Goal: Transaction & Acquisition: Book appointment/travel/reservation

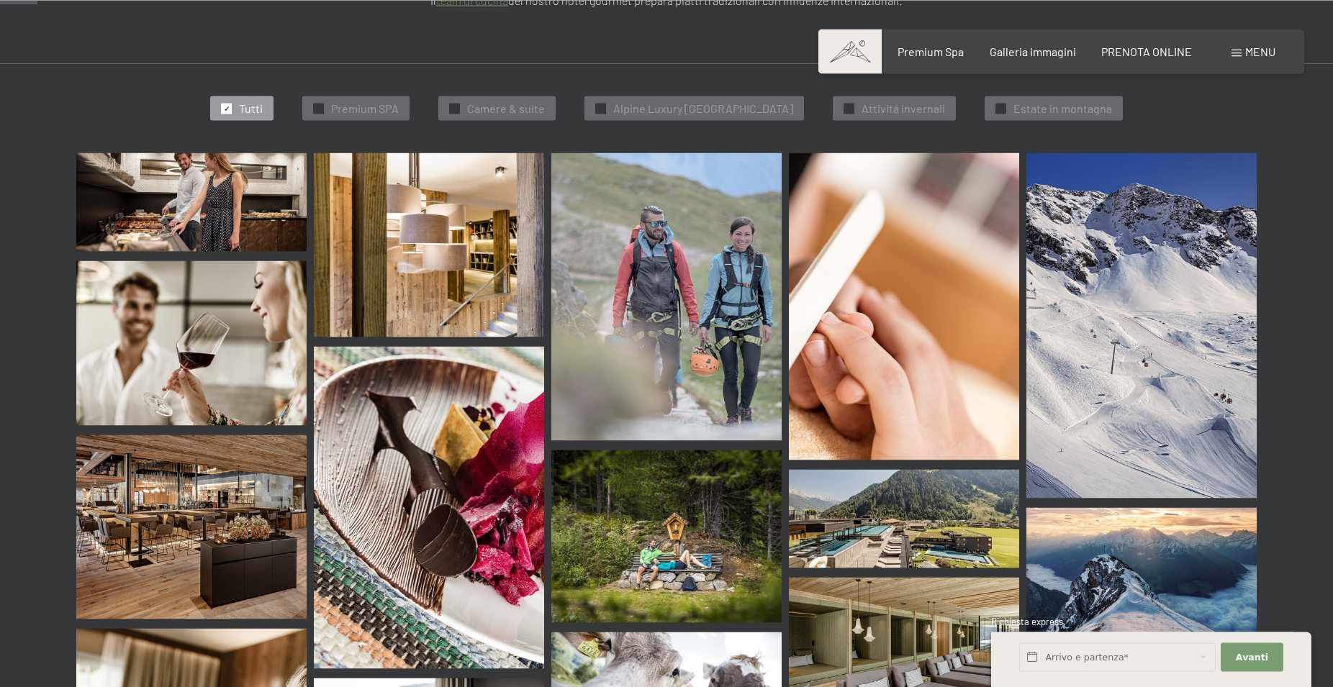
scroll to position [514, 0]
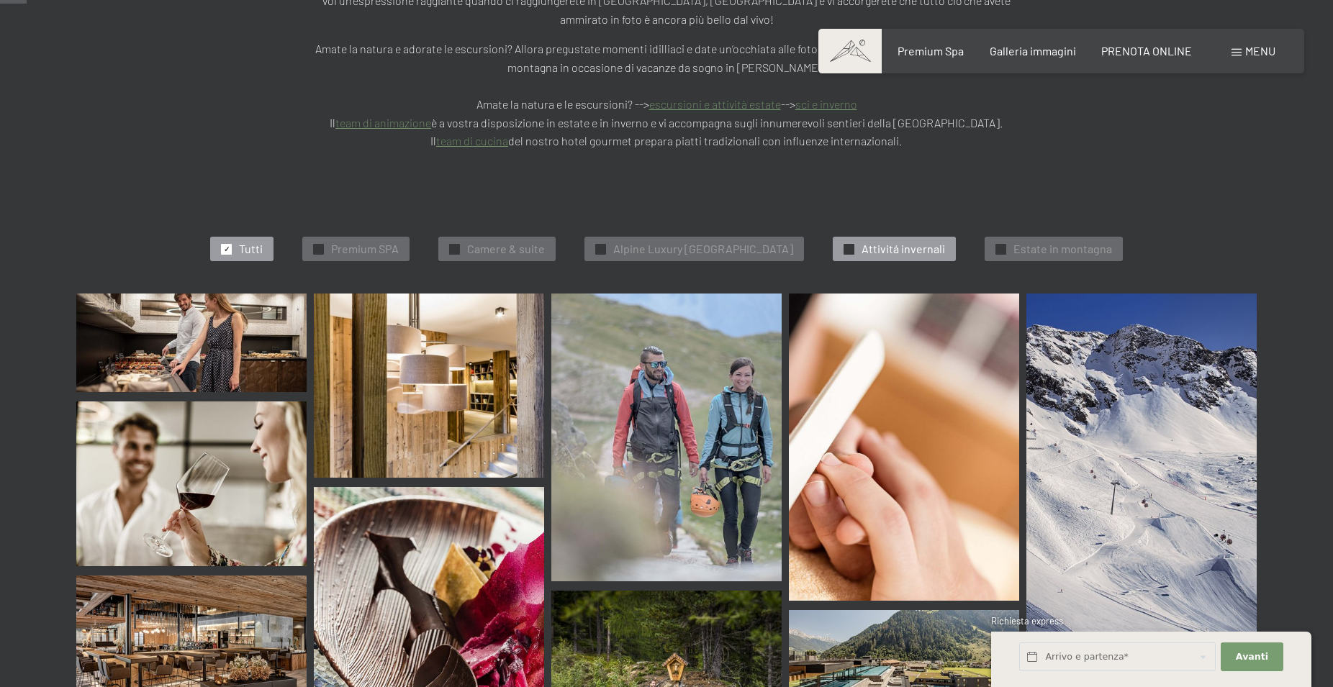
click at [944, 241] on span "Attivitá invernali" at bounding box center [904, 249] width 84 height 16
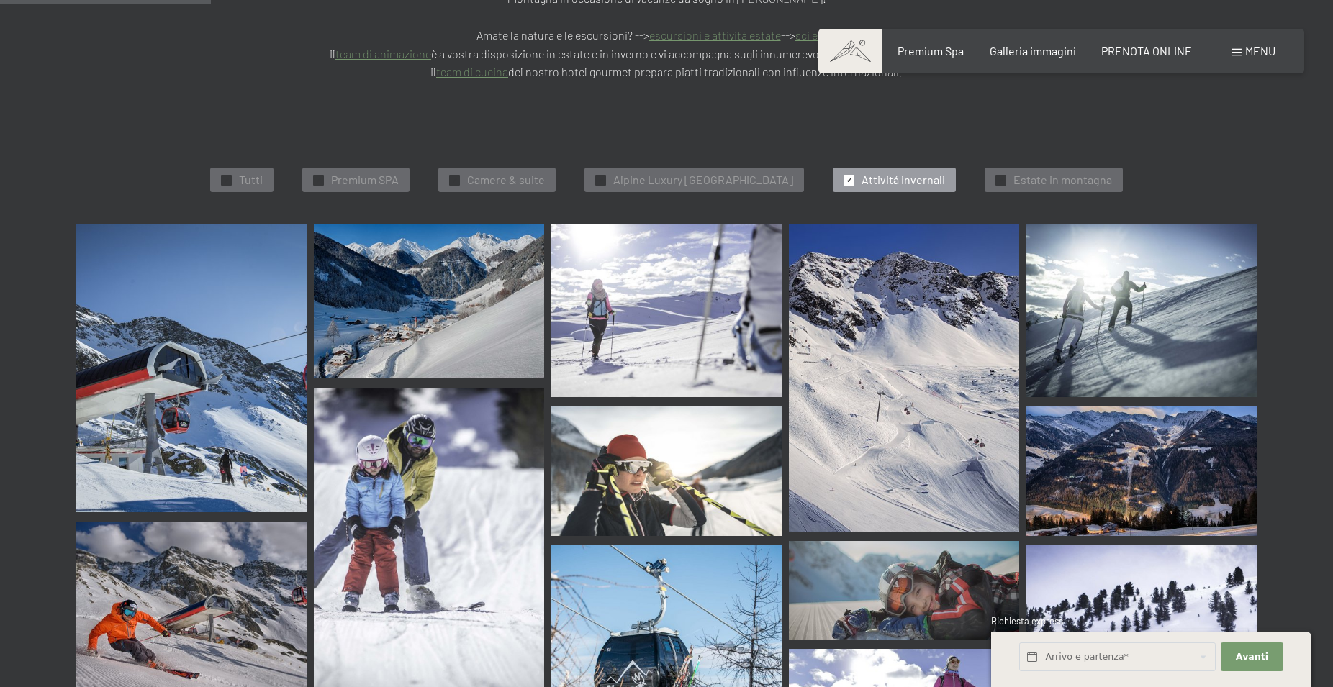
scroll to position [0, 0]
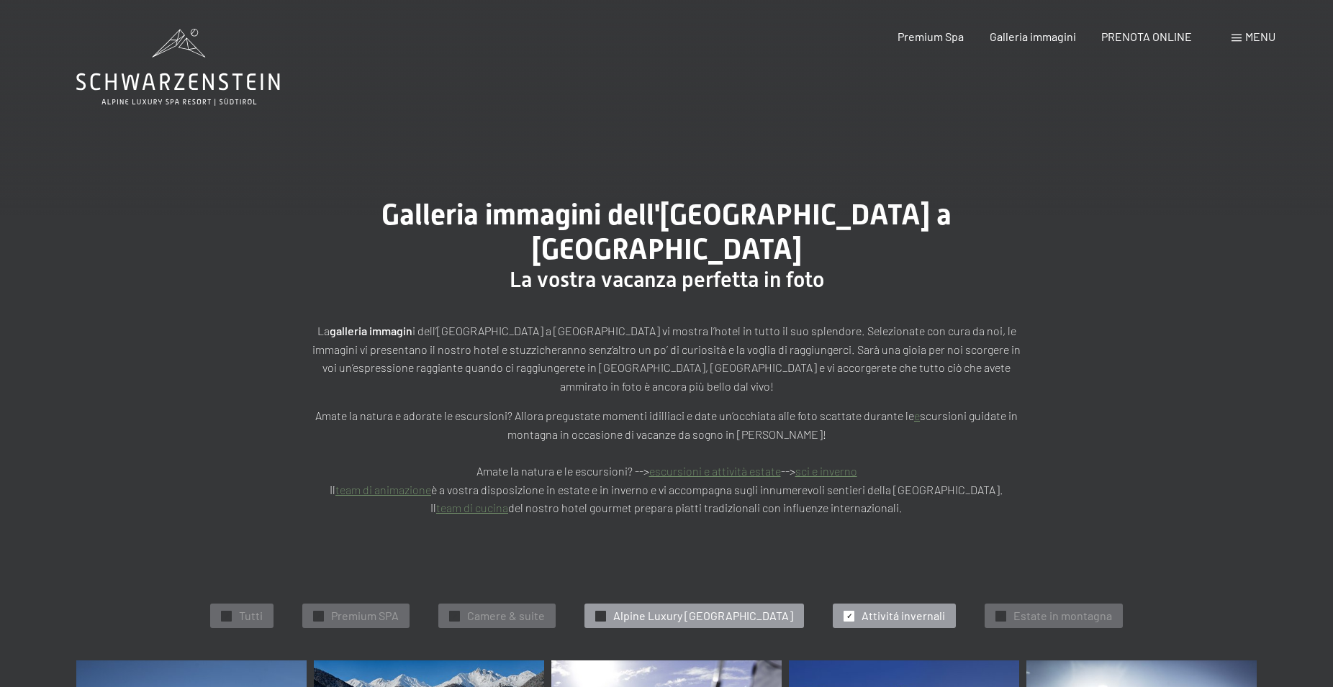
click at [710, 608] on span "Alpine Luxury SPA Resort Schwarzenstein" at bounding box center [703, 616] width 180 height 16
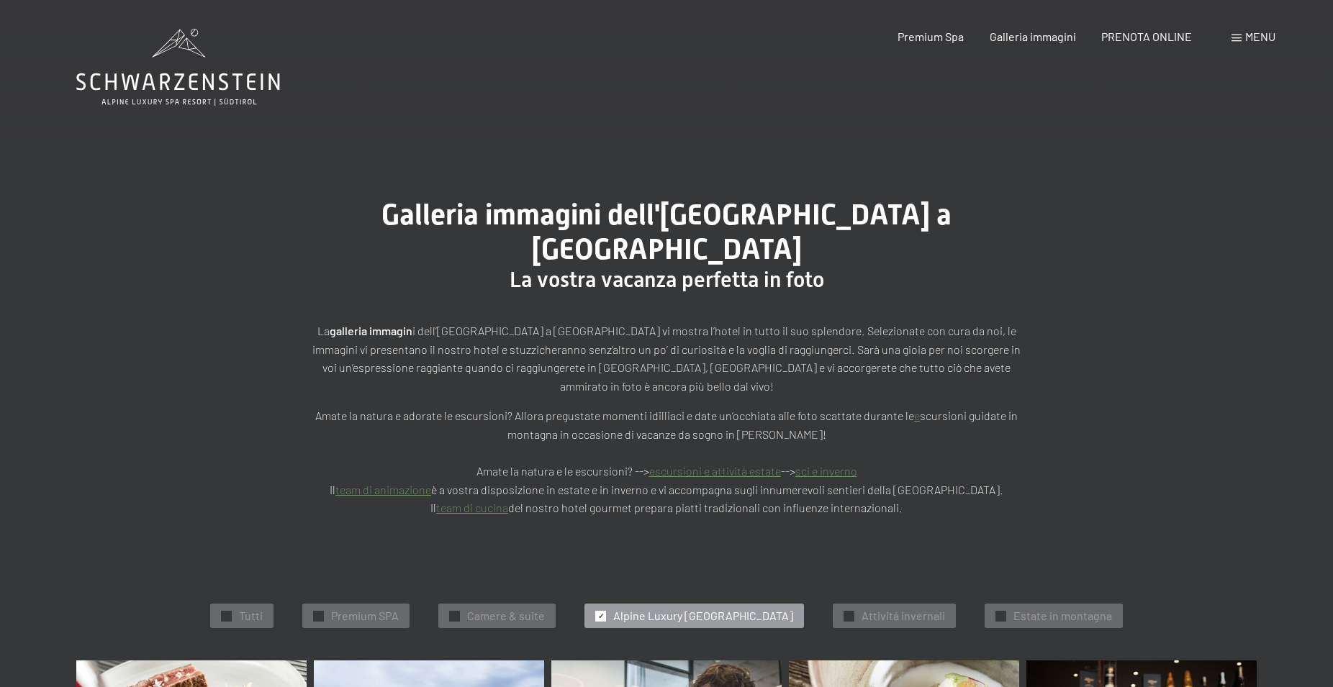
click at [1245, 39] on span "Menu" at bounding box center [1260, 37] width 30 height 14
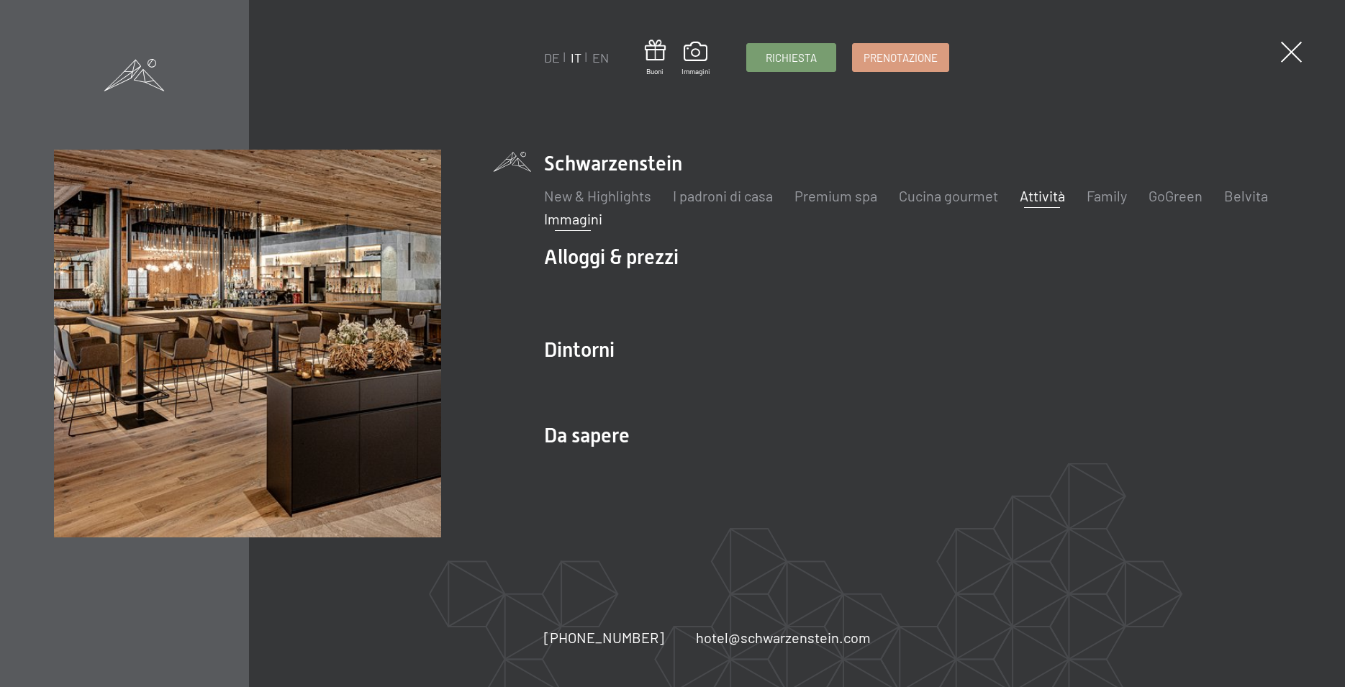
click at [1035, 195] on link "Attività" at bounding box center [1042, 195] width 45 height 17
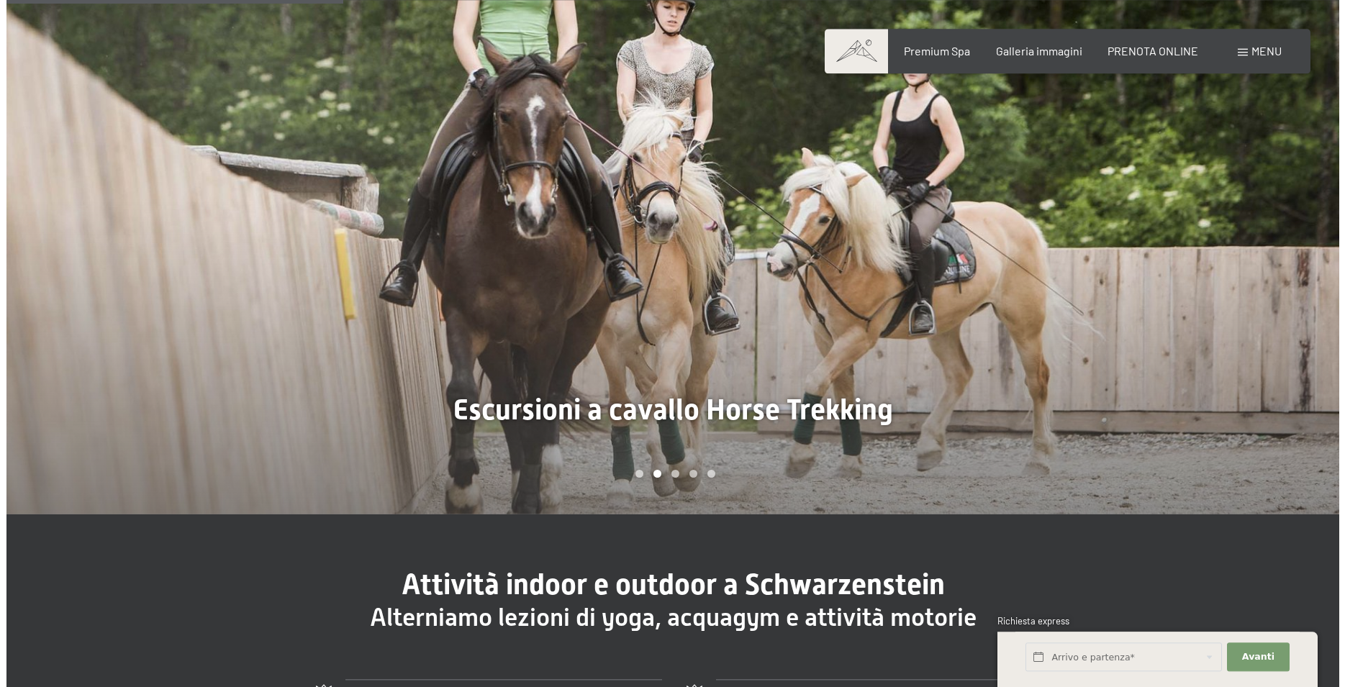
scroll to position [1175, 0]
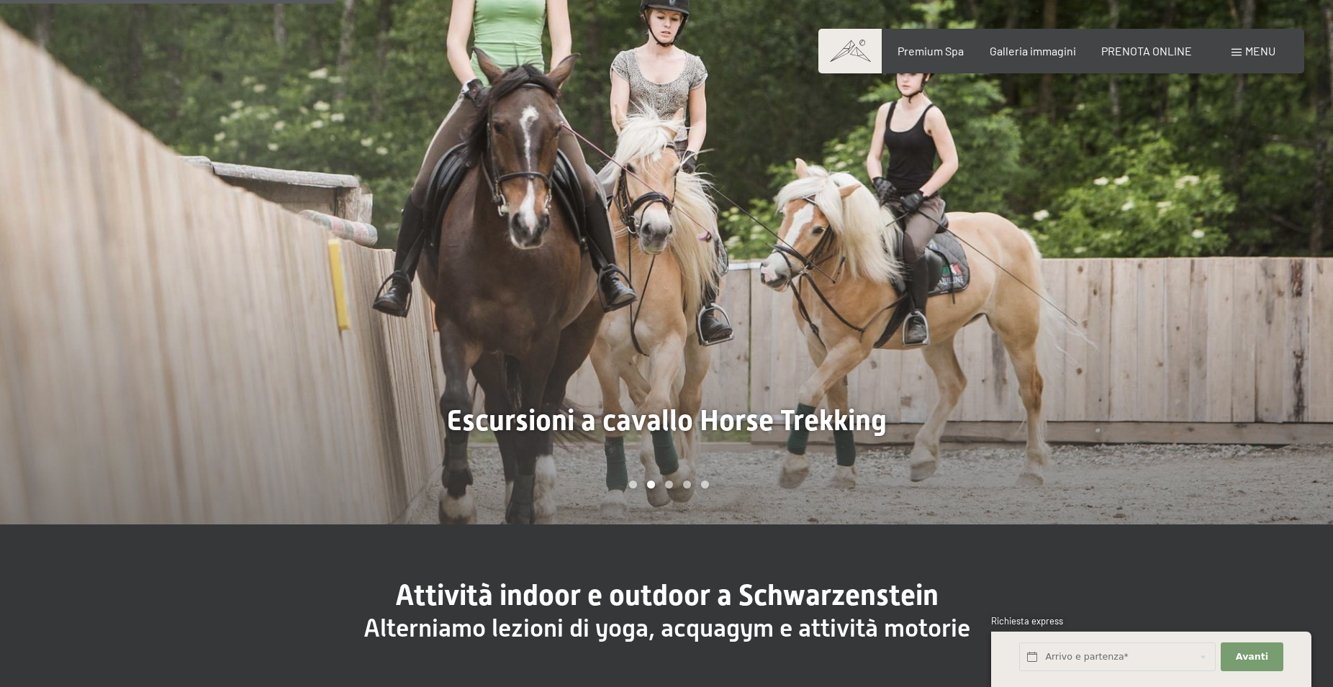
click at [1233, 52] on span at bounding box center [1237, 52] width 10 height 7
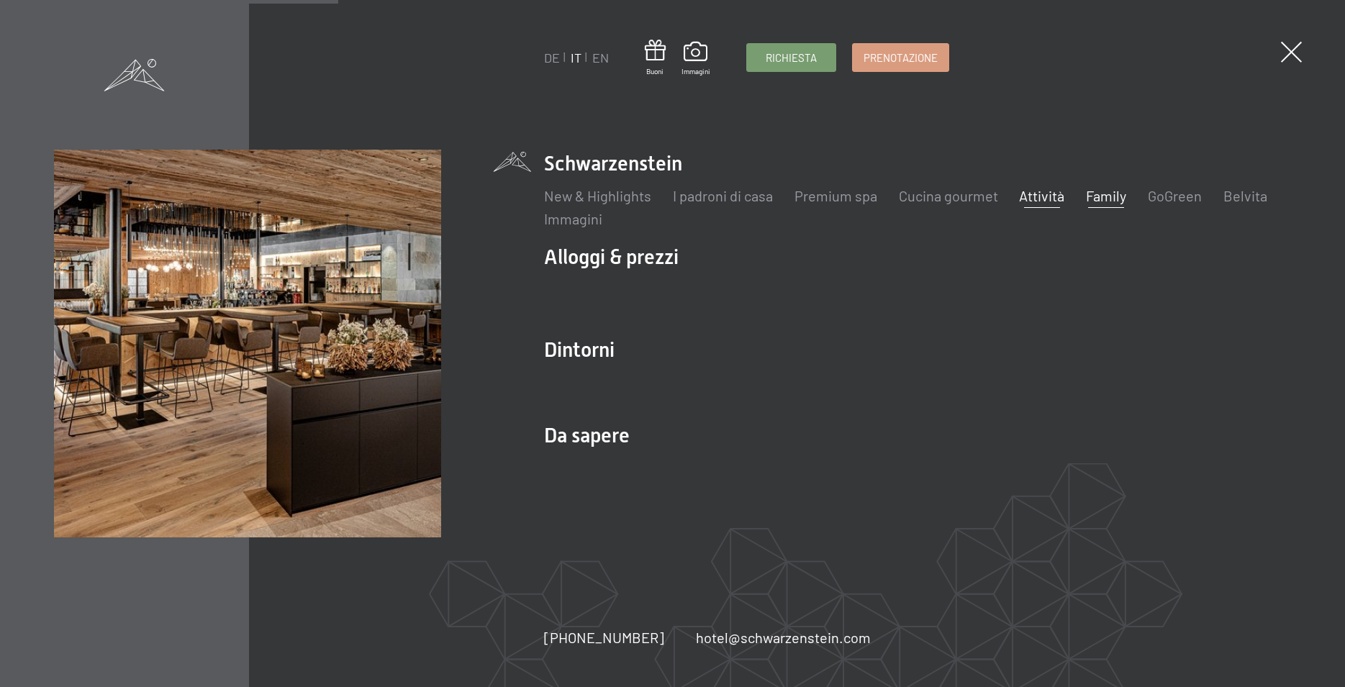
click at [1104, 197] on link "Family" at bounding box center [1107, 195] width 40 height 17
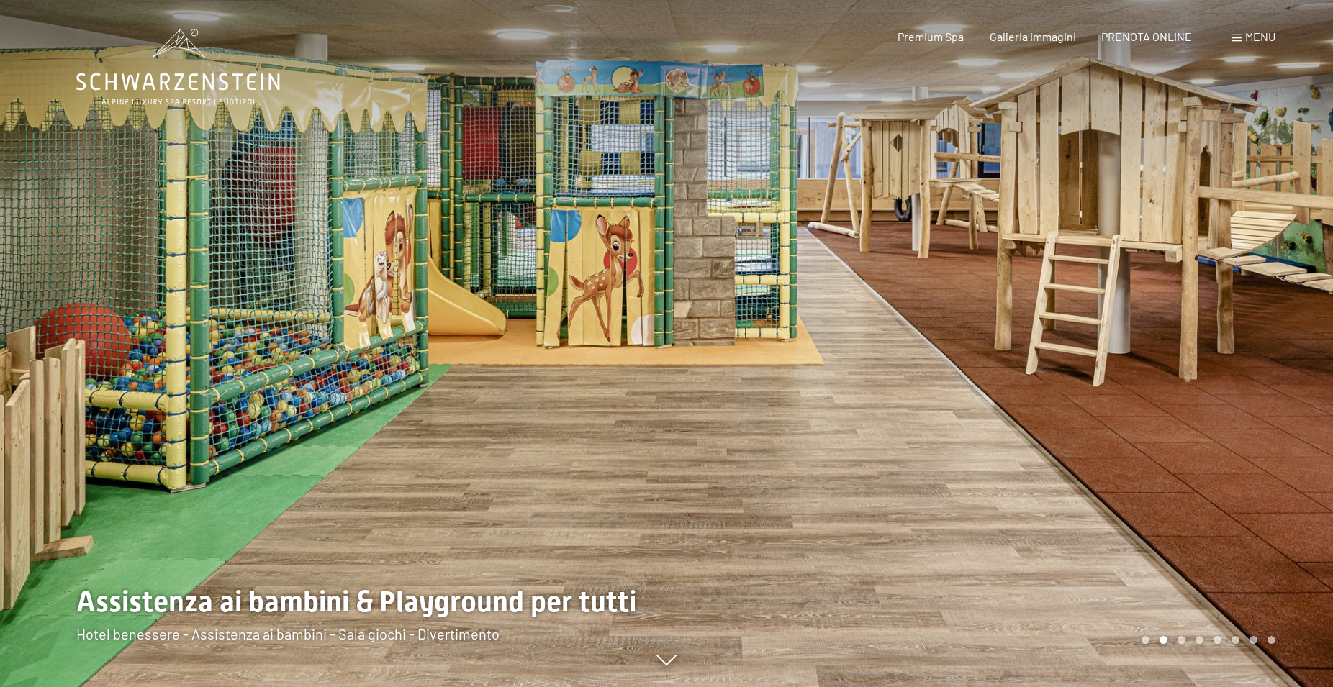
click at [650, 351] on div at bounding box center [333, 343] width 667 height 687
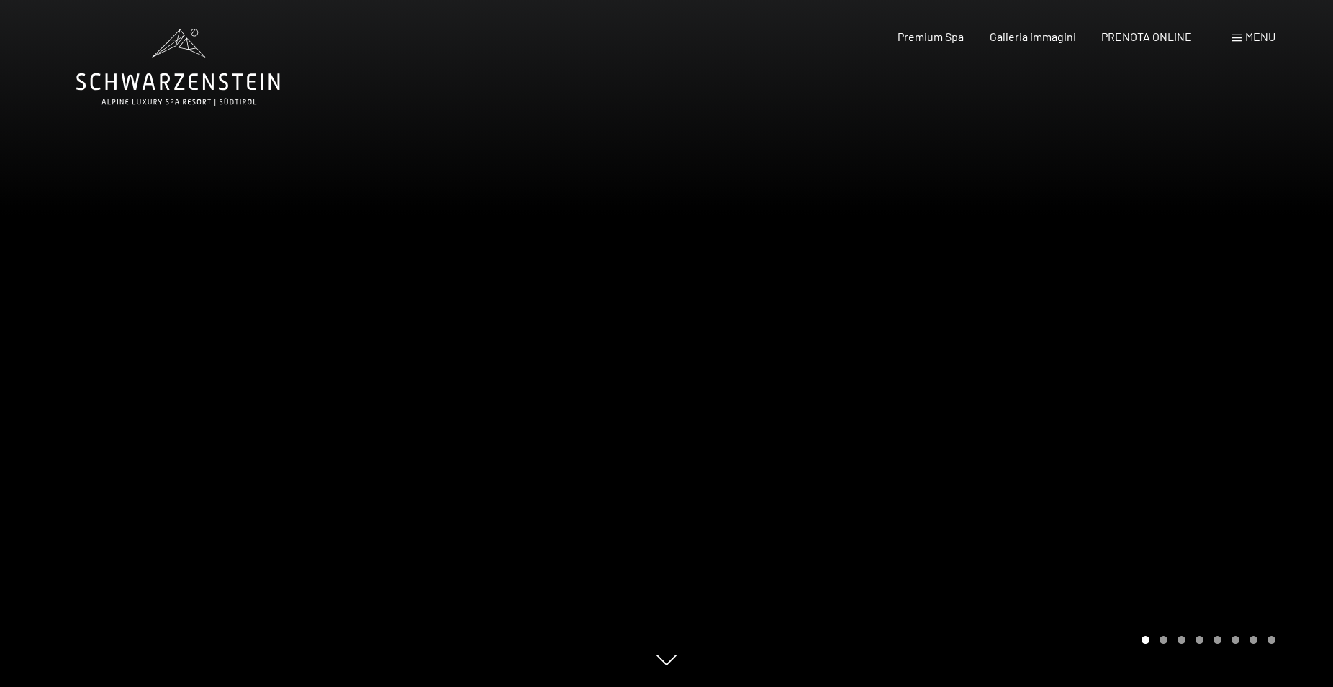
click at [1161, 644] on div at bounding box center [1000, 343] width 667 height 687
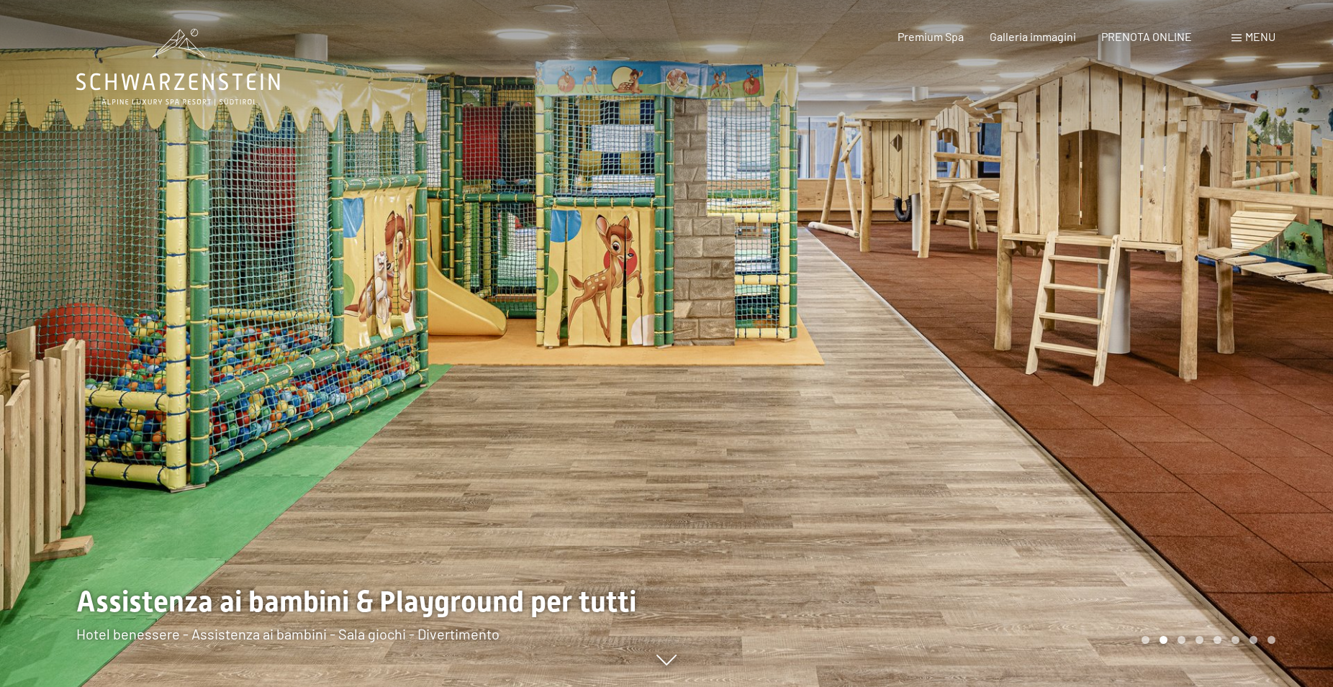
click at [1180, 637] on div "Carousel Page 3" at bounding box center [1182, 640] width 8 height 8
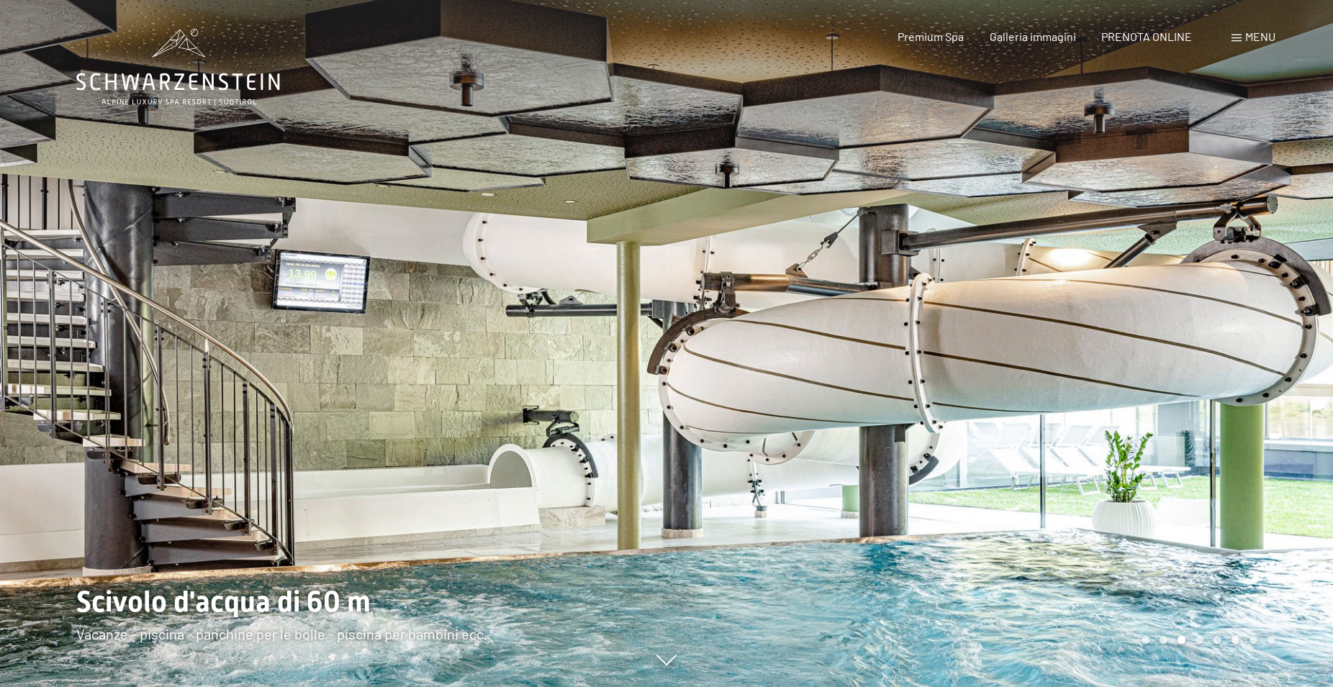
click at [1203, 640] on div "Carousel Page 4" at bounding box center [1200, 640] width 8 height 8
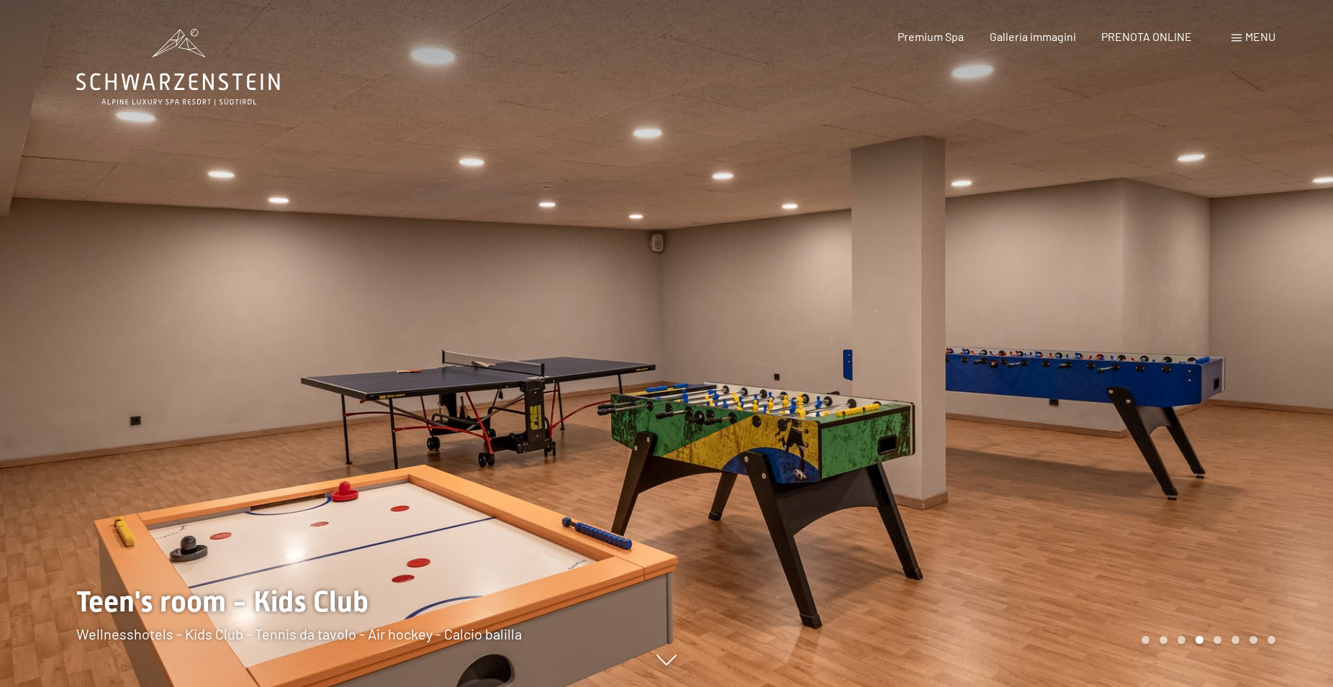
click at [1217, 639] on div "Carousel Page 5" at bounding box center [1218, 640] width 8 height 8
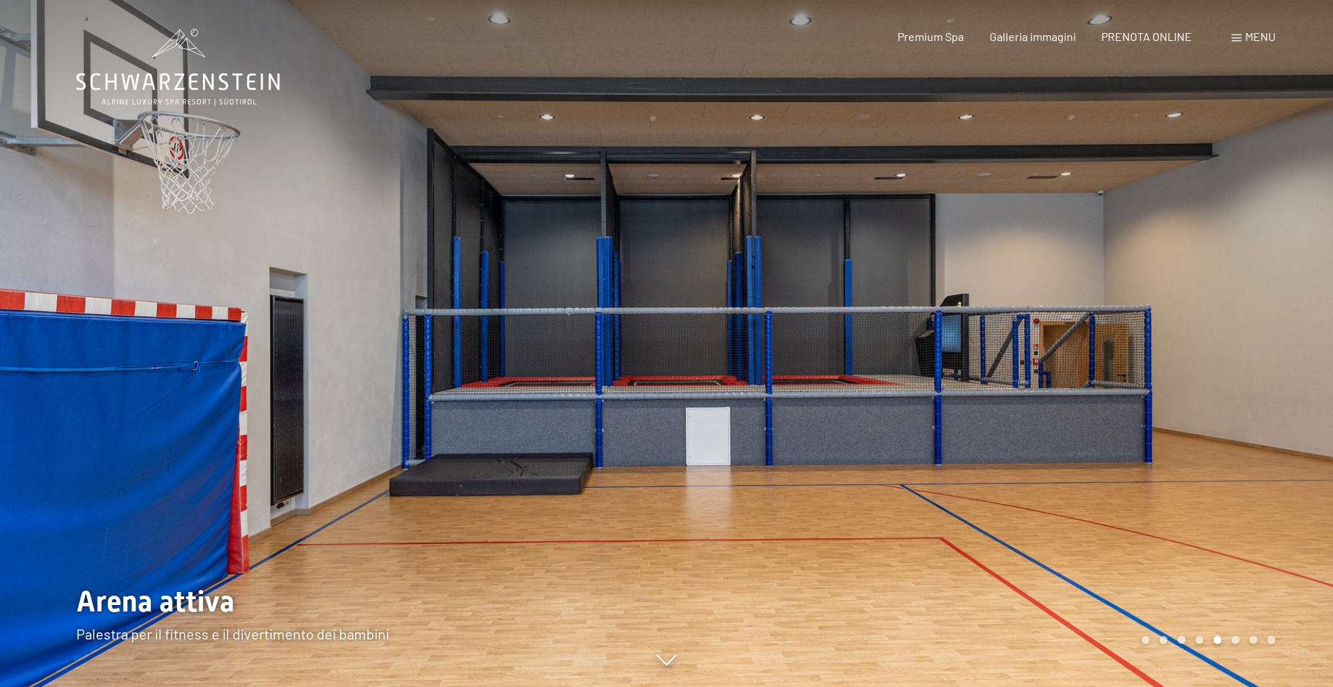
drag, startPoint x: 781, startPoint y: 414, endPoint x: 626, endPoint y: 407, distance: 155.6
click at [626, 687] on div at bounding box center [666, 687] width 1181 height 0
click at [1237, 648] on div at bounding box center [1000, 343] width 667 height 687
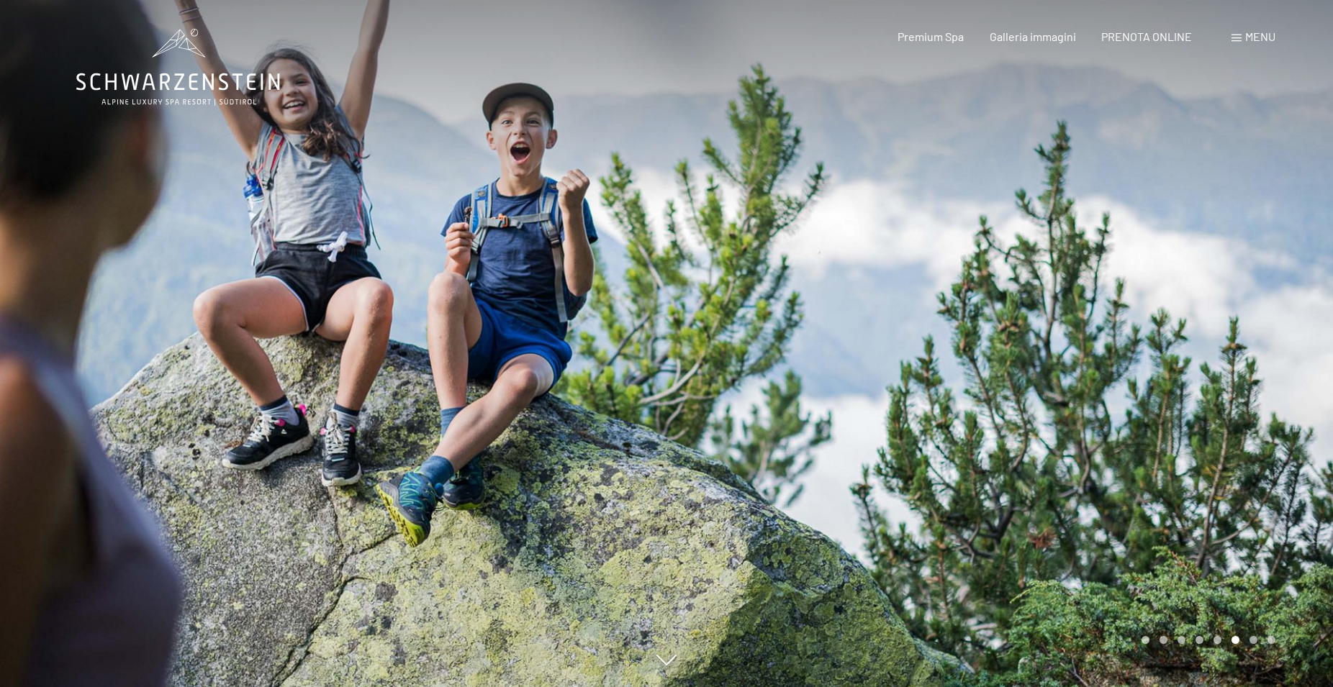
click at [1253, 646] on div at bounding box center [1000, 343] width 667 height 687
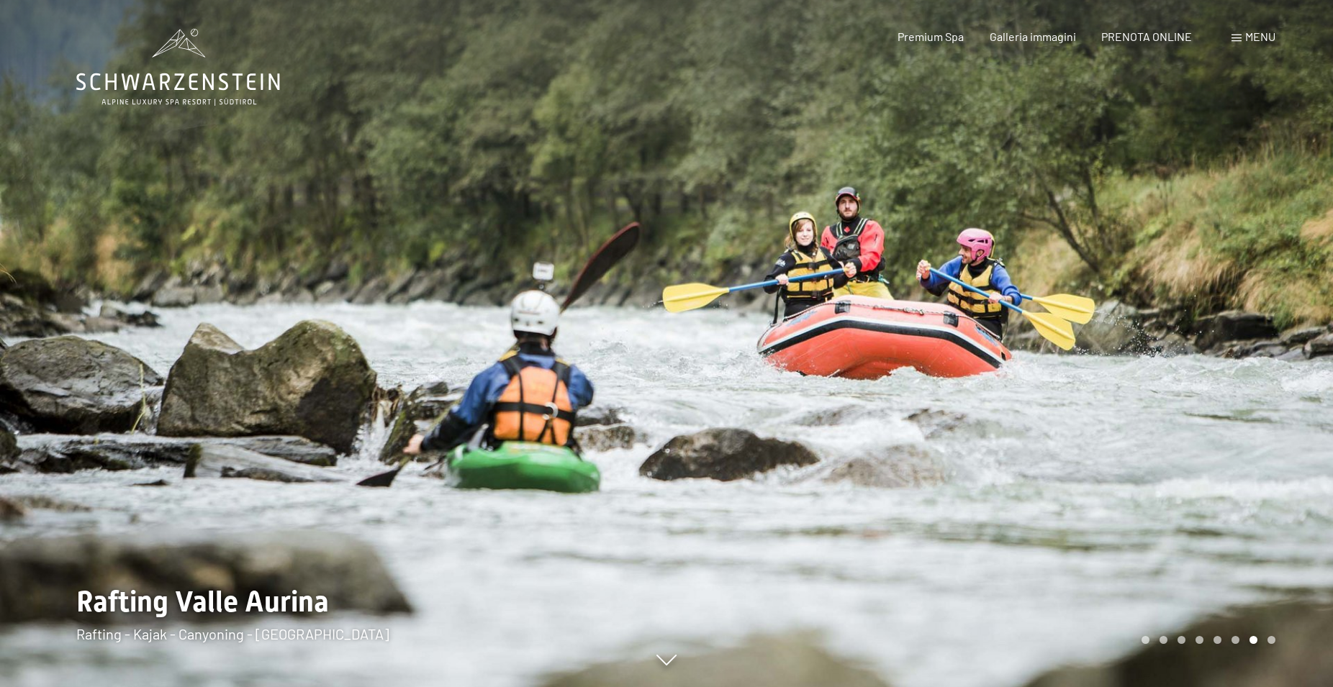
click at [1033, 140] on div at bounding box center [1000, 343] width 667 height 687
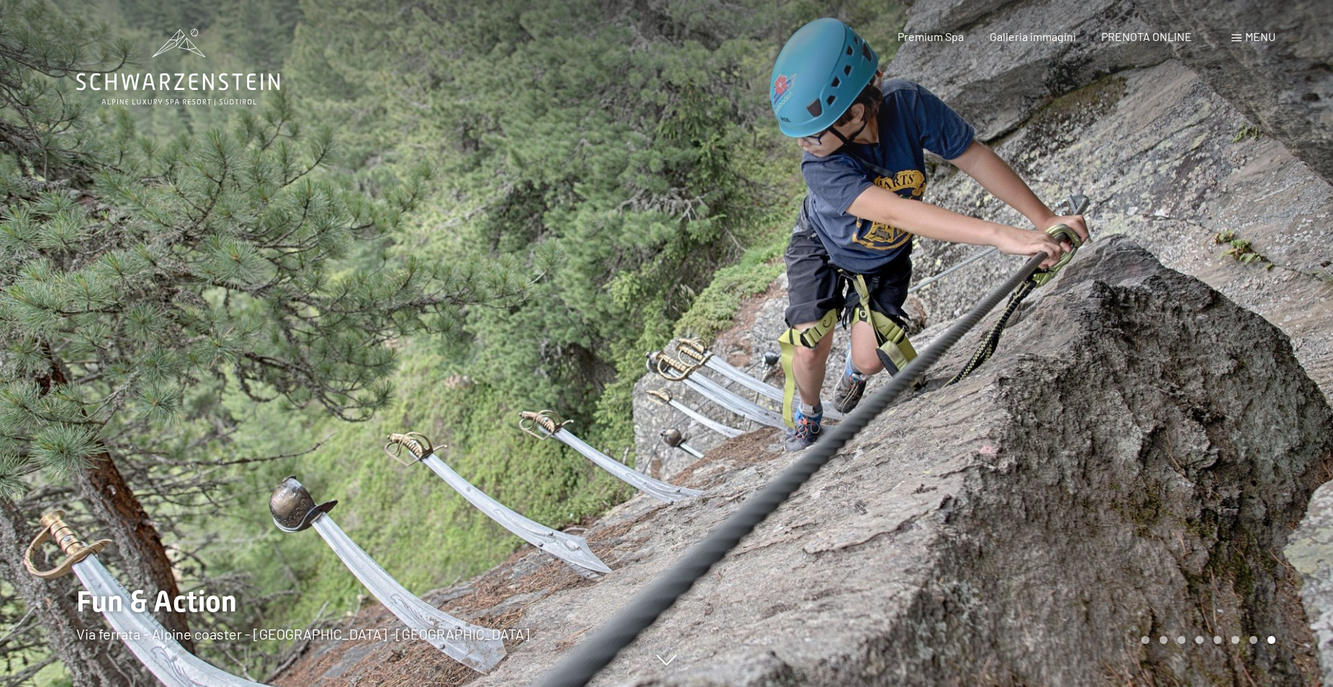
click at [716, 270] on div at bounding box center [1000, 343] width 667 height 687
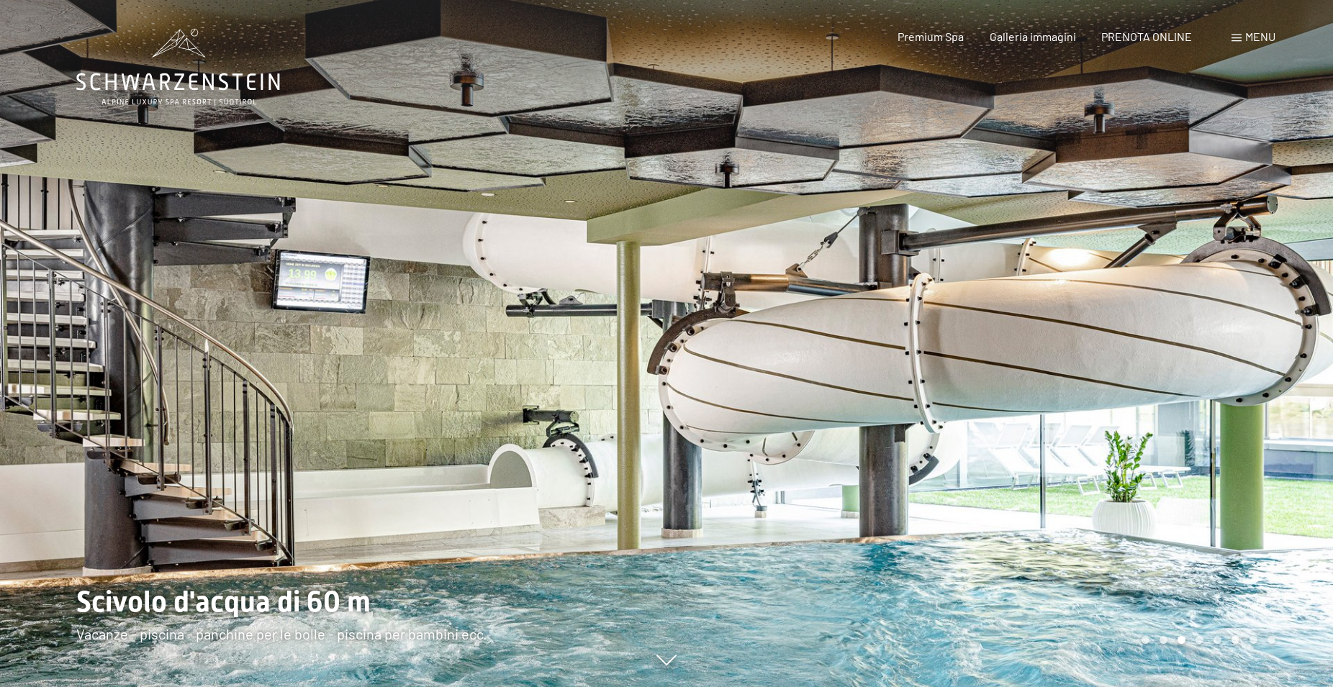
click at [978, 287] on div at bounding box center [1000, 343] width 667 height 687
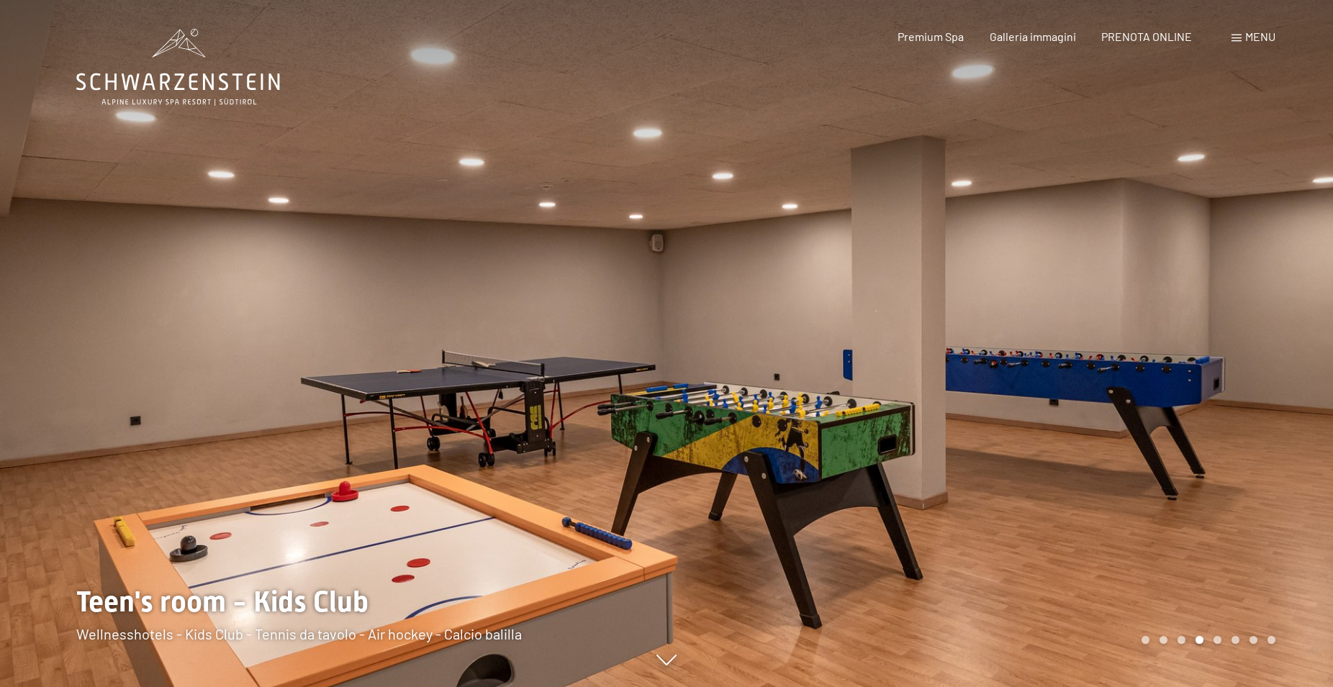
click at [978, 287] on div at bounding box center [1000, 343] width 667 height 687
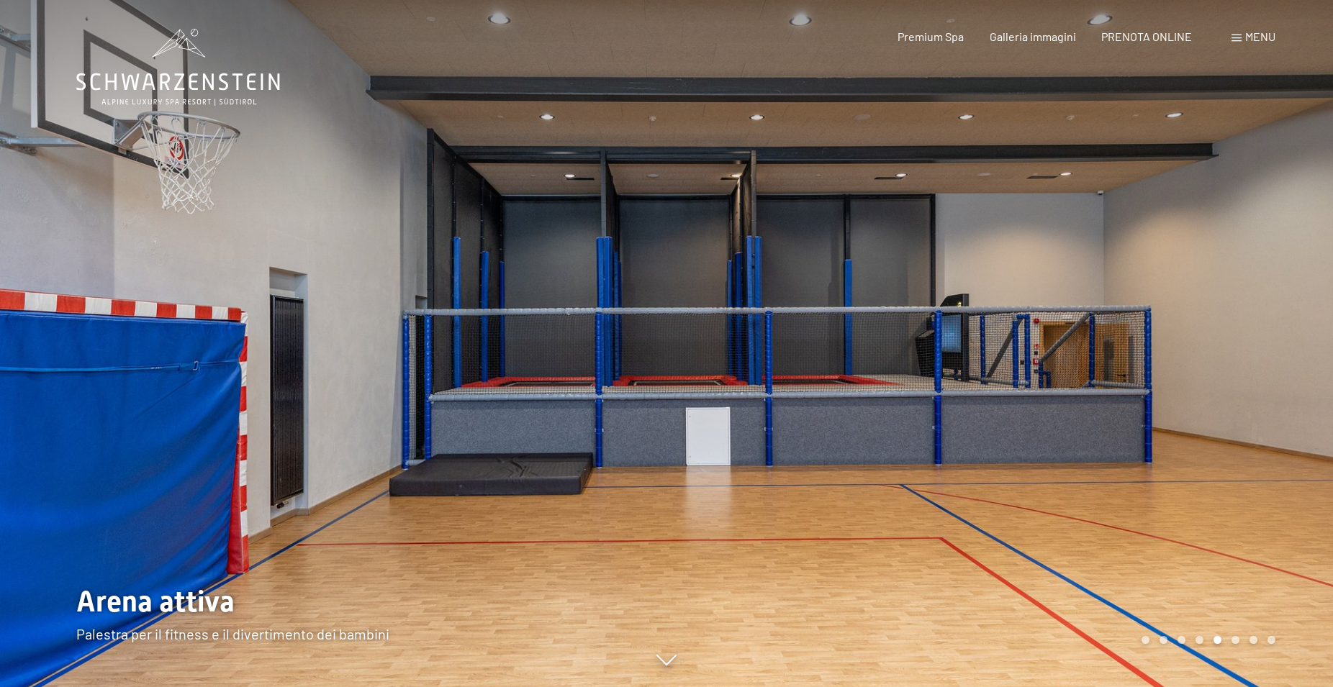
click at [1146, 641] on div "Carousel Page 1" at bounding box center [1146, 640] width 8 height 8
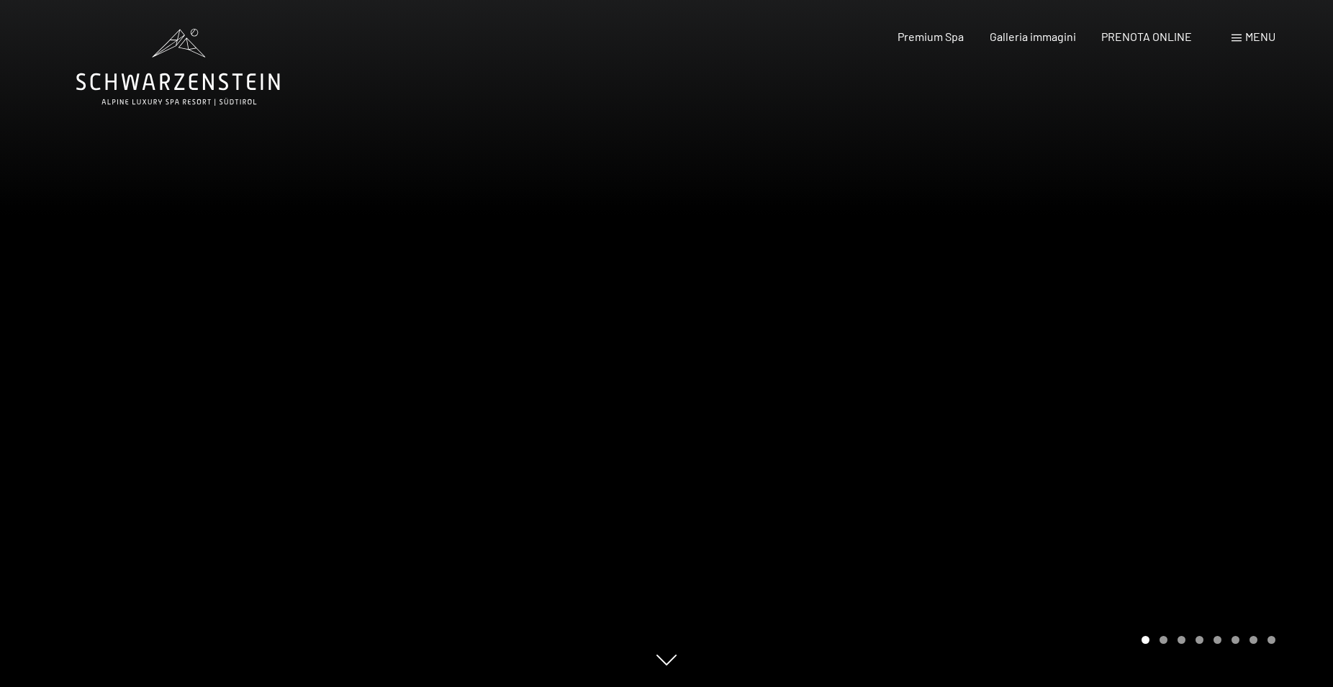
click at [1037, 518] on div at bounding box center [1000, 343] width 667 height 687
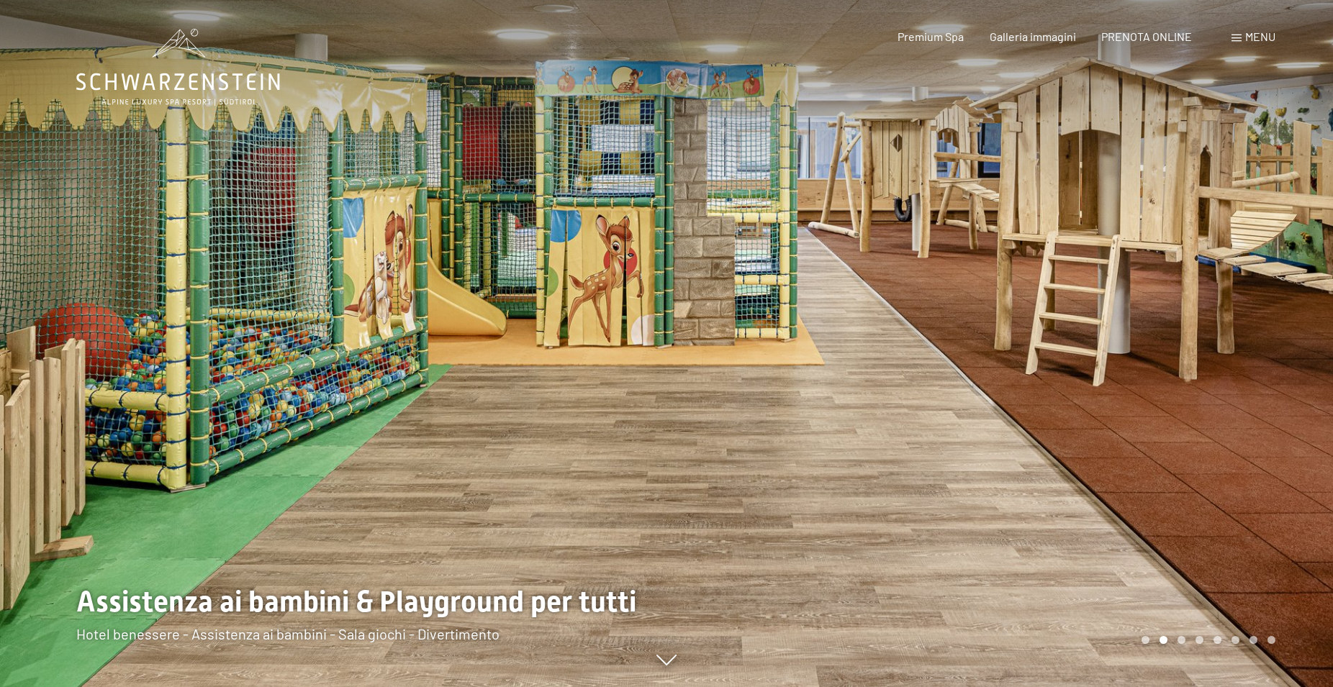
click at [1141, 640] on div "Carousel Pagination" at bounding box center [1206, 640] width 139 height 8
click at [1142, 640] on div "Carousel Page 1" at bounding box center [1146, 640] width 8 height 8
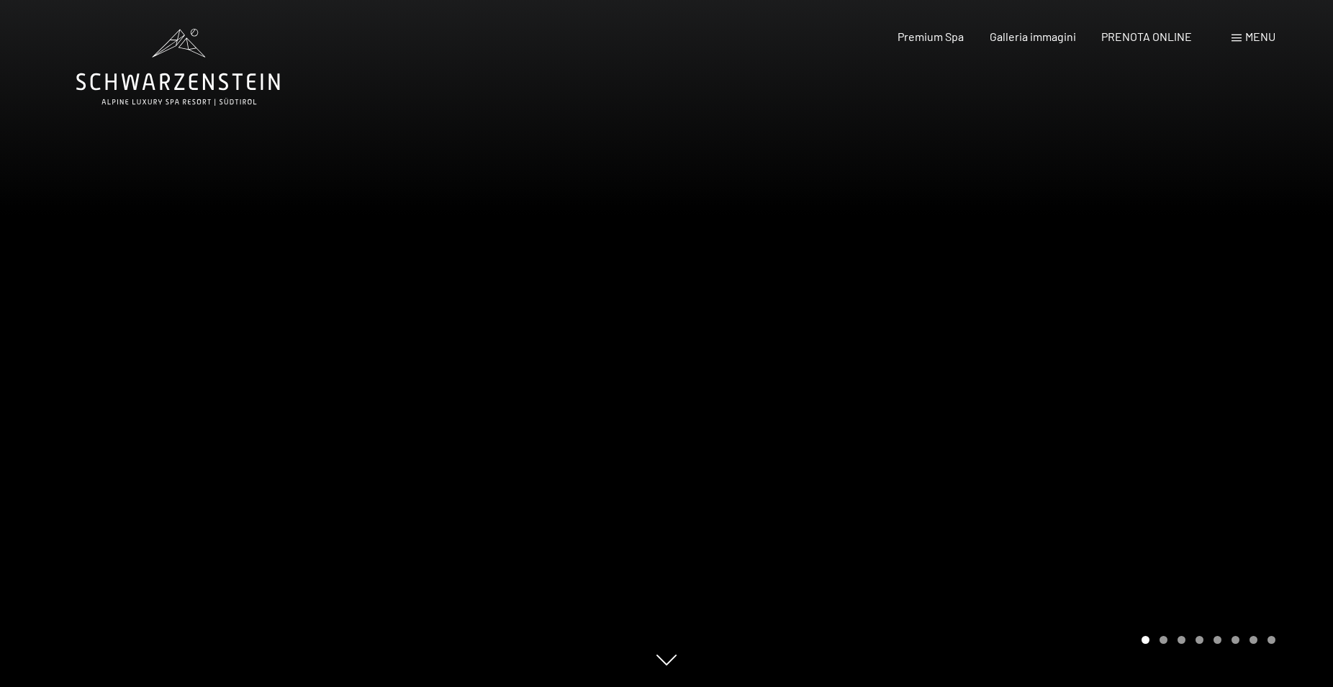
click at [805, 365] on div at bounding box center [1000, 343] width 667 height 687
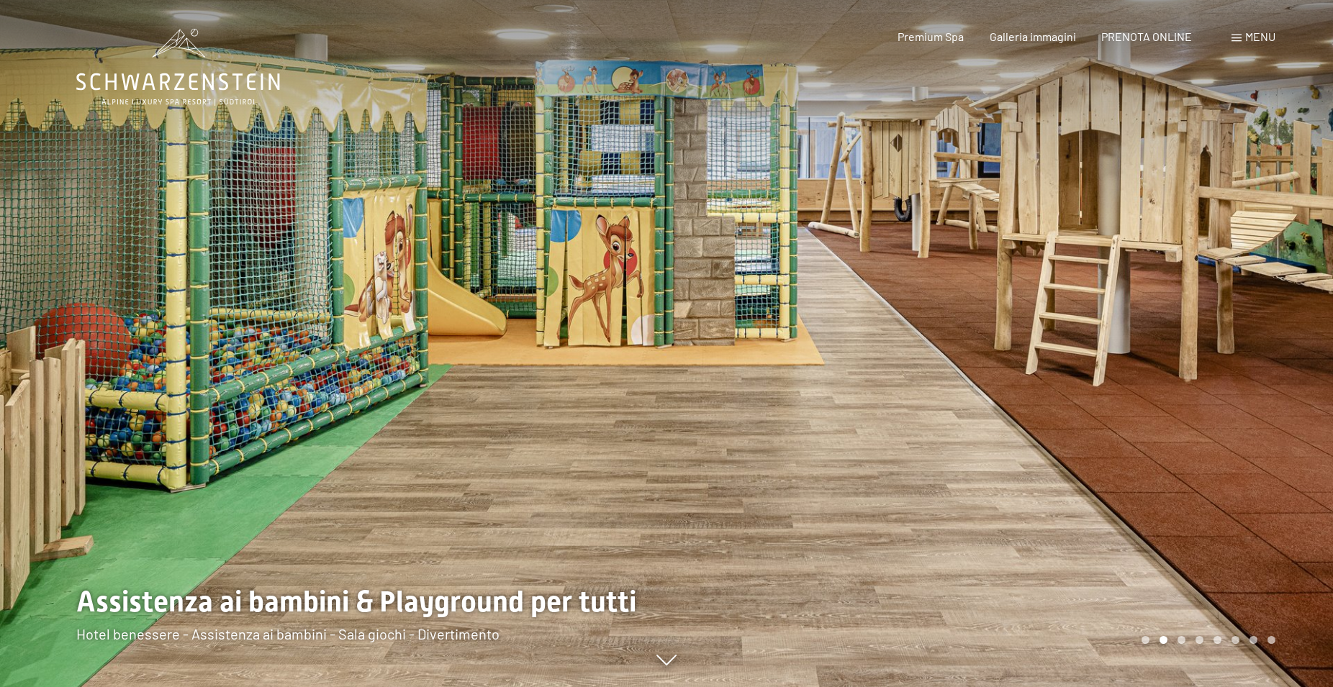
click at [840, 354] on div at bounding box center [1000, 343] width 667 height 687
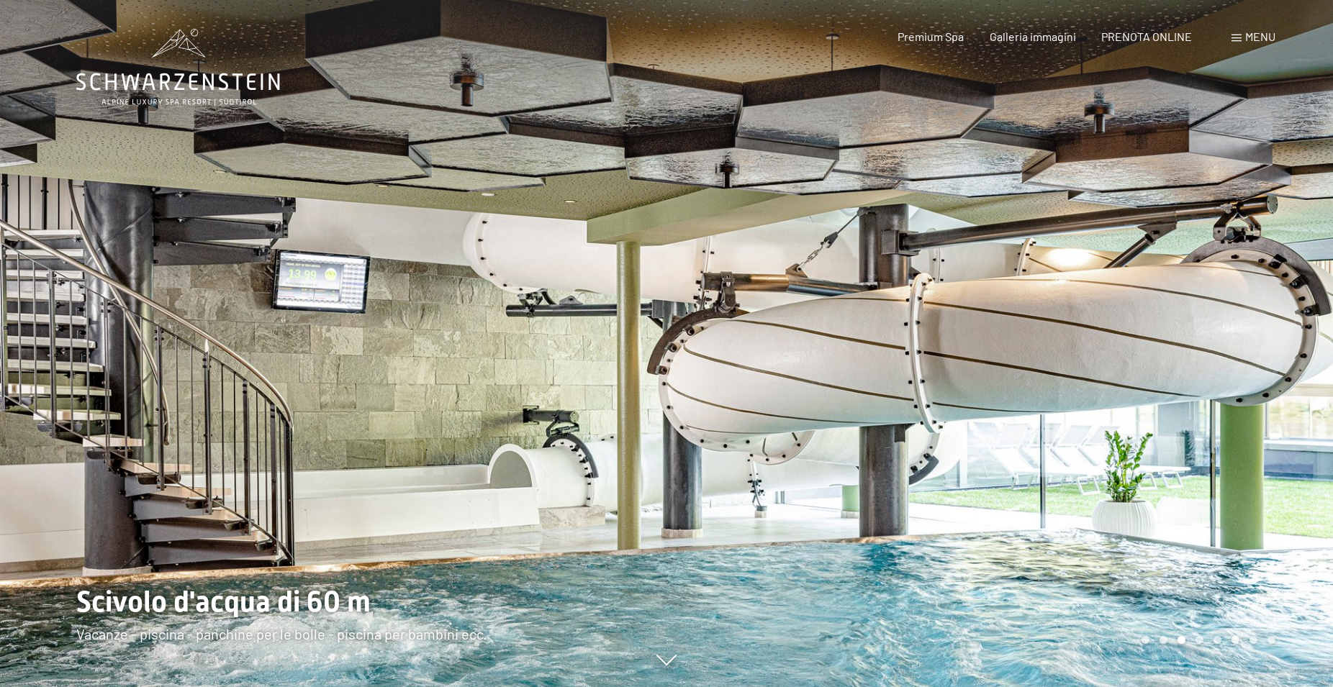
click at [840, 354] on div at bounding box center [1000, 343] width 667 height 687
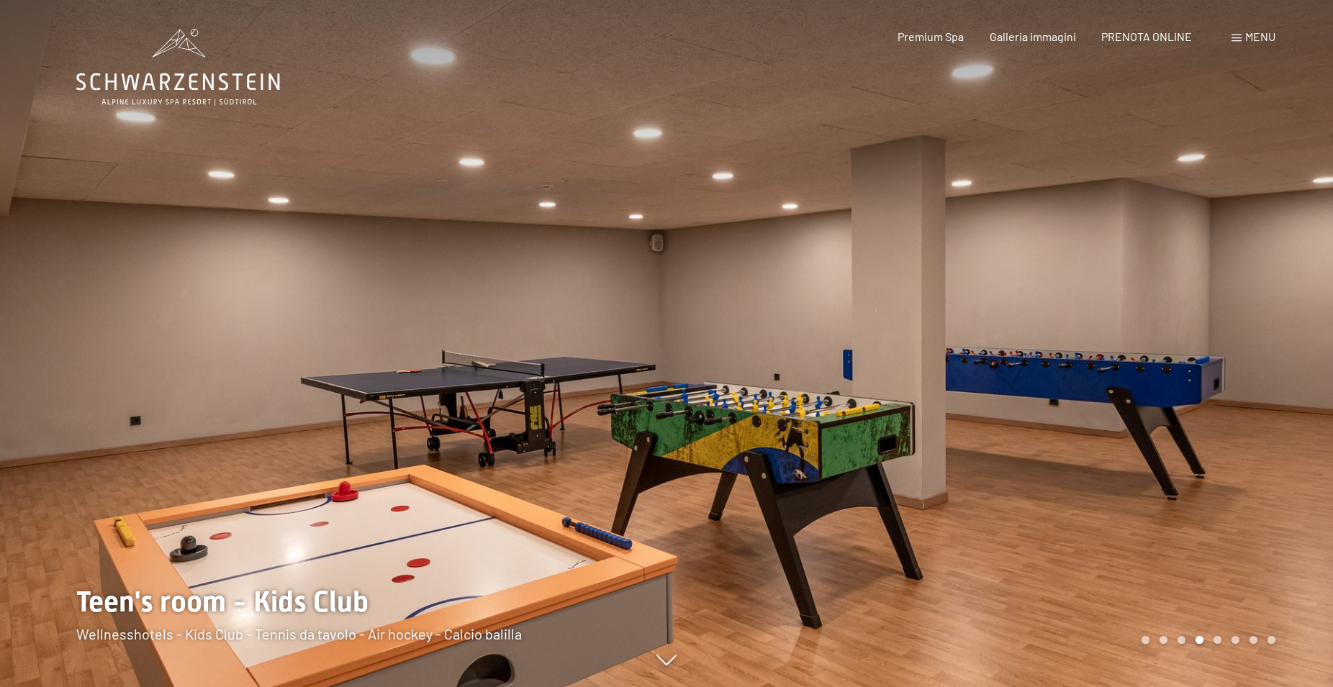
click at [691, 336] on div at bounding box center [1000, 343] width 667 height 687
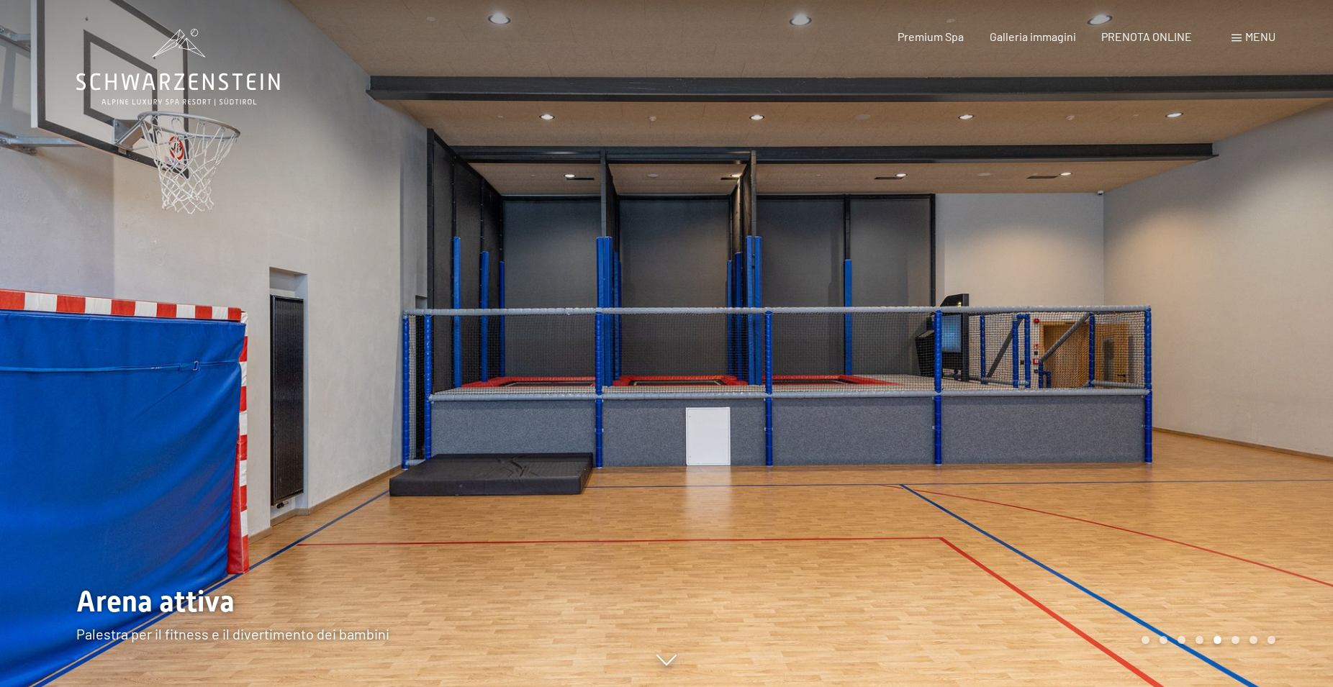
click at [691, 336] on div at bounding box center [1000, 343] width 667 height 687
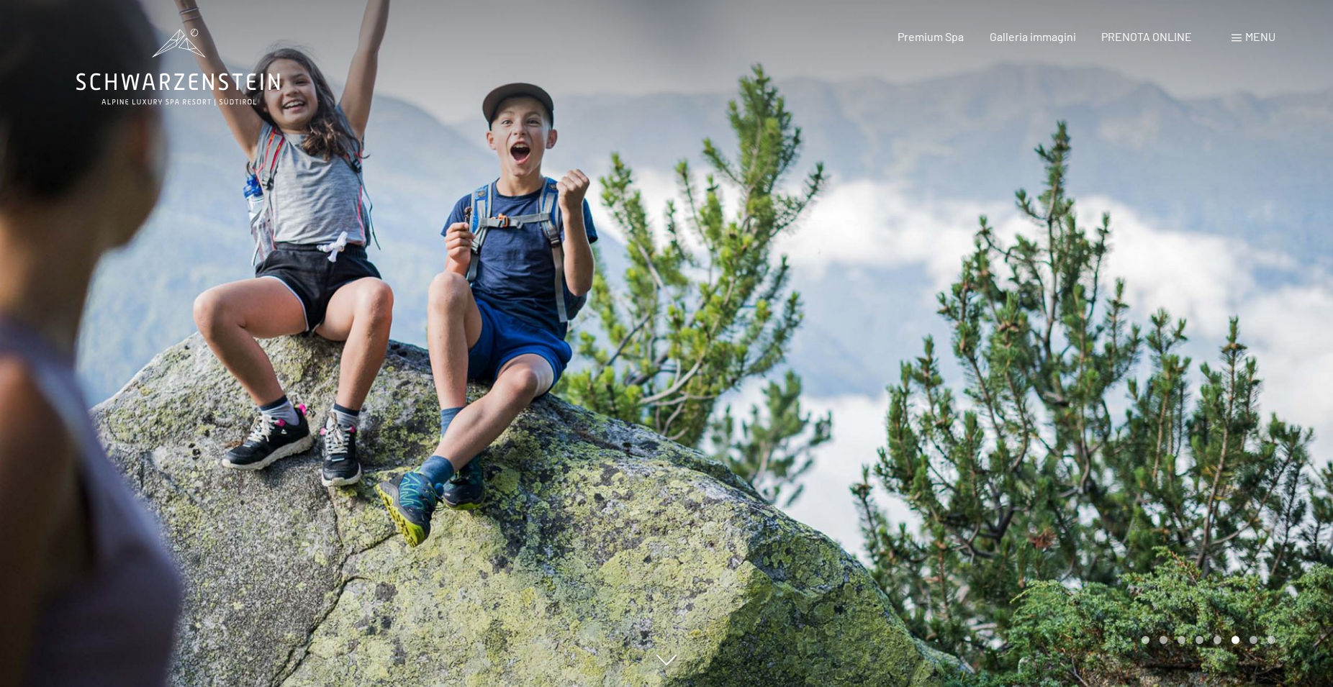
click at [691, 336] on div at bounding box center [1000, 343] width 667 height 687
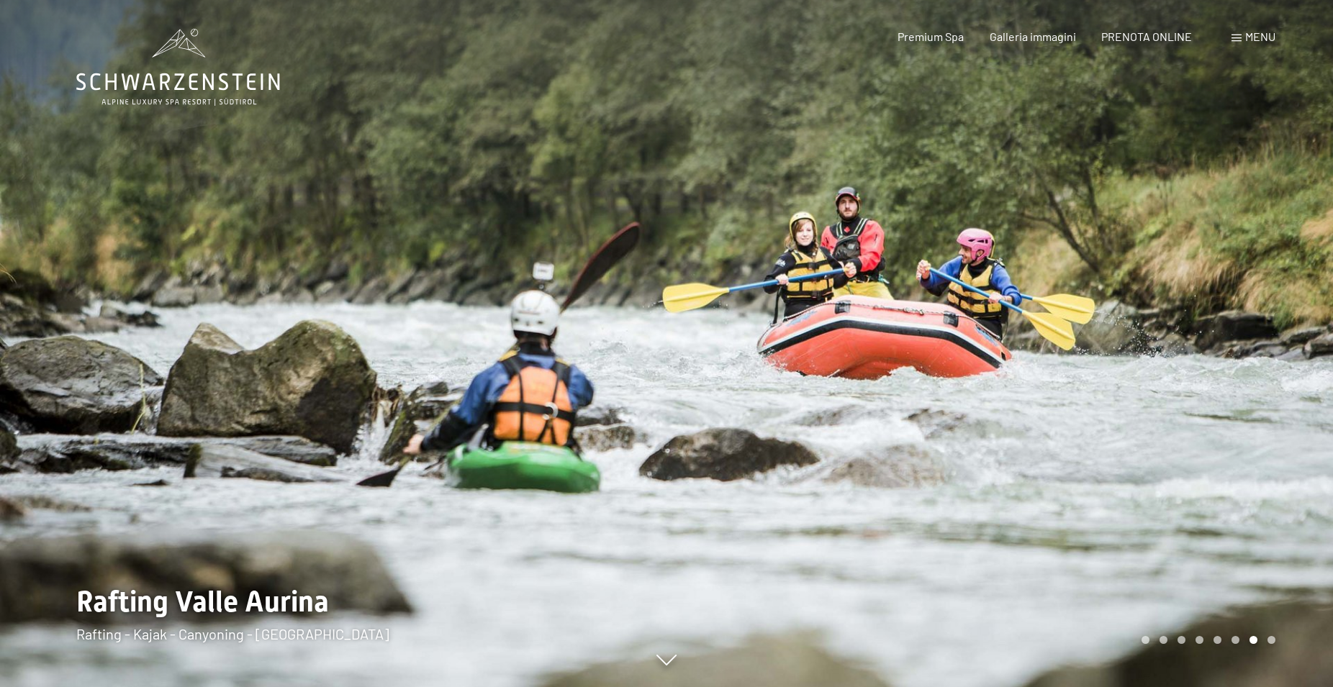
click at [691, 336] on div at bounding box center [1000, 343] width 667 height 687
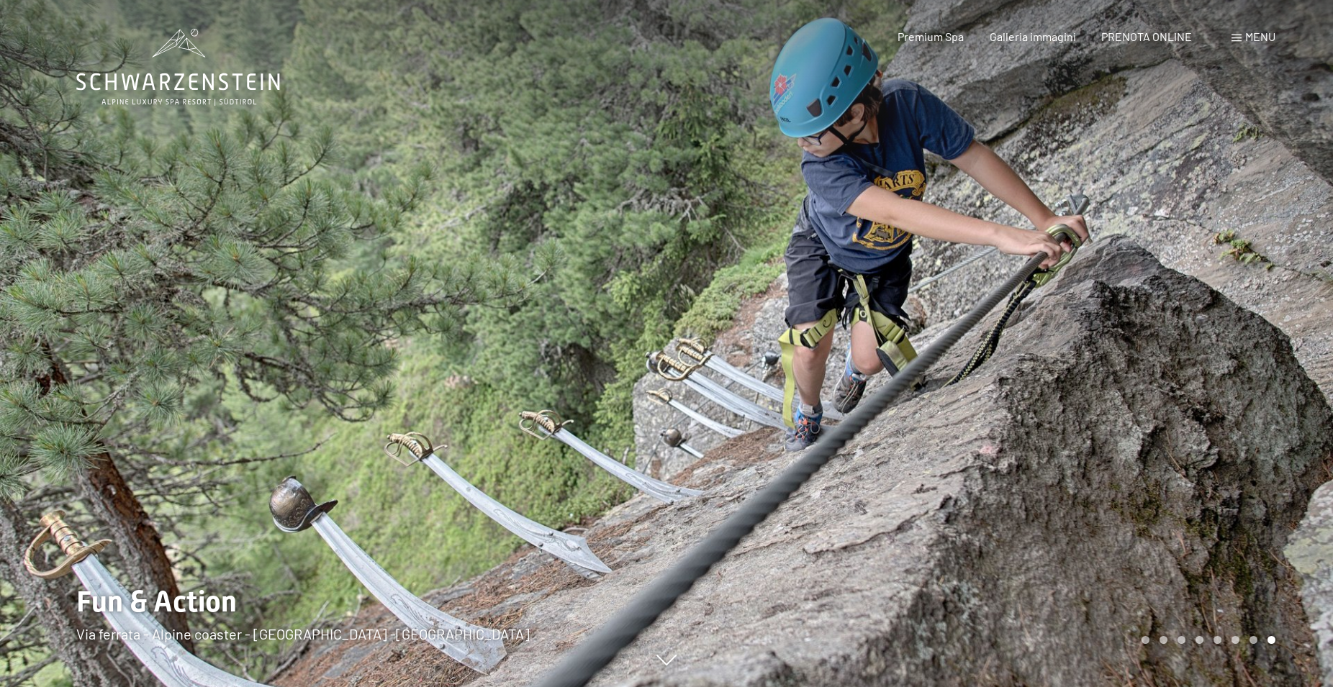
click at [691, 336] on div at bounding box center [1000, 343] width 667 height 687
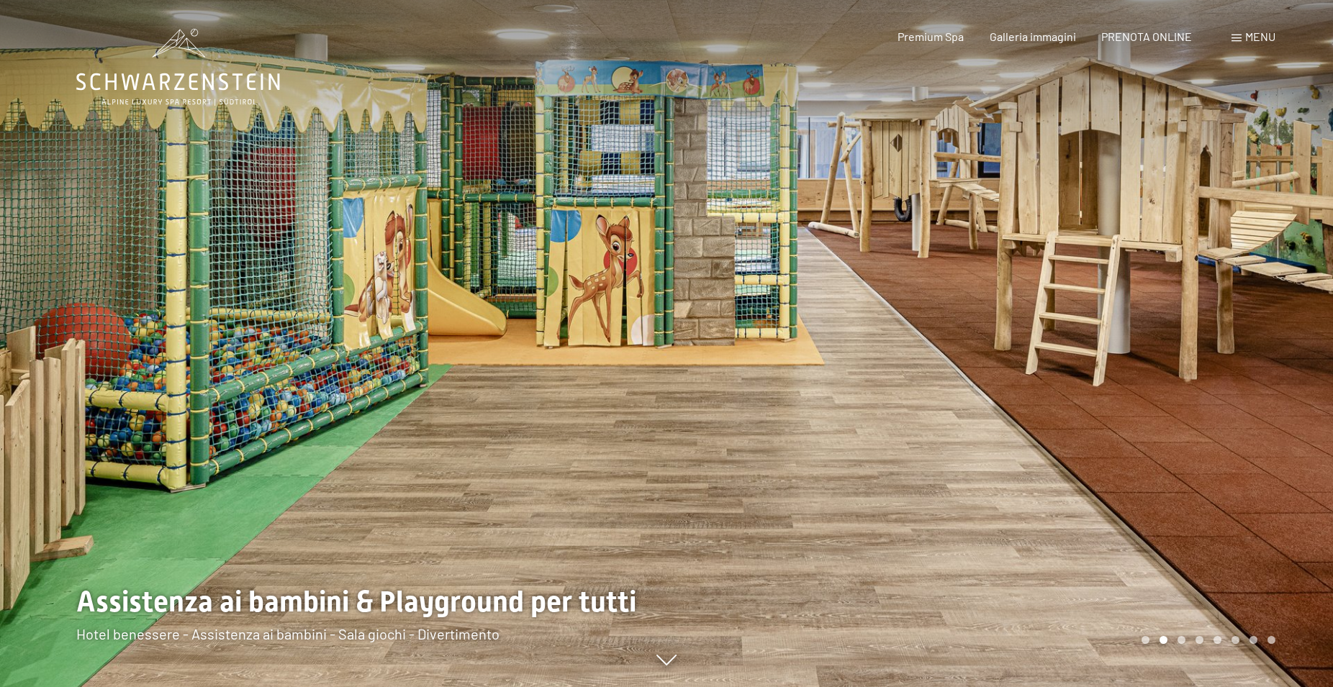
click at [1145, 642] on div "Carousel Page 1" at bounding box center [1146, 640] width 8 height 8
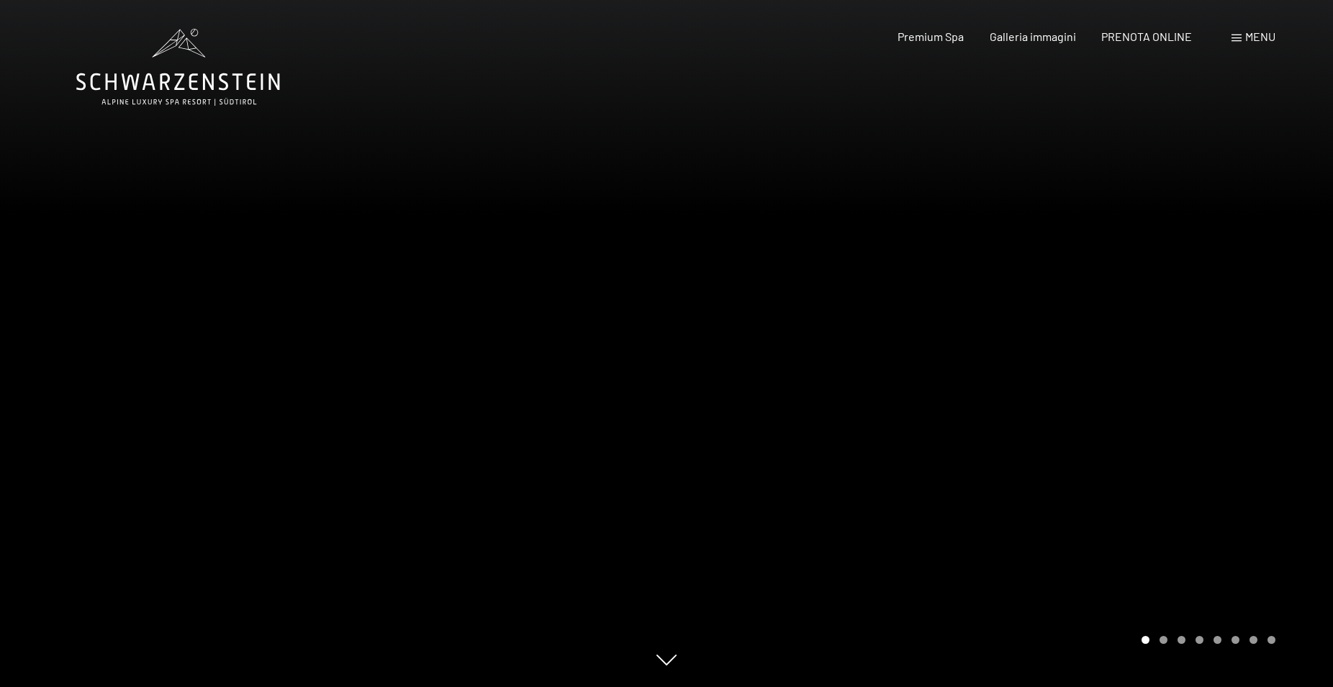
click at [1145, 644] on div at bounding box center [1000, 343] width 667 height 687
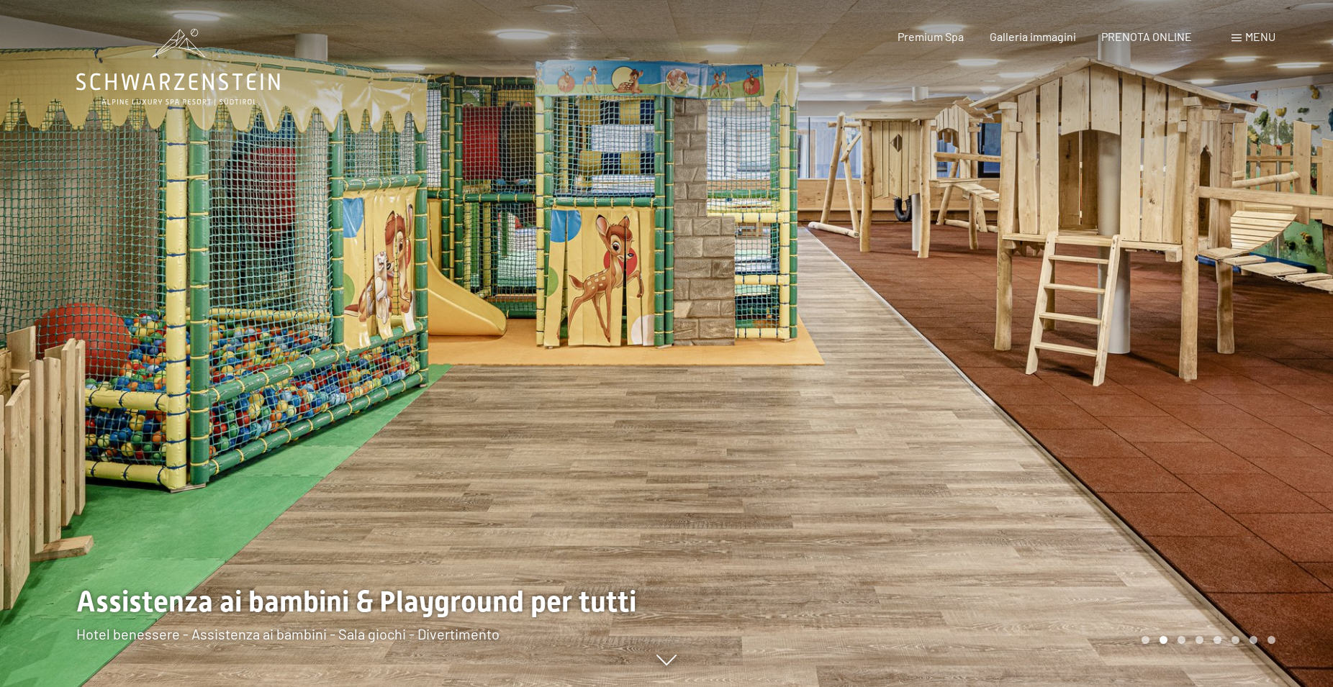
click at [1144, 640] on div "Carousel Page 1" at bounding box center [1146, 640] width 8 height 8
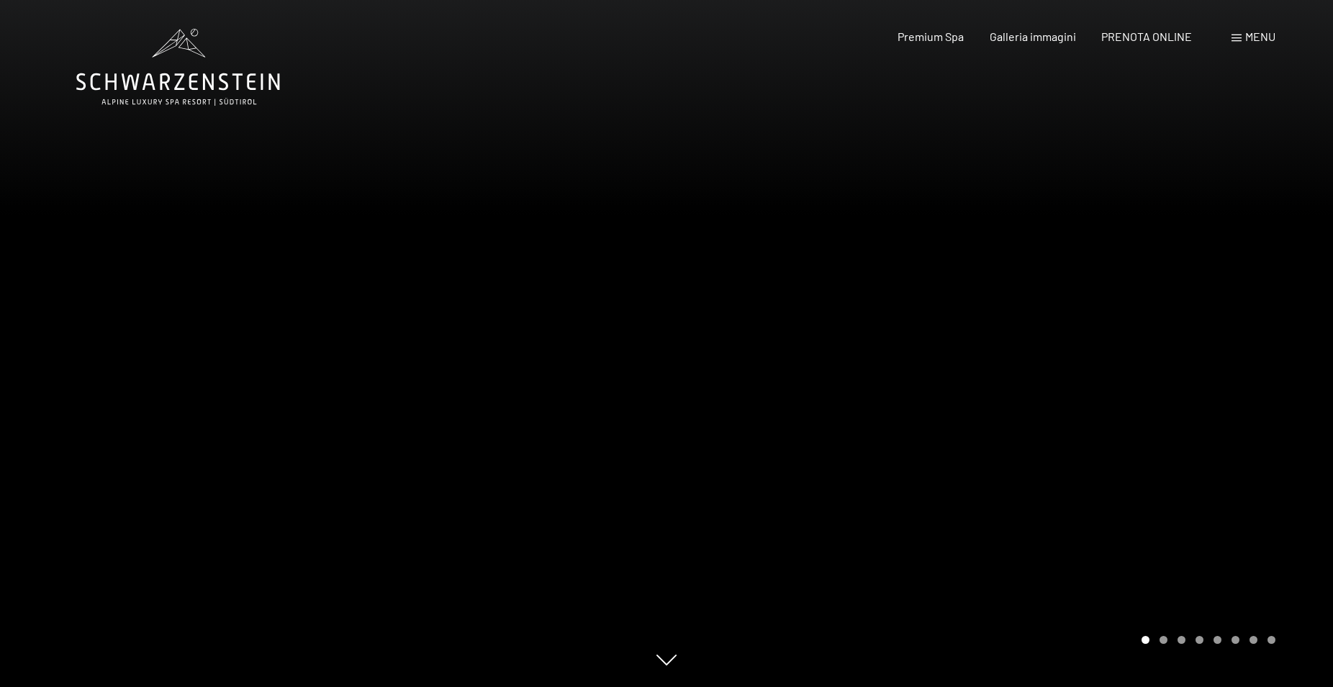
click at [1145, 640] on div "Carousel Page 1 (Current Slide)" at bounding box center [1146, 640] width 8 height 8
click at [1267, 641] on div "Carousel Pagination" at bounding box center [1206, 640] width 139 height 8
click at [1271, 641] on div "Carousel Page 8" at bounding box center [1272, 640] width 8 height 8
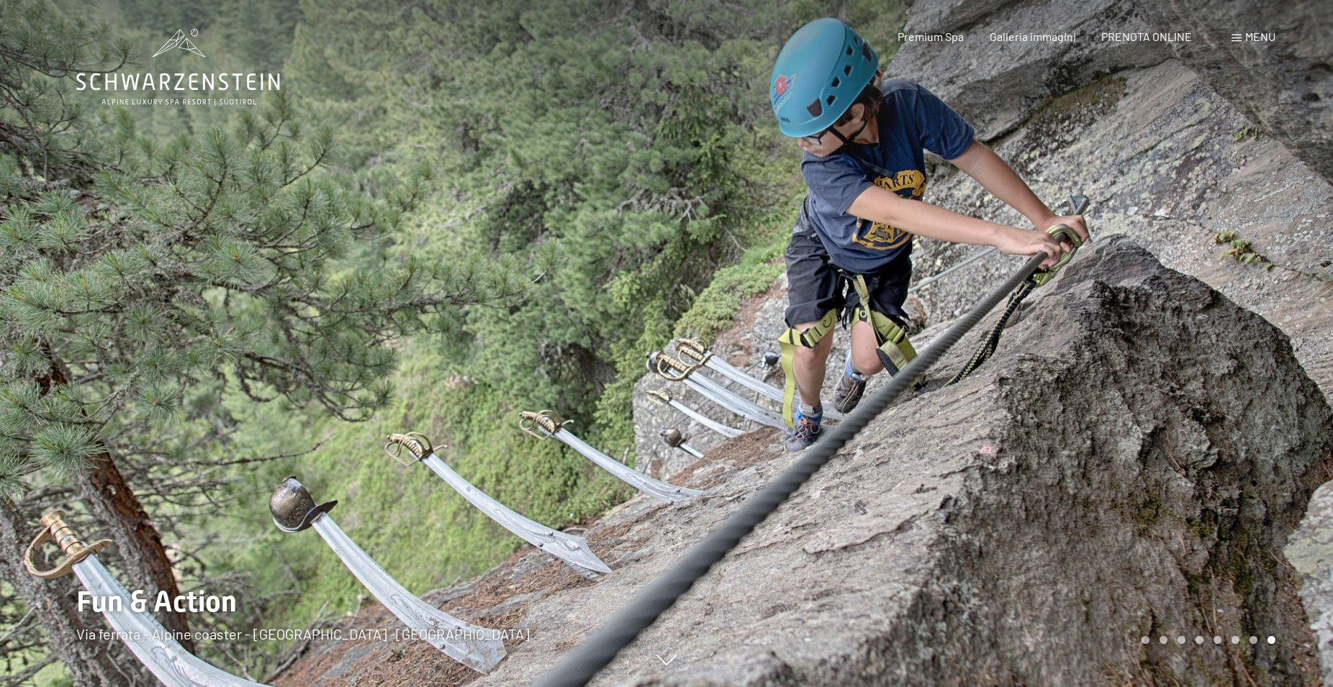
click at [1148, 641] on div "Carousel Page 1" at bounding box center [1146, 640] width 8 height 8
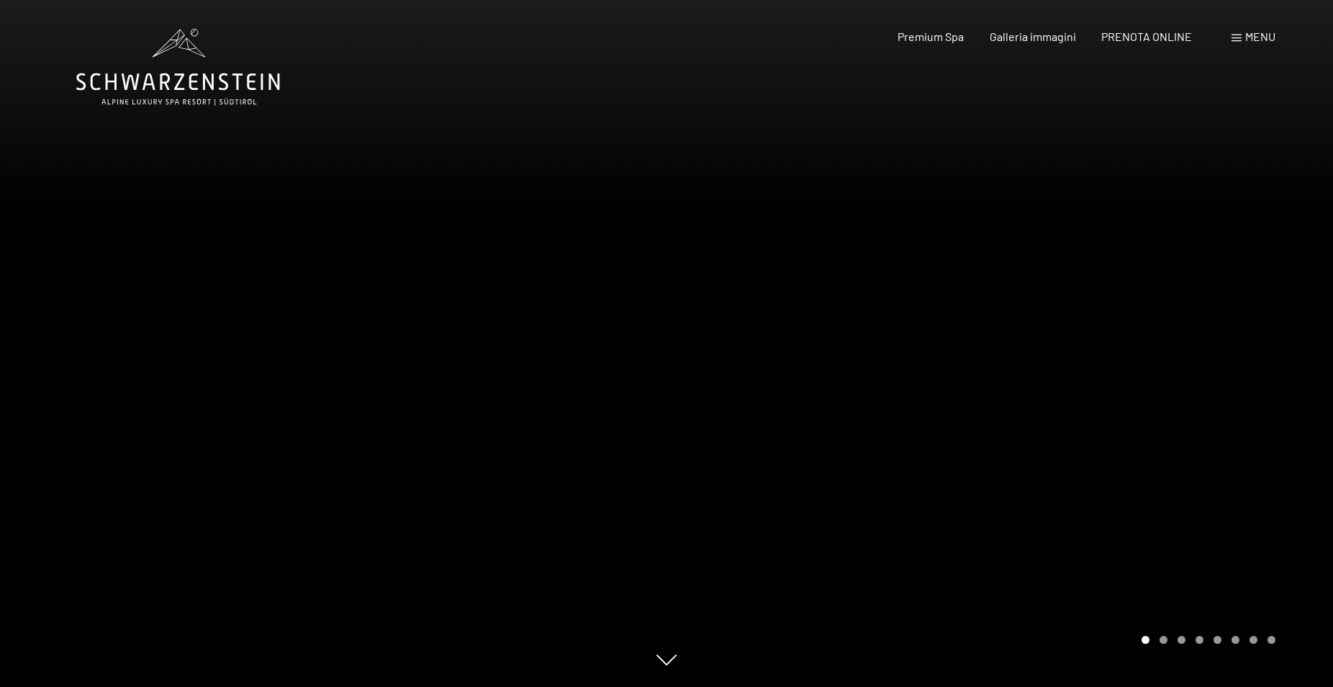
click at [1161, 640] on div "Carousel Page 2" at bounding box center [1164, 640] width 8 height 8
click at [747, 127] on div at bounding box center [1000, 343] width 667 height 687
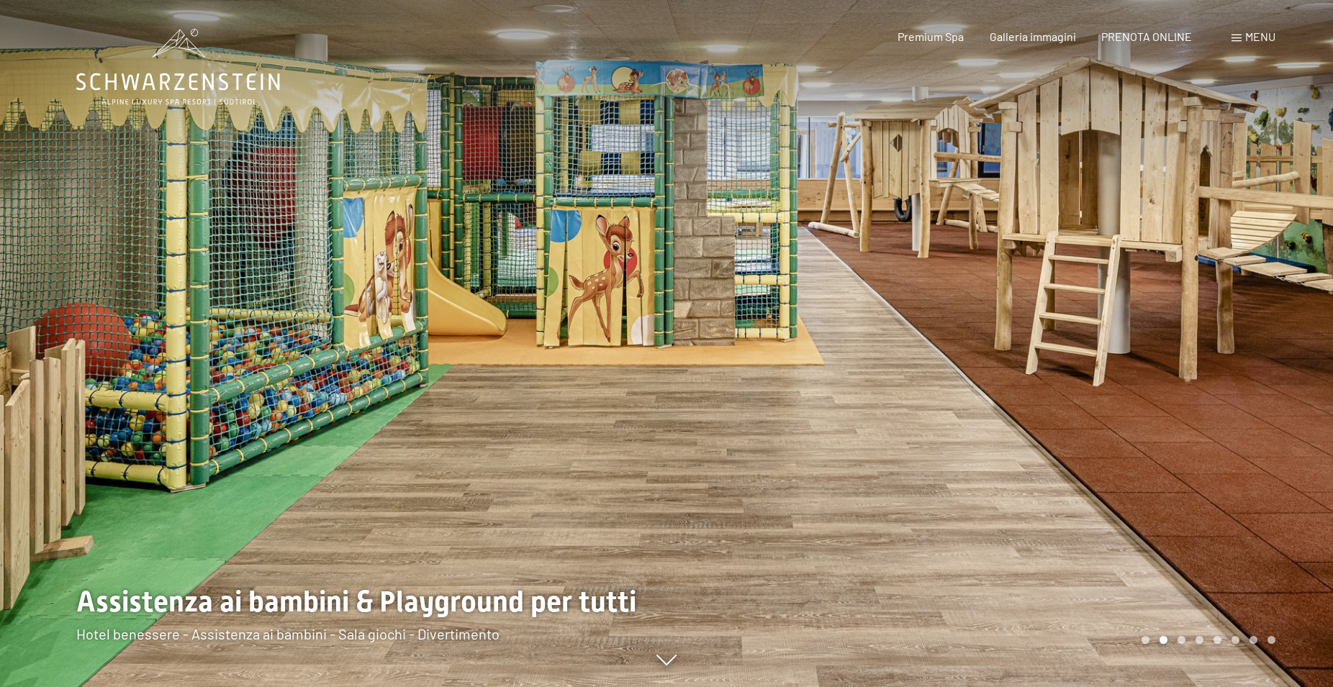
click at [1146, 642] on div "Carousel Page 1" at bounding box center [1146, 640] width 8 height 8
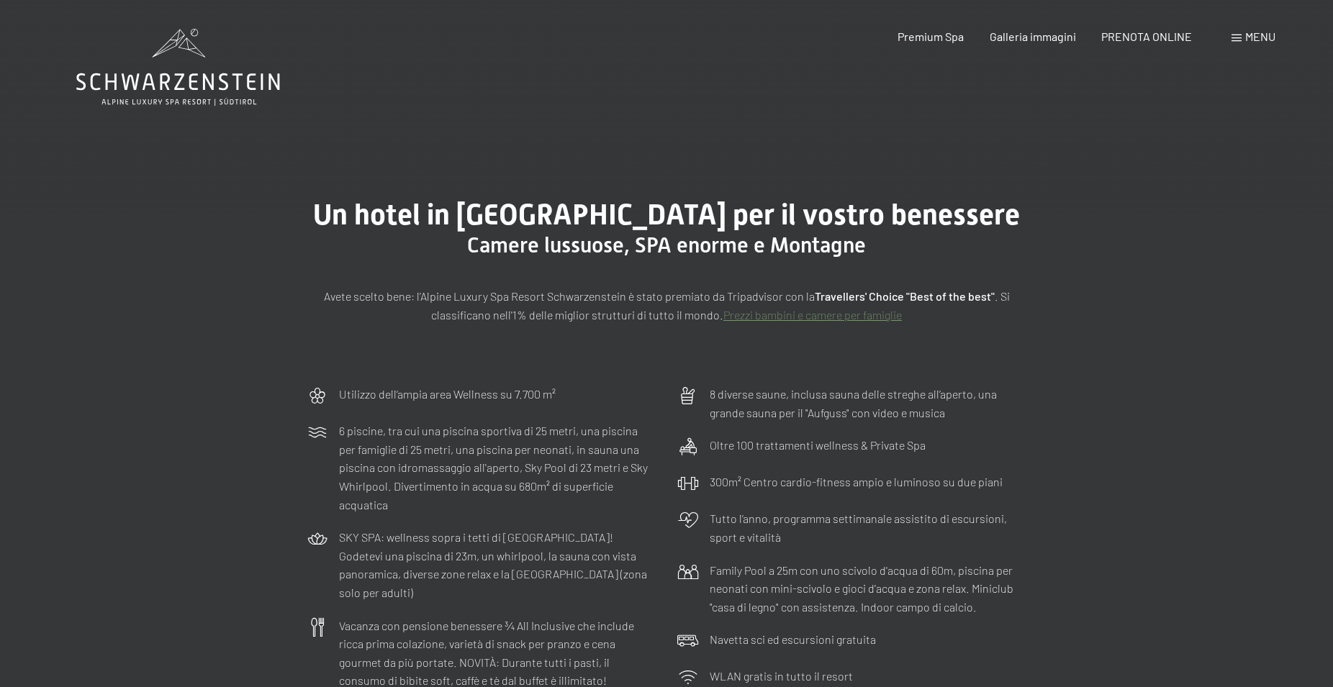
click at [1251, 36] on span "Menu" at bounding box center [1260, 37] width 30 height 14
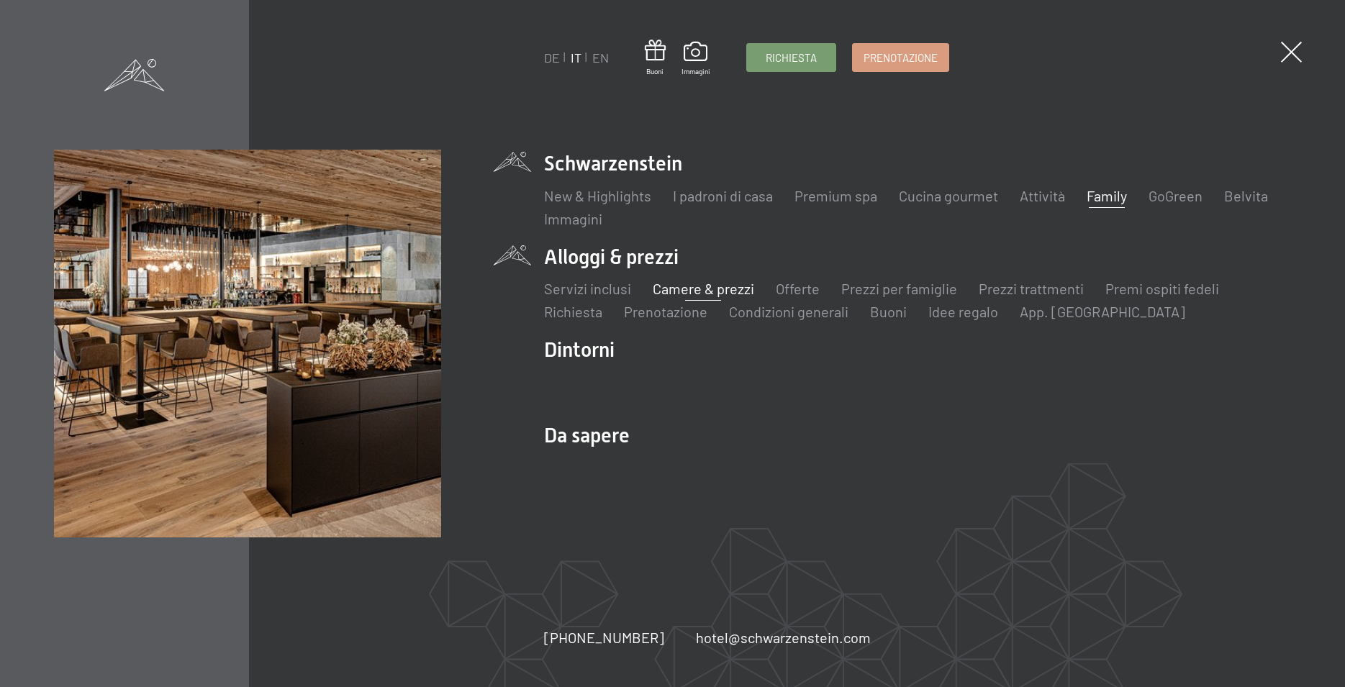
click at [1096, 197] on link "Family" at bounding box center [1107, 195] width 40 height 17
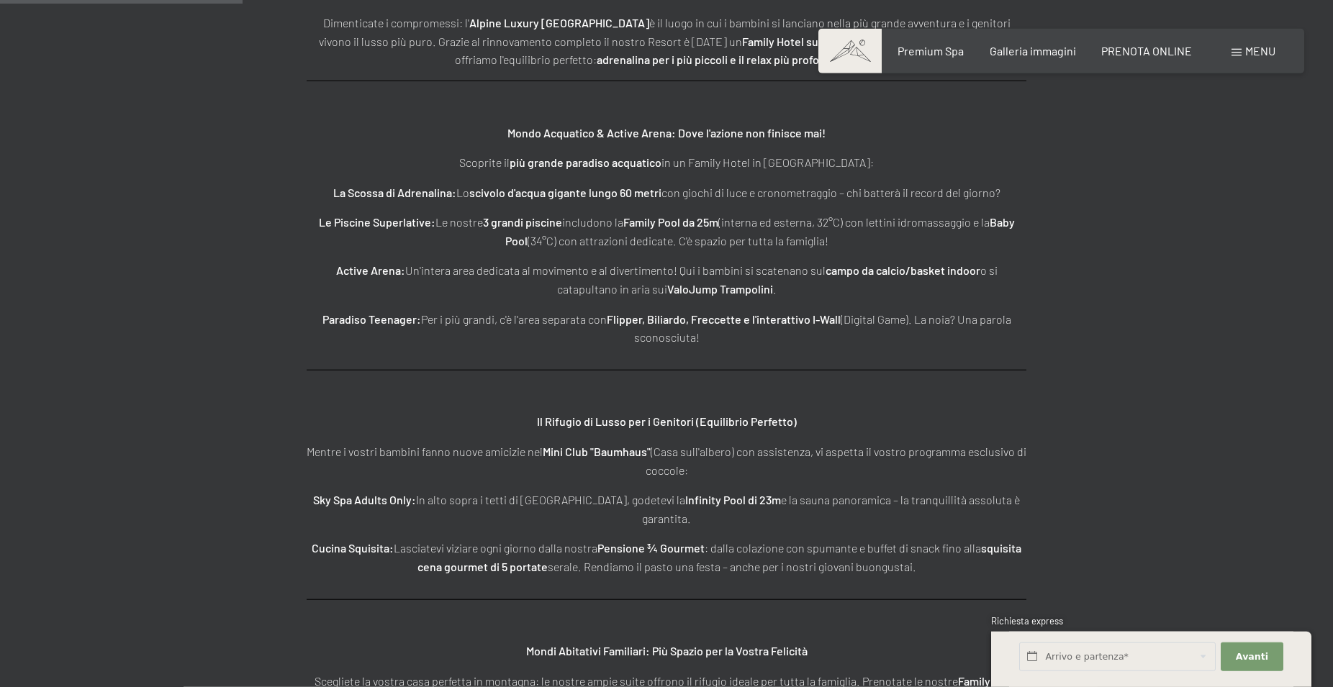
scroll to position [2129, 0]
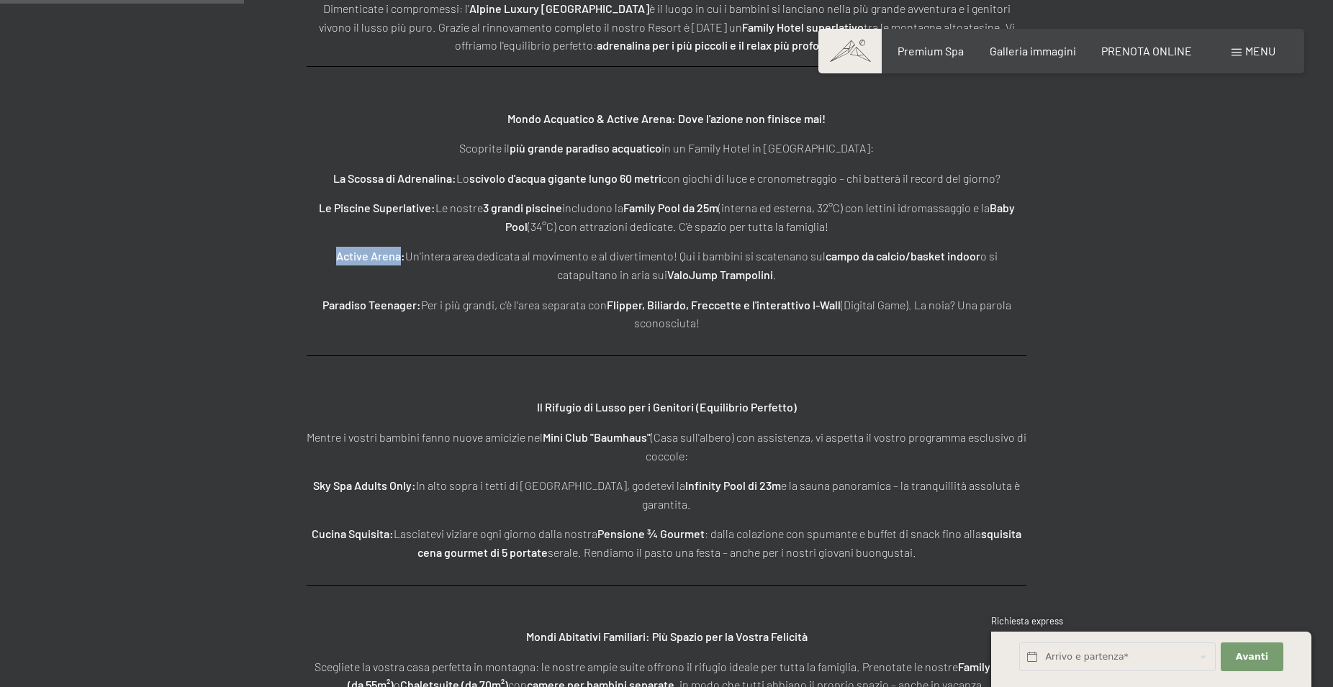
drag, startPoint x: 335, startPoint y: 238, endPoint x: 400, endPoint y: 237, distance: 64.8
click at [400, 247] on p "Active Arena: Un'intera area dedicata al movimento e al divertimento! Qui i bam…" at bounding box center [667, 265] width 720 height 37
copy strong "Active Arena"
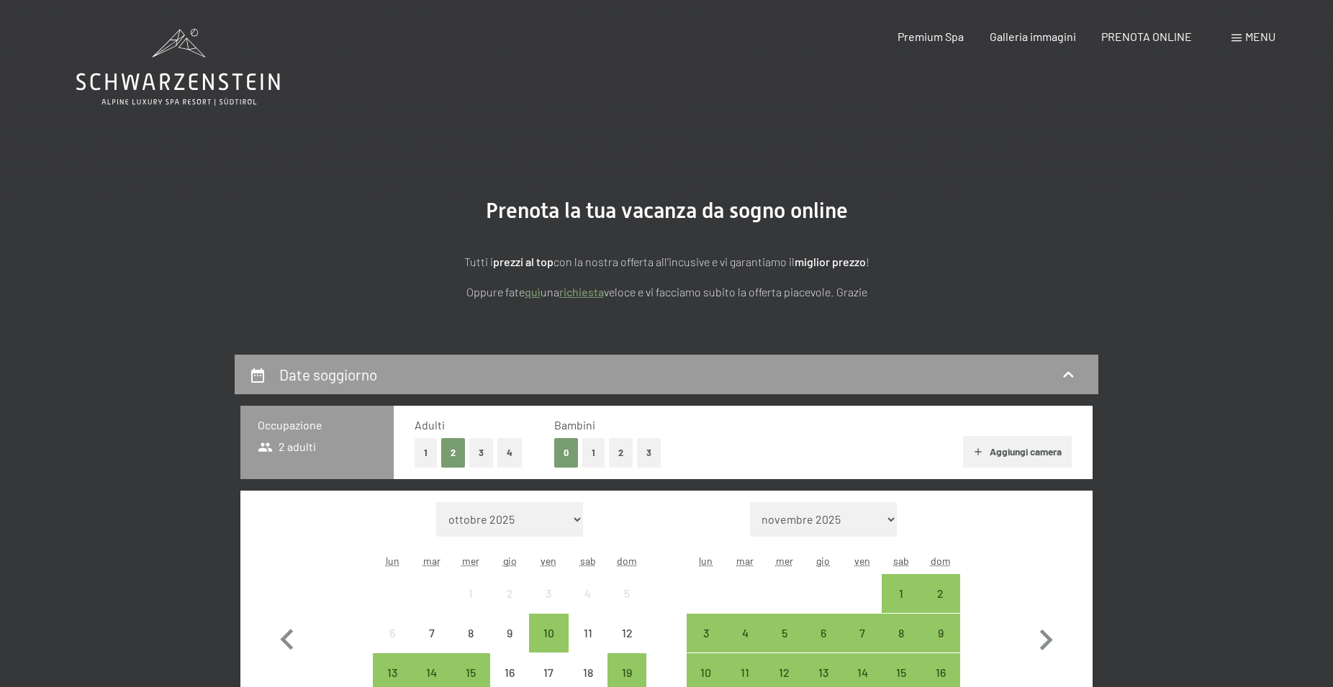
click at [1234, 37] on span at bounding box center [1237, 38] width 10 height 7
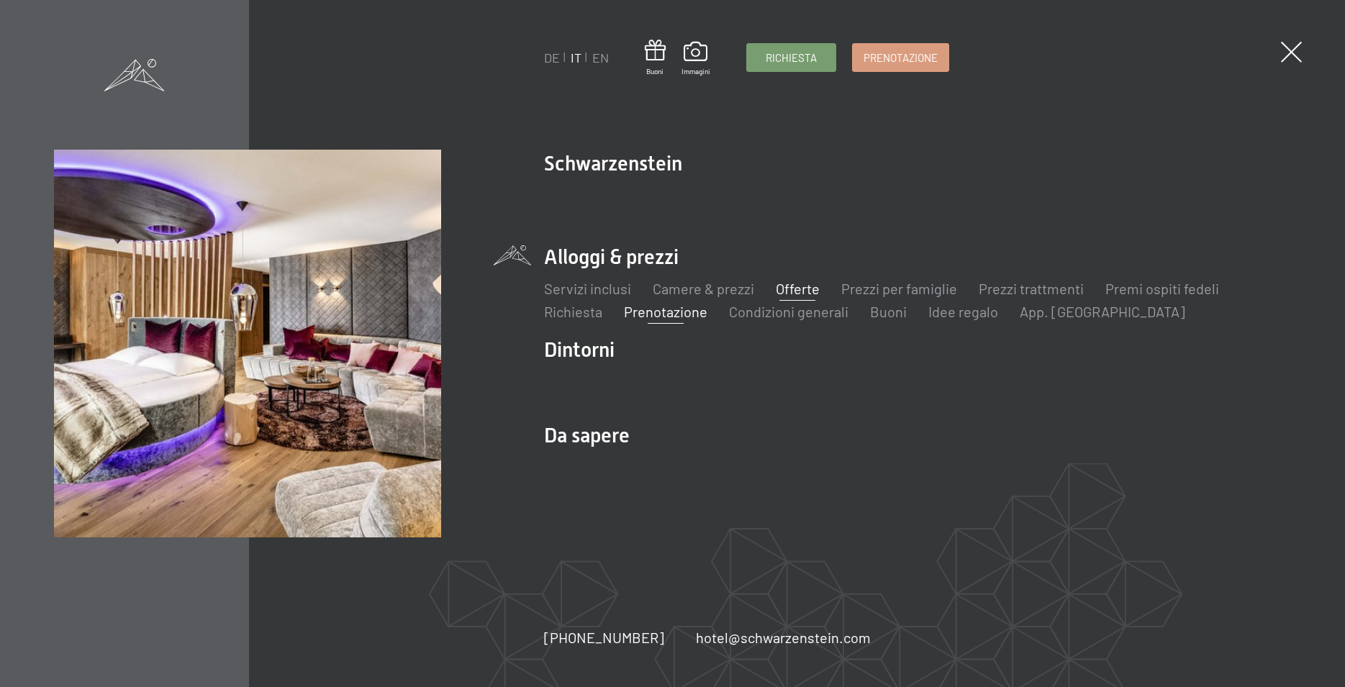
click at [803, 289] on link "Offerte" at bounding box center [798, 288] width 44 height 17
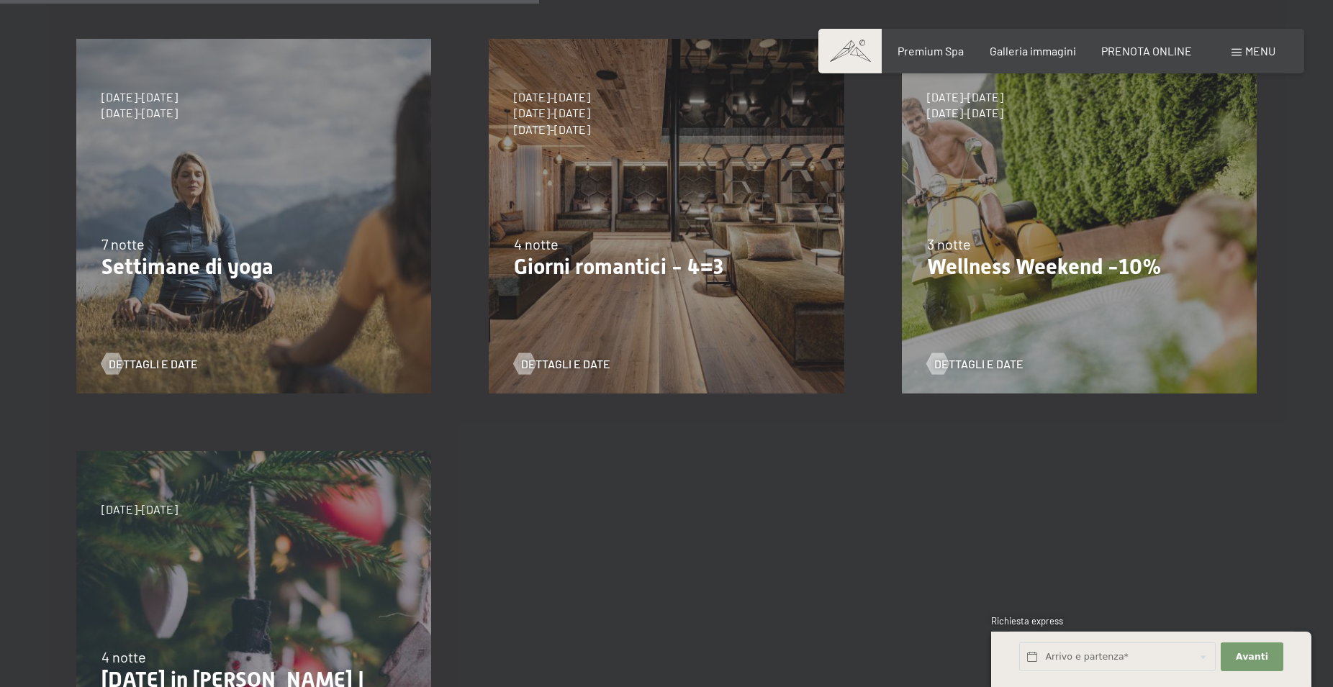
scroll to position [808, 0]
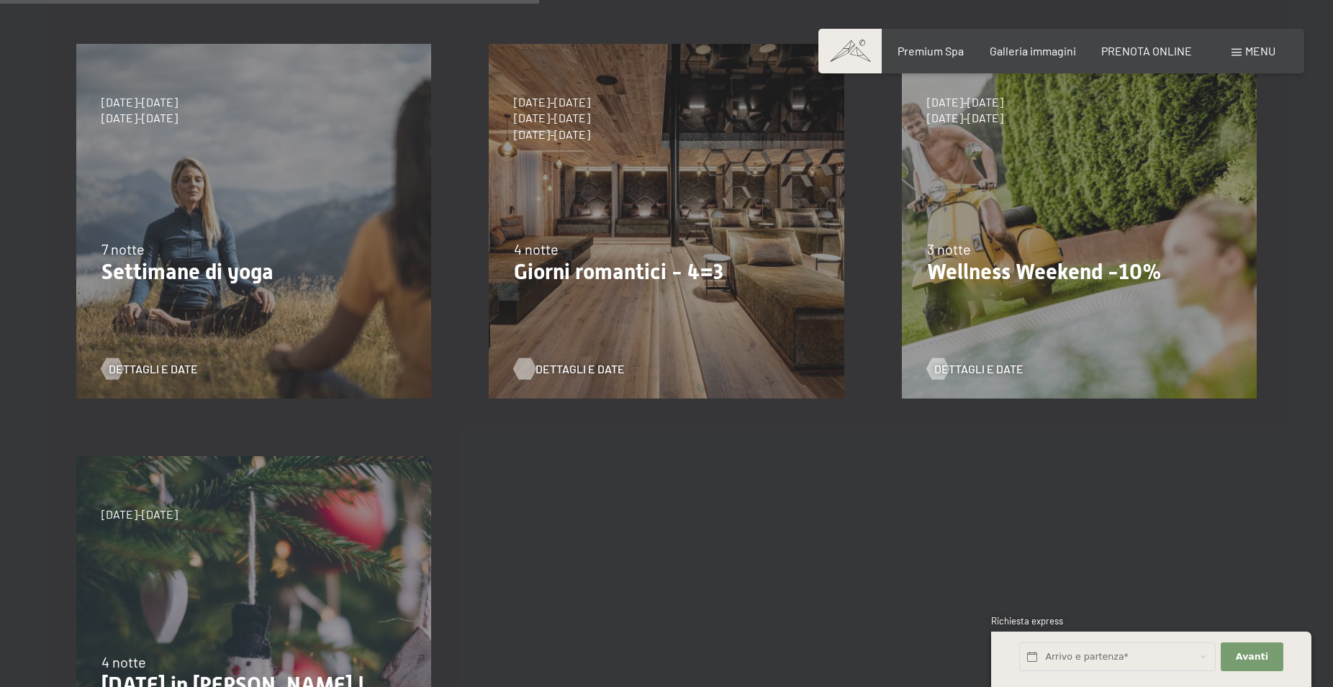
click at [593, 367] on span "Dettagli e Date" at bounding box center [580, 369] width 89 height 16
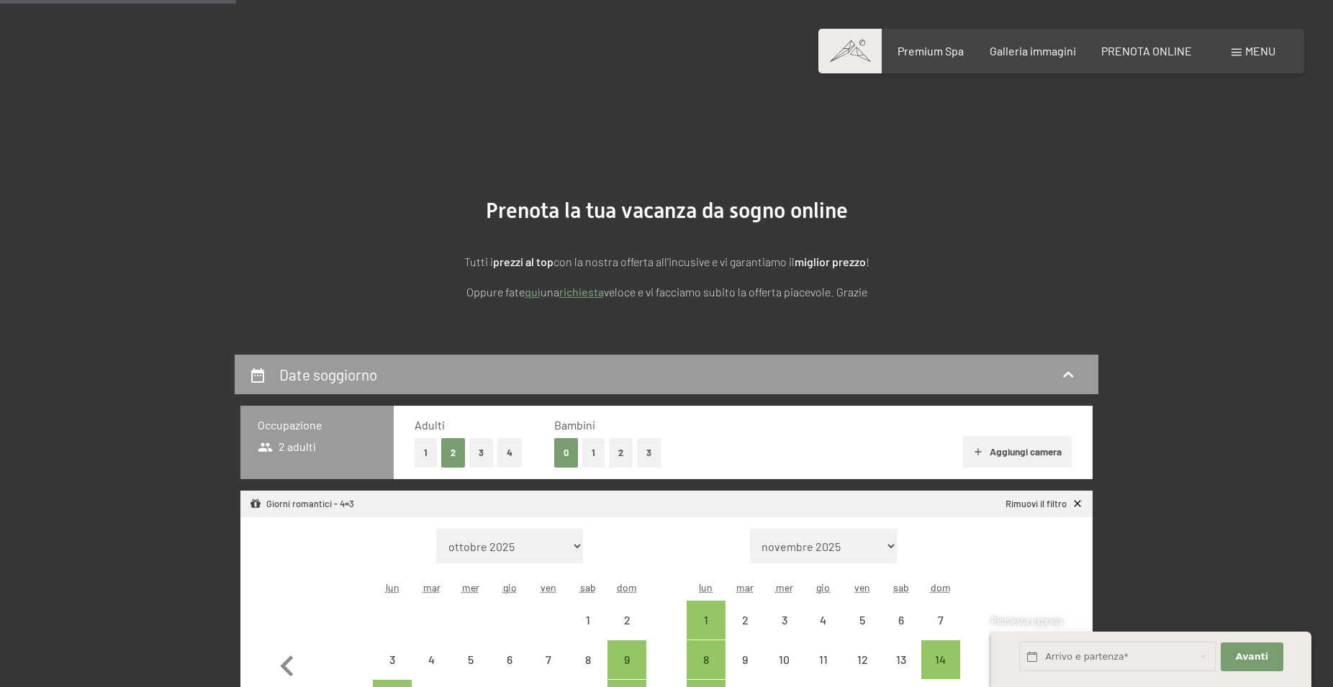
select select "[DATE]"
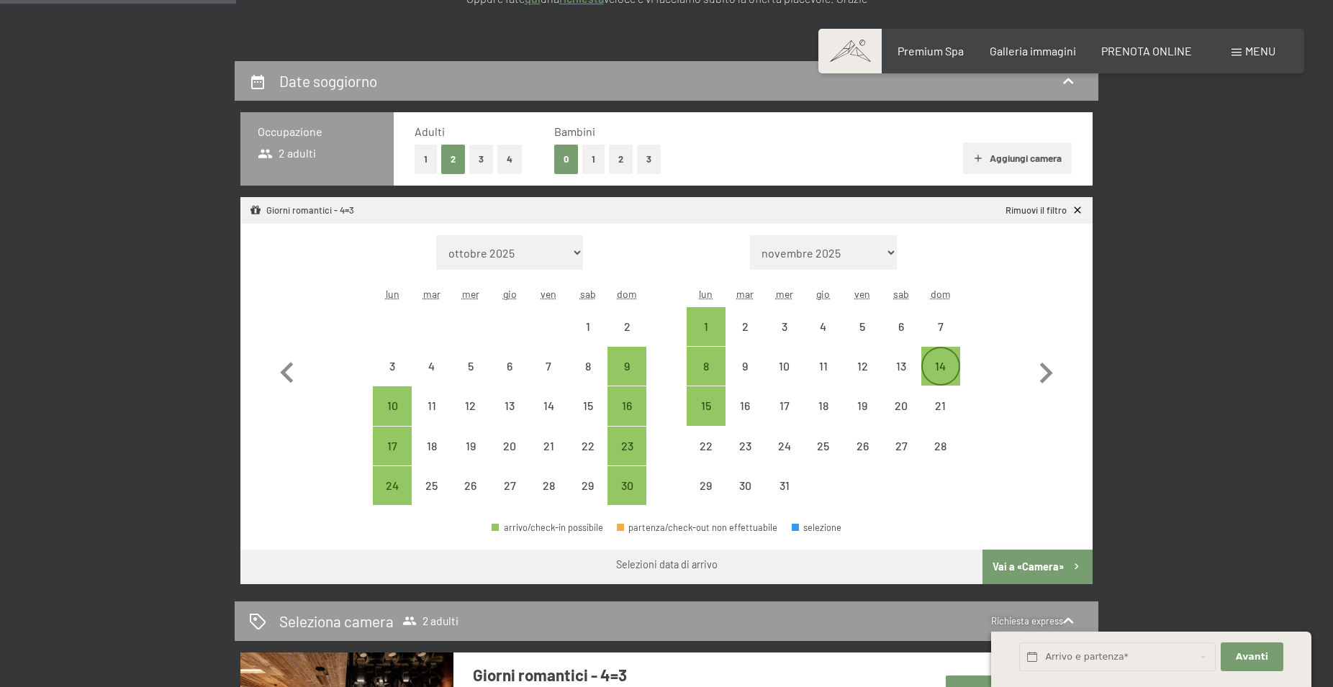
click at [937, 363] on div "14" at bounding box center [941, 379] width 36 height 36
select select "2025-11-01"
select select "2025-12-01"
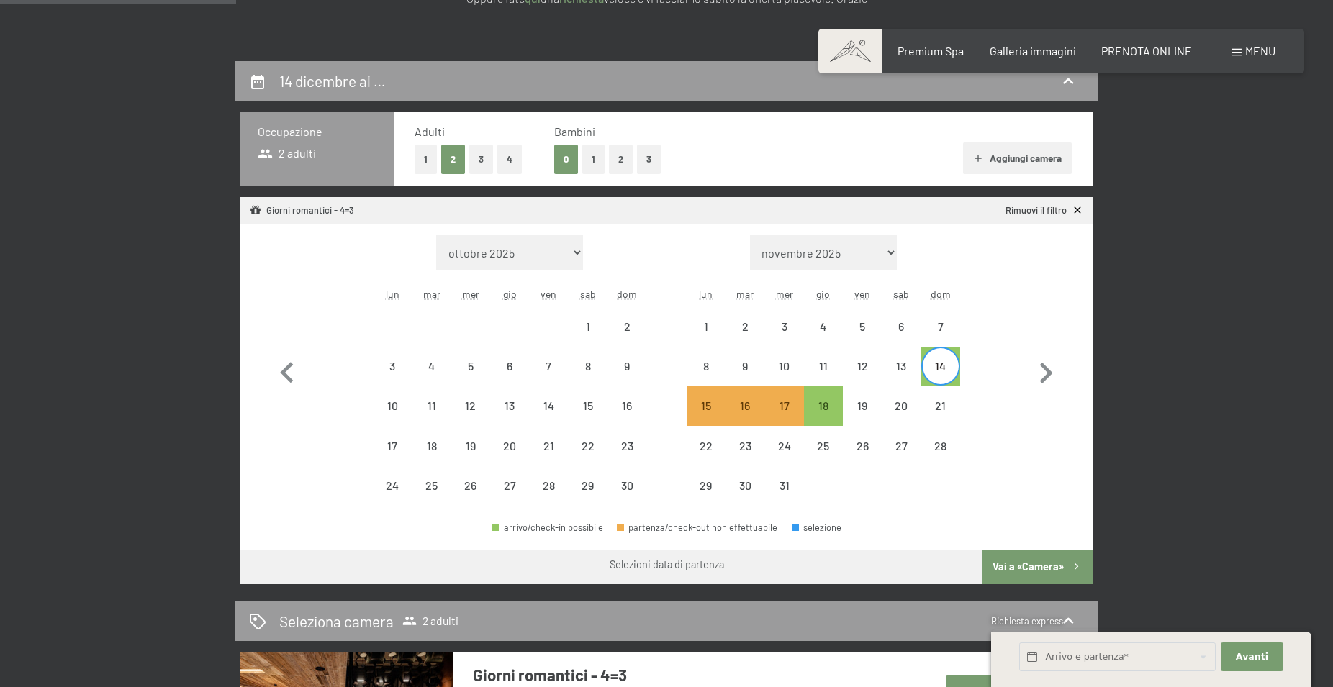
click at [945, 365] on div "14" at bounding box center [941, 379] width 36 height 36
select select "[DATE]"
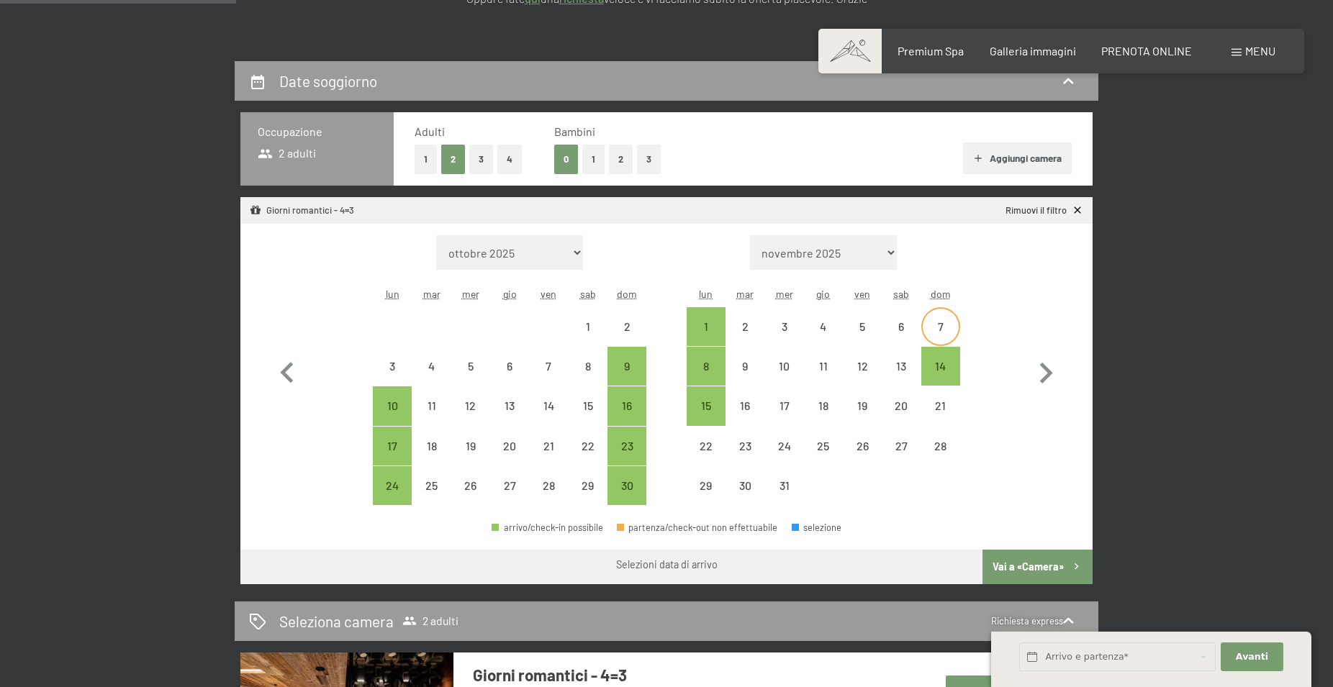
click at [945, 323] on div "7" at bounding box center [941, 339] width 36 height 36
select select "2025-11-01"
select select "2025-12-01"
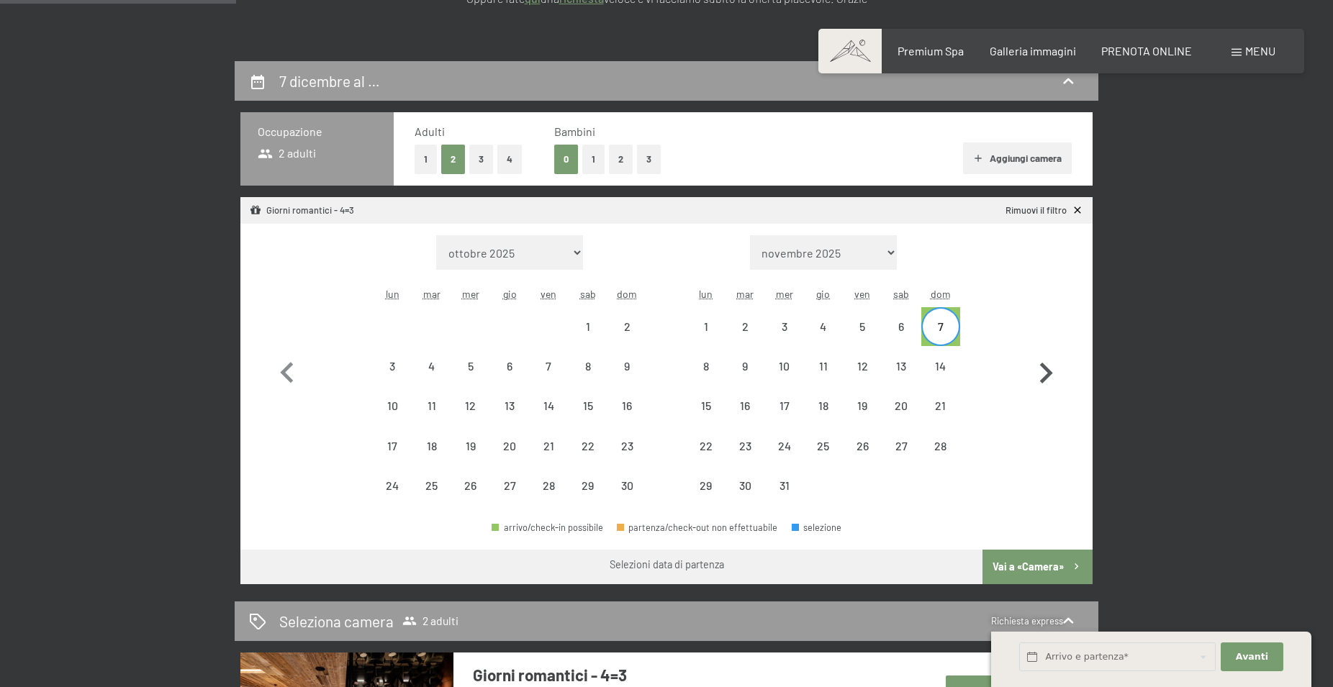
click at [1045, 334] on button "button" at bounding box center [1046, 370] width 42 height 271
select select "2025-12-01"
select select "2026-01-01"
select select "2025-12-01"
select select "2026-01-01"
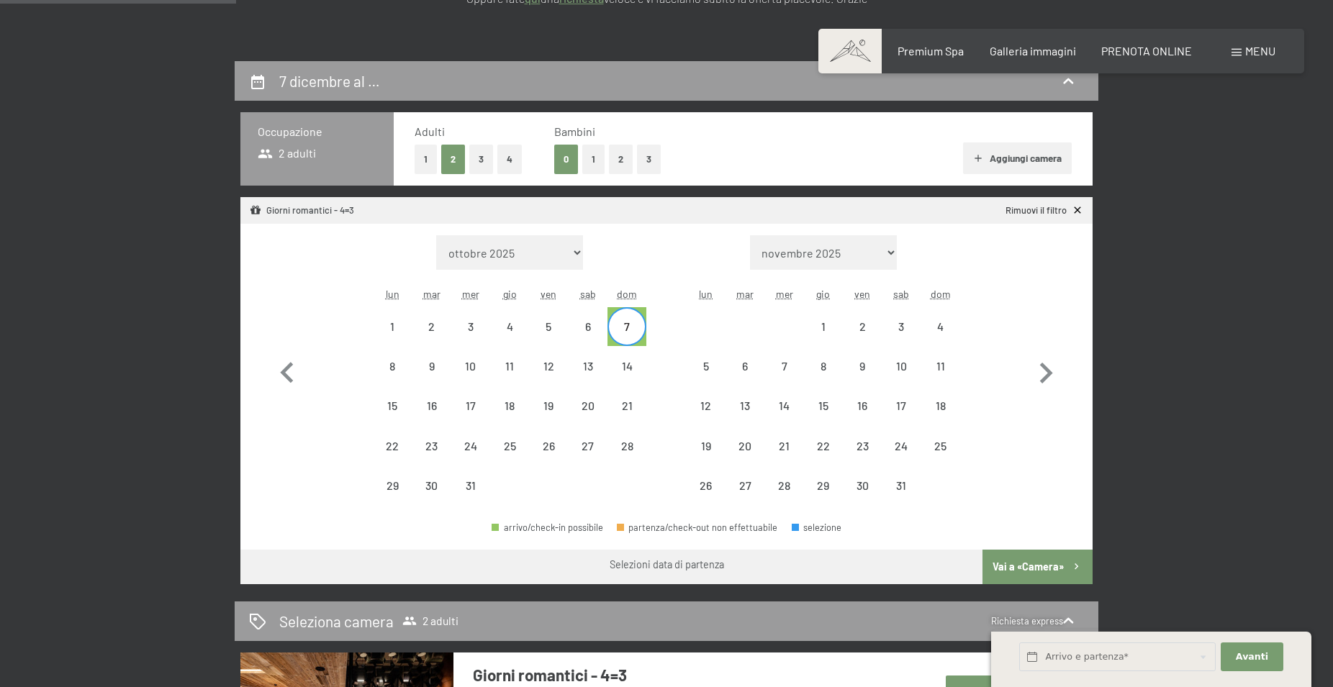
click at [340, 213] on div "Giorni romantici - 4=3" at bounding box center [302, 210] width 104 height 13
click at [289, 369] on icon "button" at bounding box center [286, 373] width 13 height 21
select select "2025-11-01"
select select "2025-12-01"
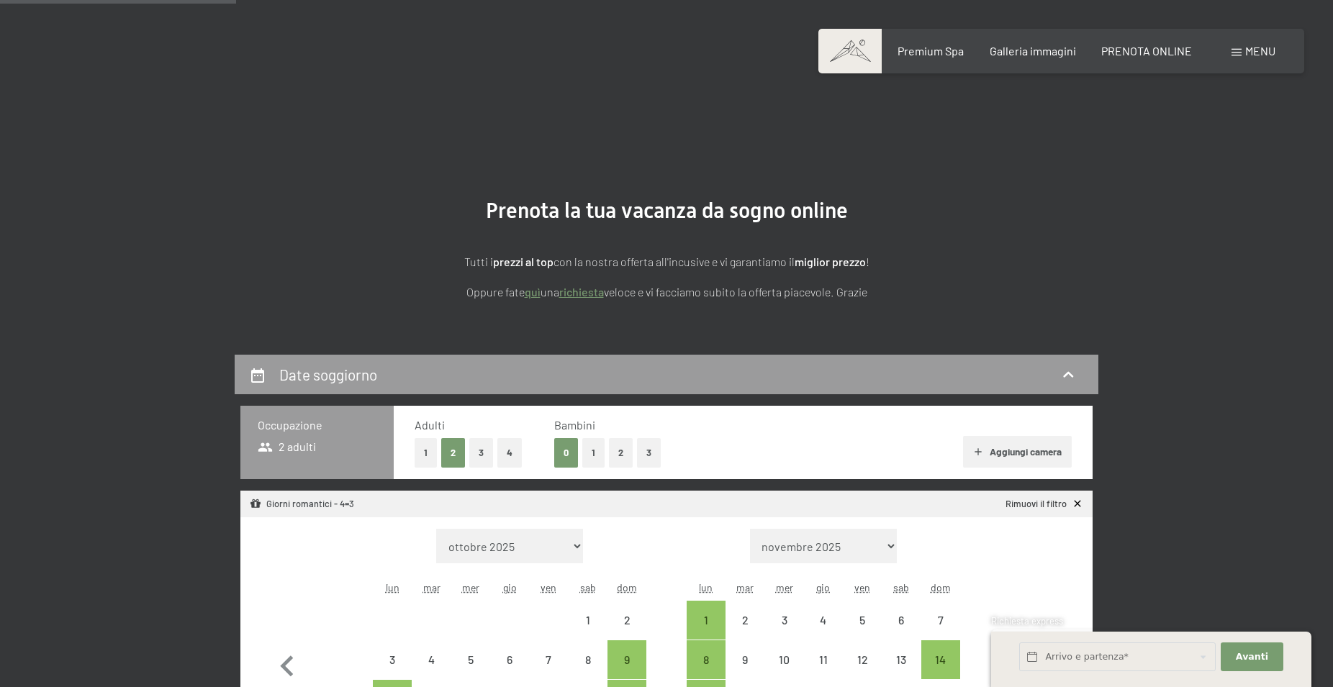
select select "2025-11-01"
select select "2025-12-01"
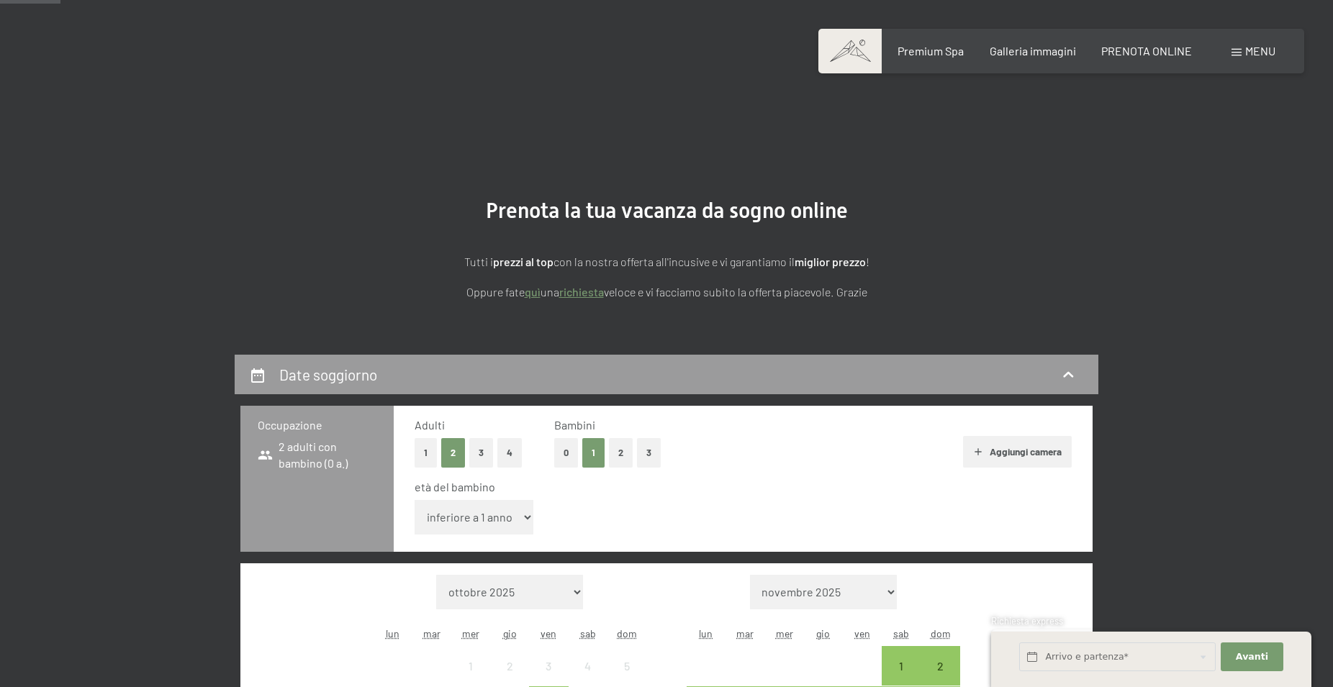
scroll to position [220, 0]
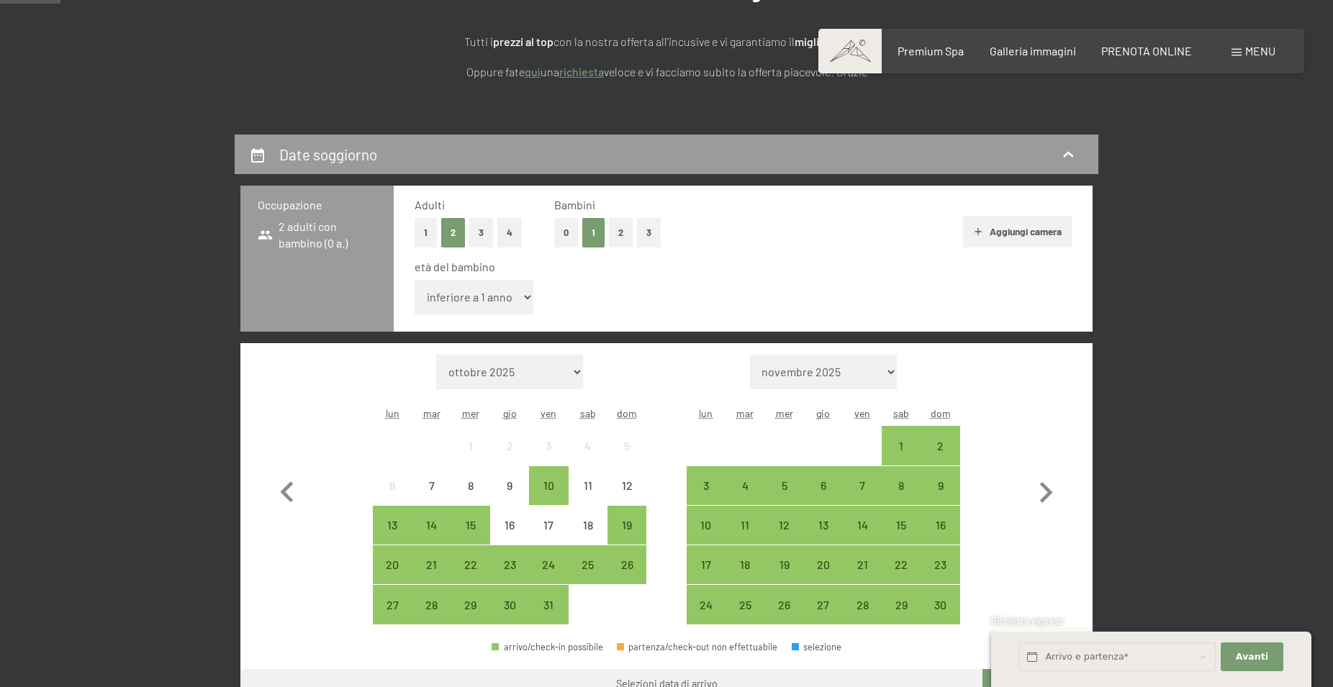
select select "14"
click option "14 anni" at bounding box center [0, 0] width 0 height 0
click at [1043, 495] on icon "button" at bounding box center [1046, 493] width 42 height 42
select select "2025-11-01"
select select "2025-12-01"
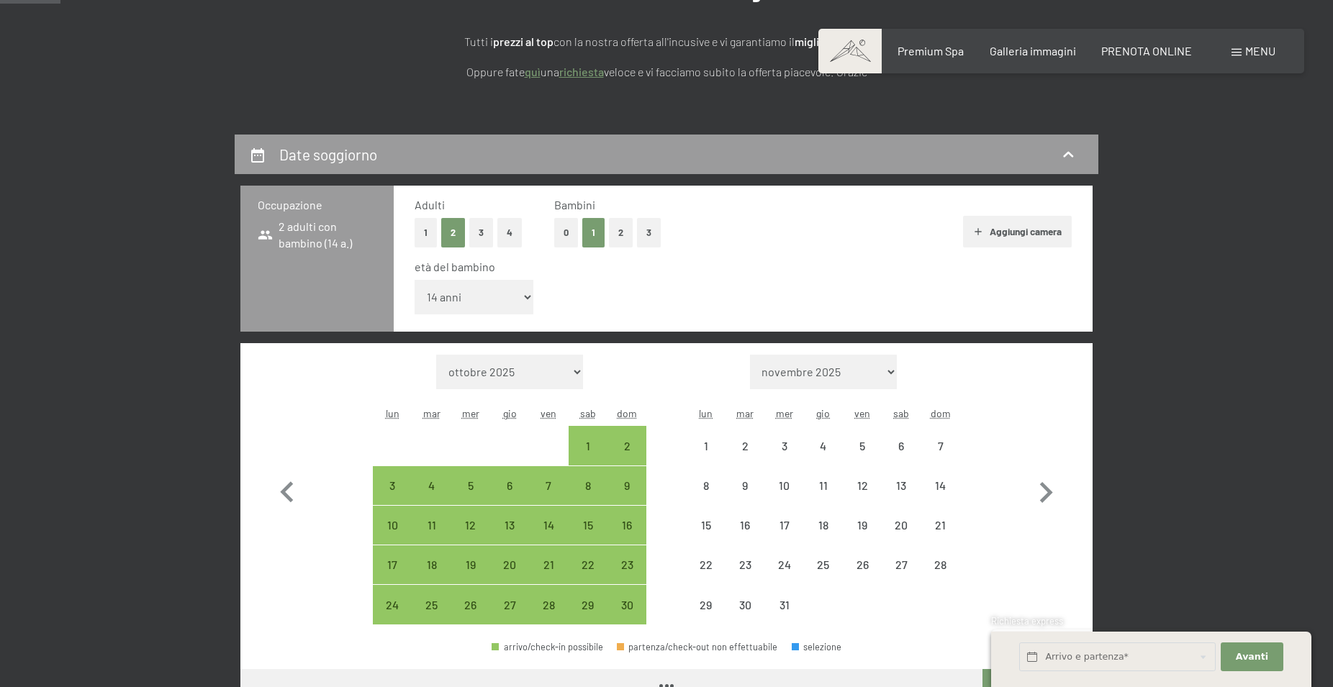
select select "2025-11-01"
select select "2025-12-01"
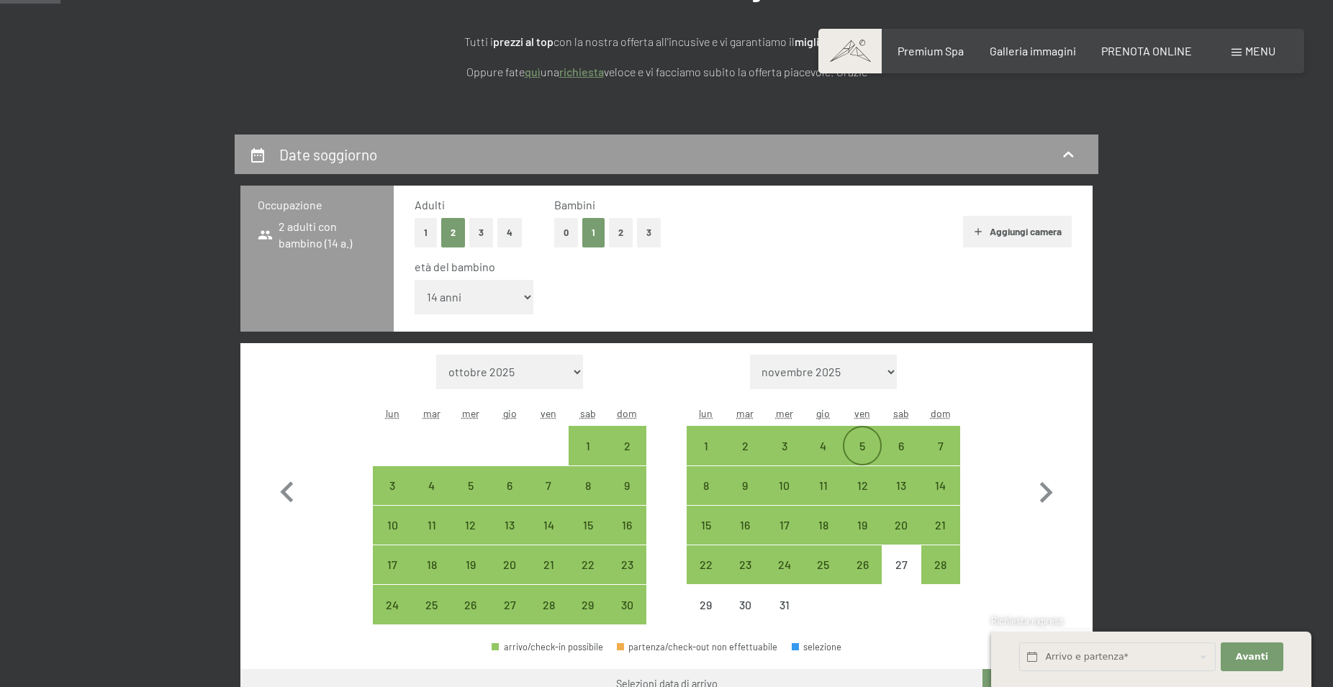
click at [862, 443] on div "5" at bounding box center [862, 459] width 36 height 36
select select "2025-11-01"
select select "2025-12-01"
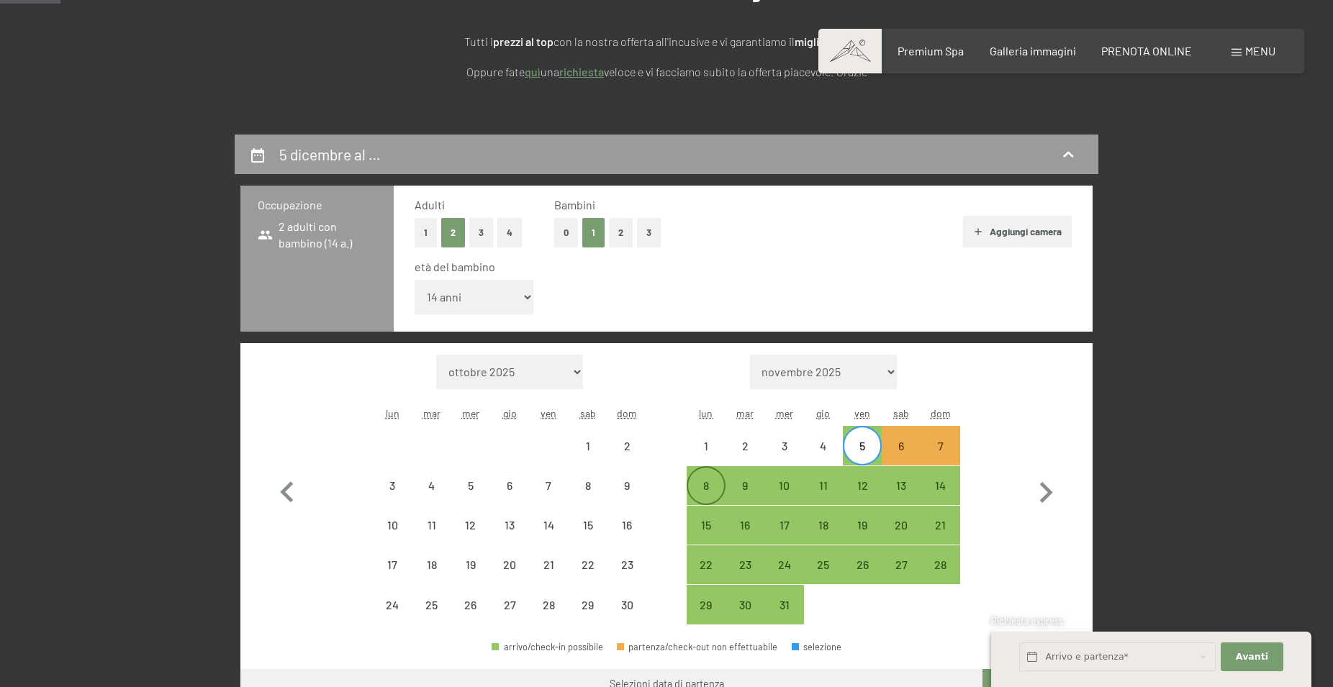
click at [701, 484] on div "8" at bounding box center [706, 498] width 36 height 36
select select "[DATE]"
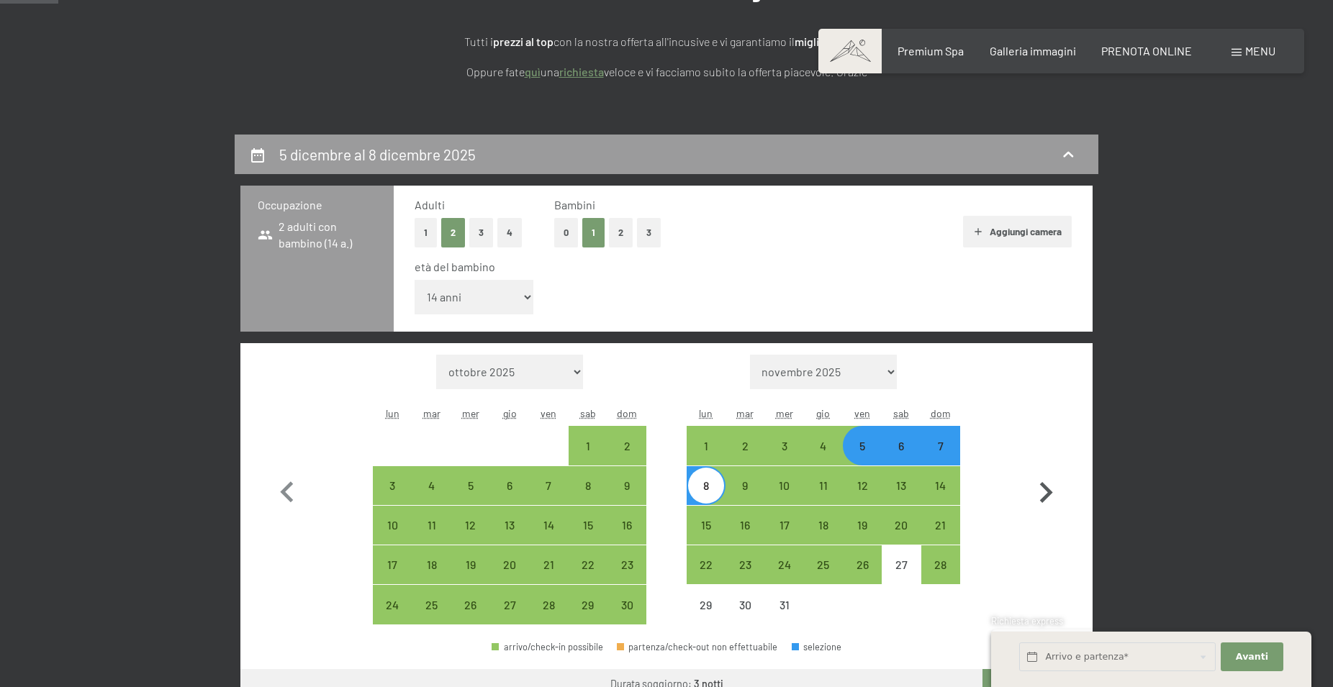
scroll to position [514, 0]
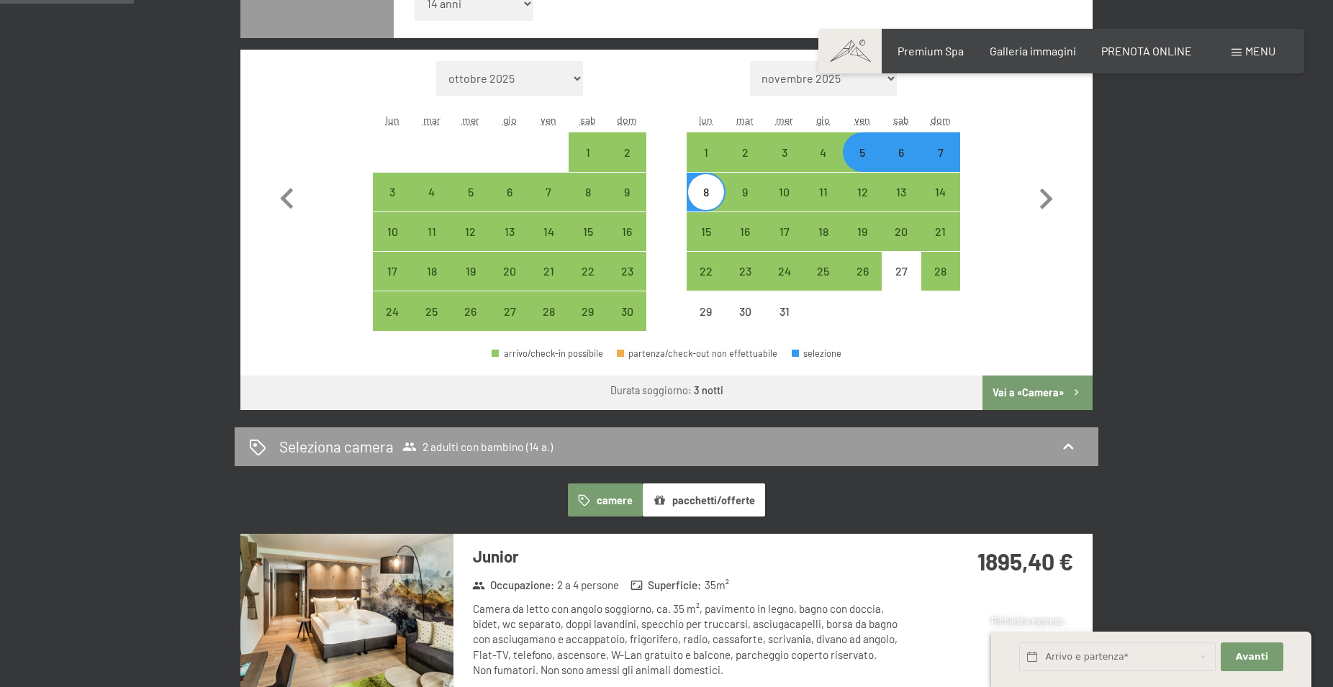
click at [1030, 389] on button "Vai a «Camera»" at bounding box center [1038, 393] width 110 height 35
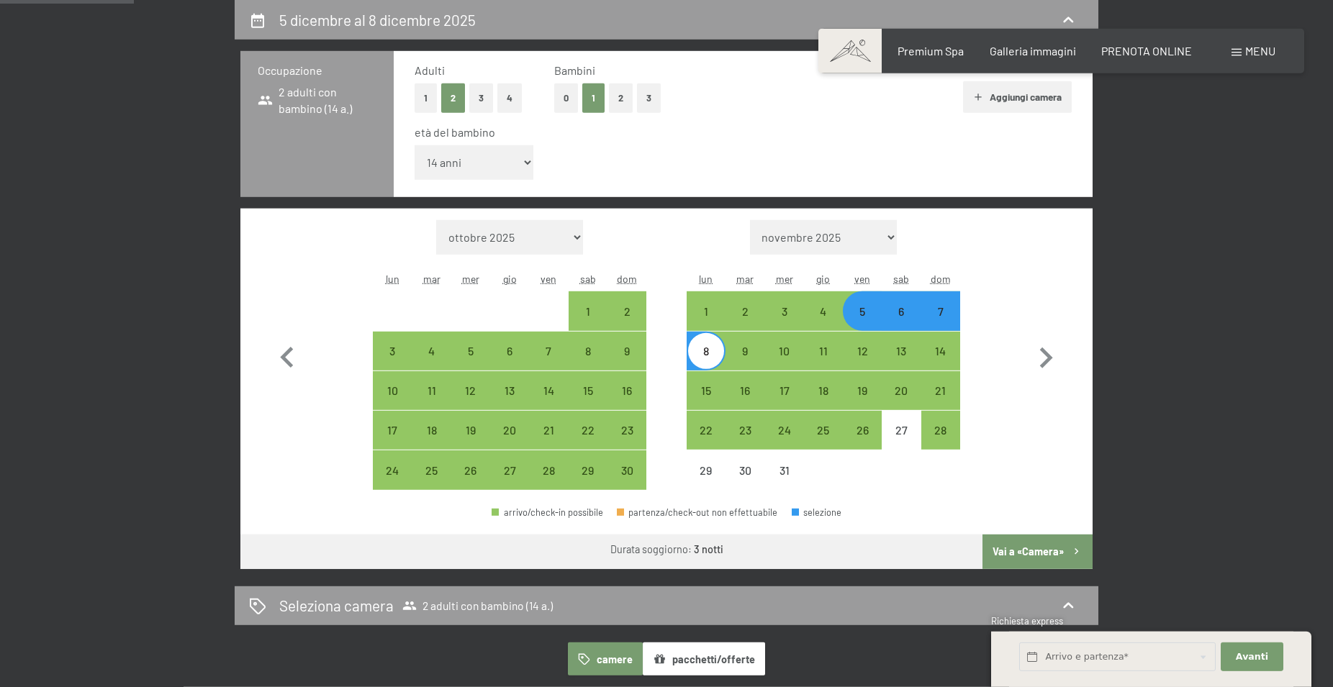
select select "[DATE]"
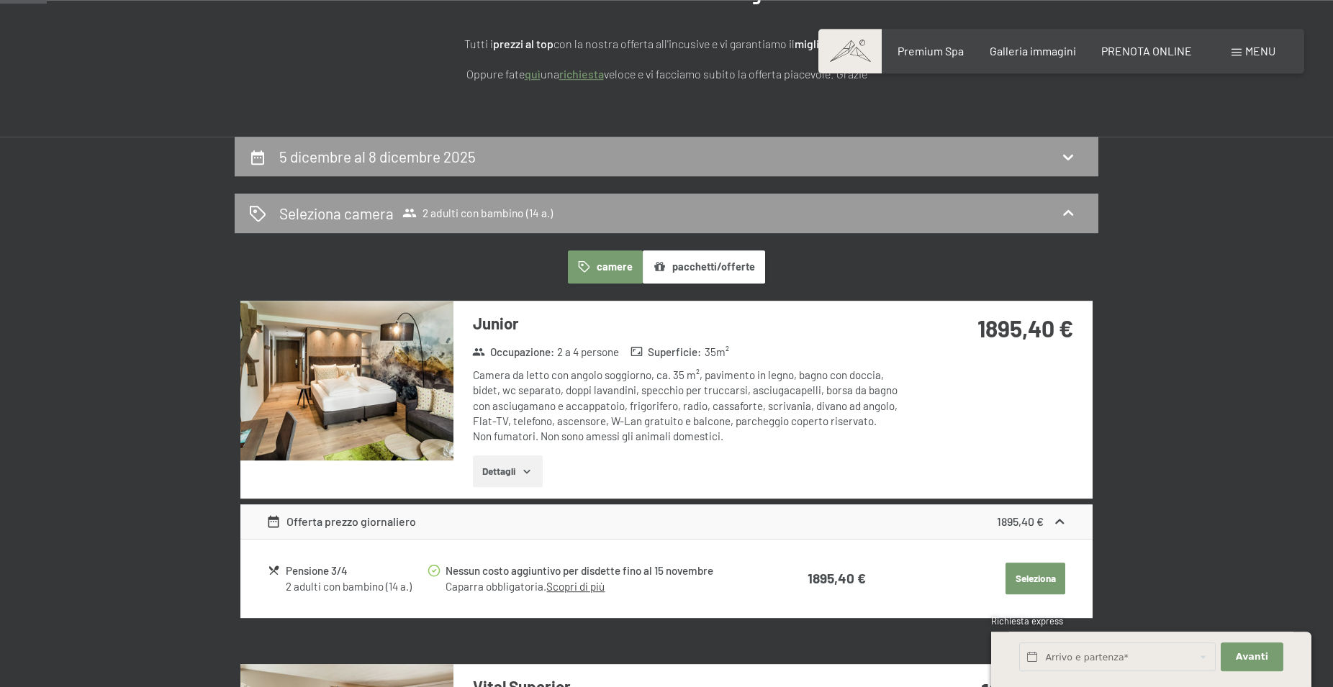
scroll to position [0, 0]
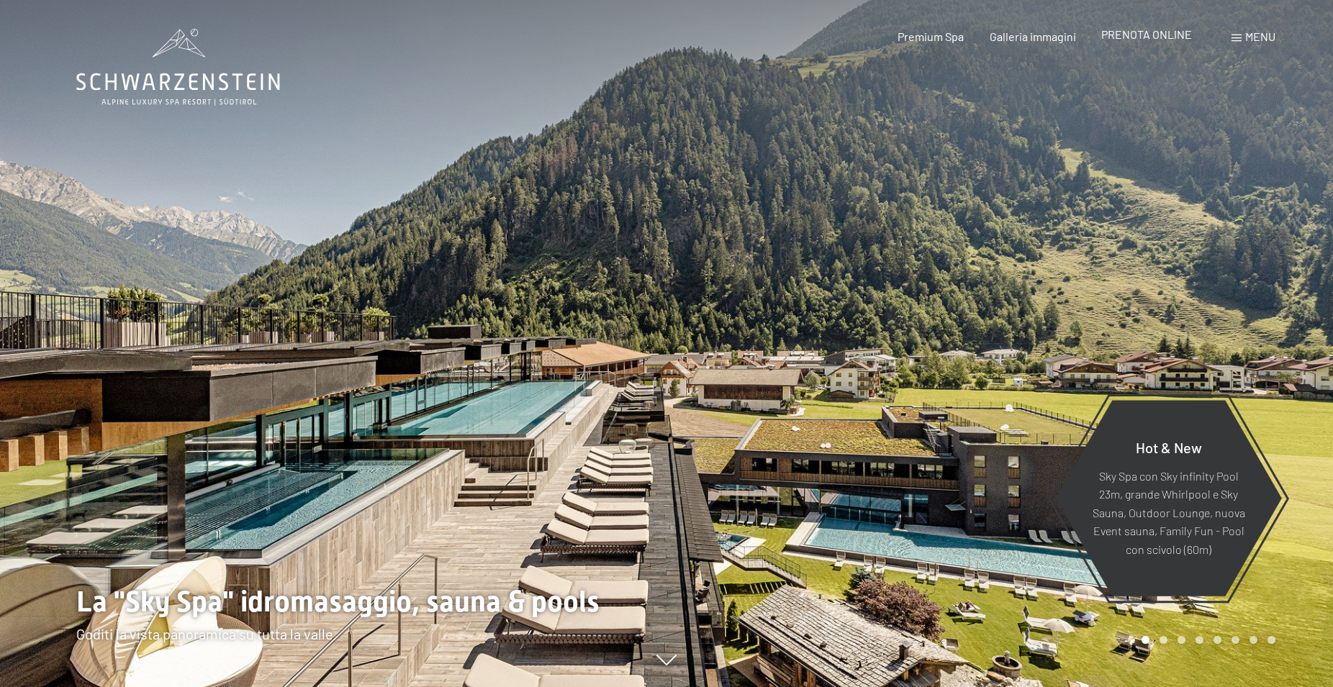
click at [1166, 37] on span "PRENOTA ONLINE" at bounding box center [1146, 34] width 91 height 14
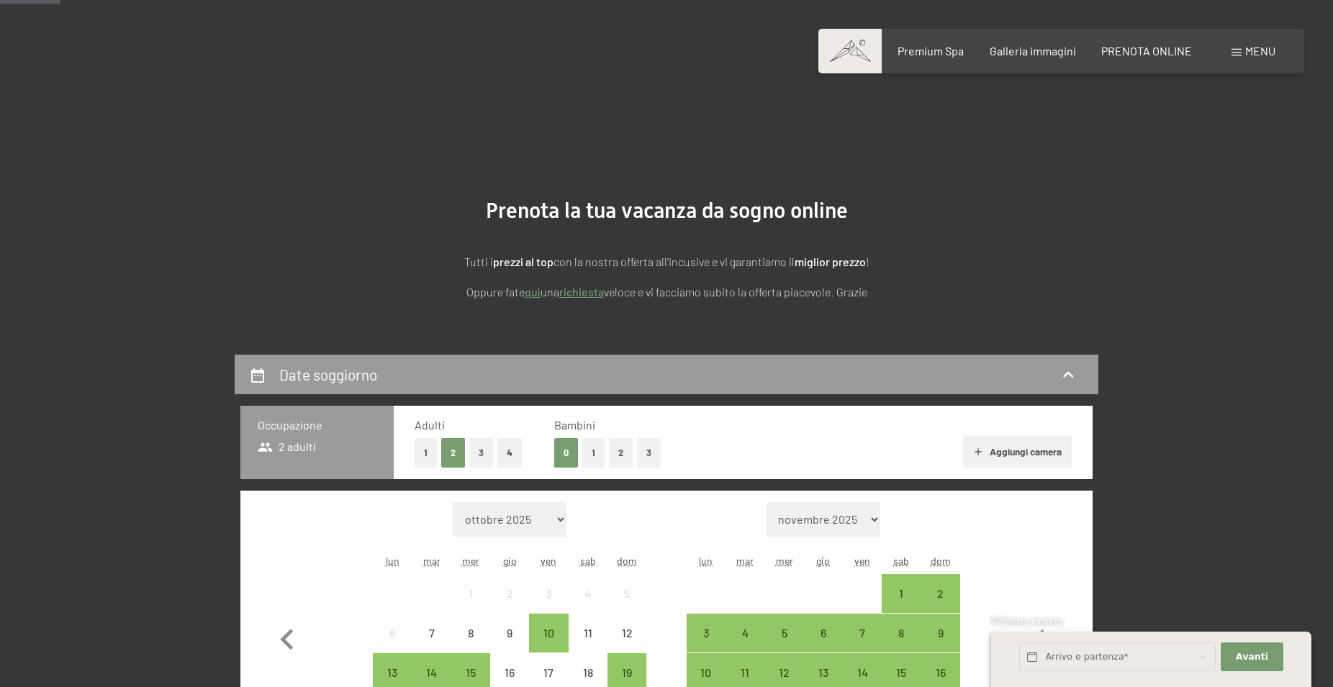
scroll to position [220, 0]
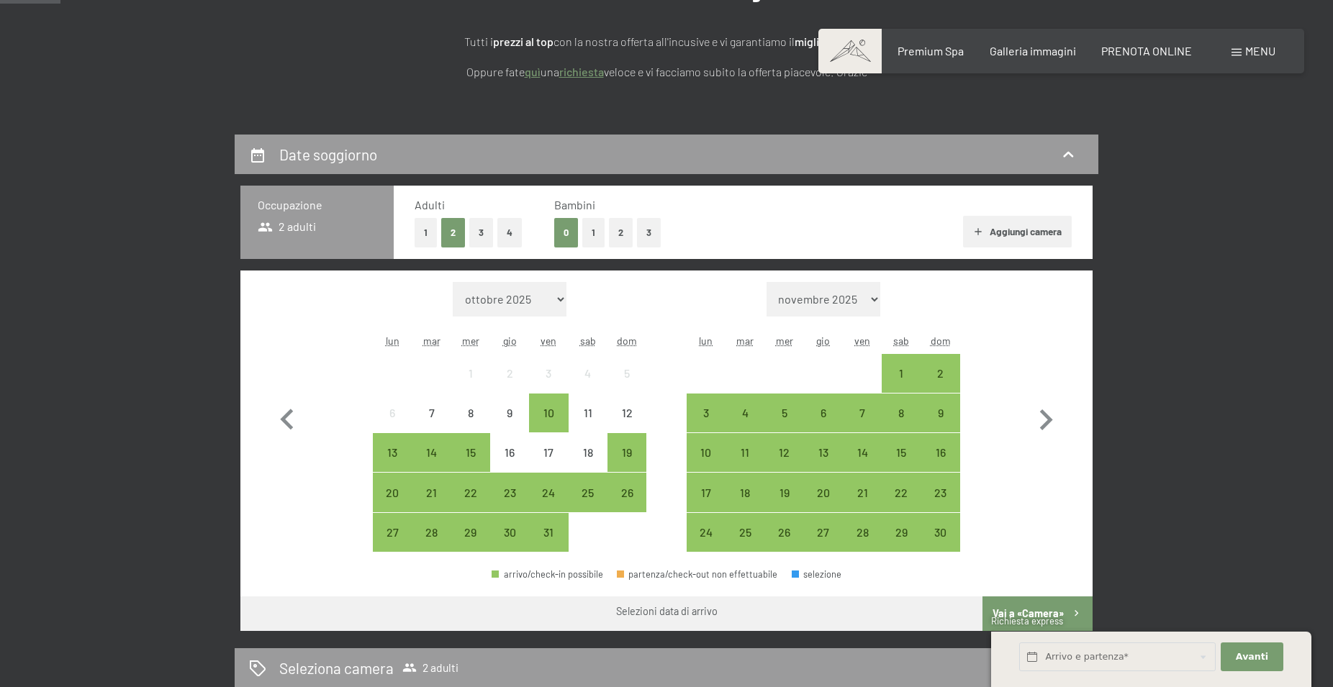
click at [591, 230] on button "1" at bounding box center [593, 233] width 22 height 30
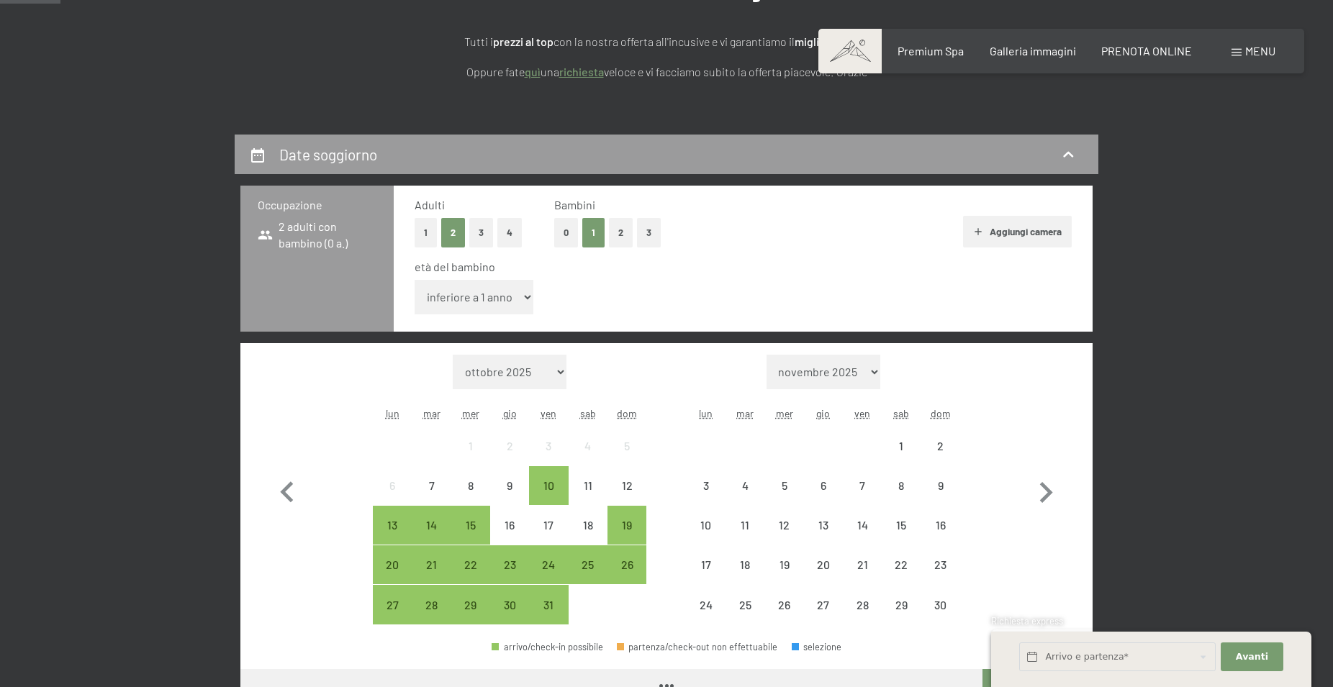
click at [415, 280] on select "inferiore a 1 anno 1 anno 2 anni 3 anni 4 anni 5 anni 6 anni 7 anni 8 anni 9 an…" at bounding box center [474, 297] width 119 height 35
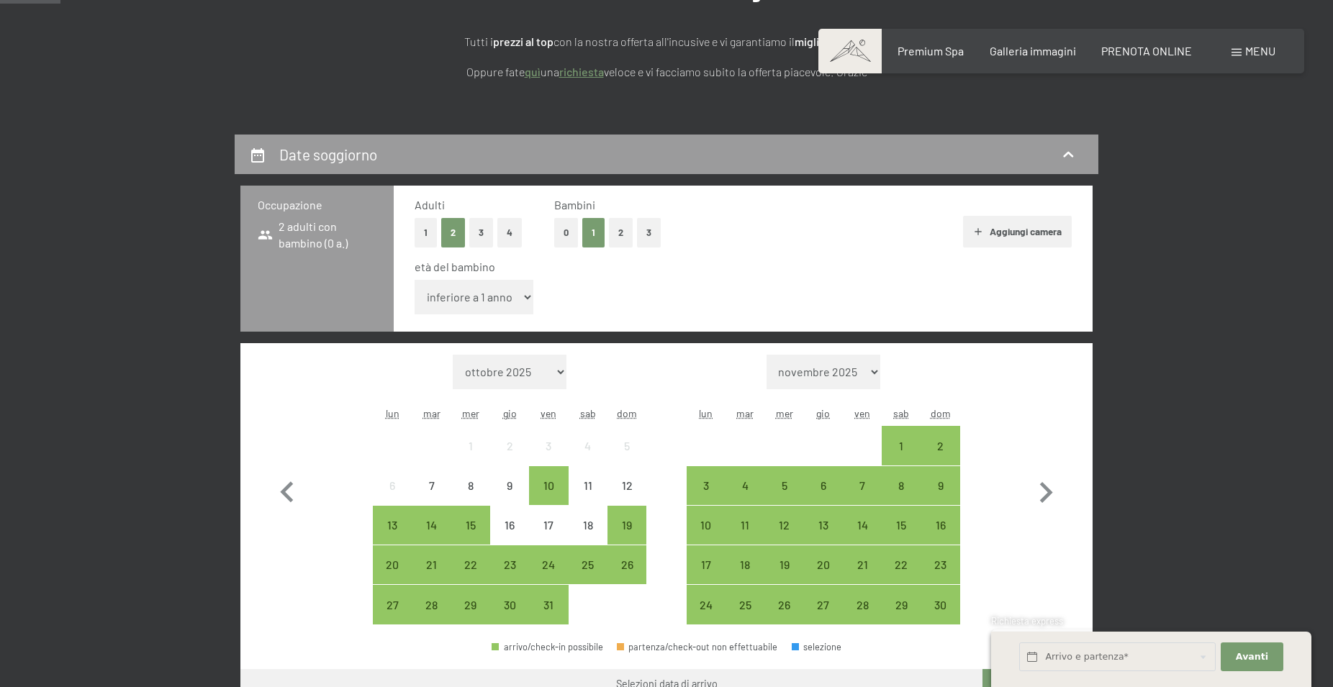
select select "14"
click option "14 anni" at bounding box center [0, 0] width 0 height 0
click at [1044, 494] on icon "button" at bounding box center [1046, 493] width 42 height 42
select select "2025-11-01"
select select "2025-12-01"
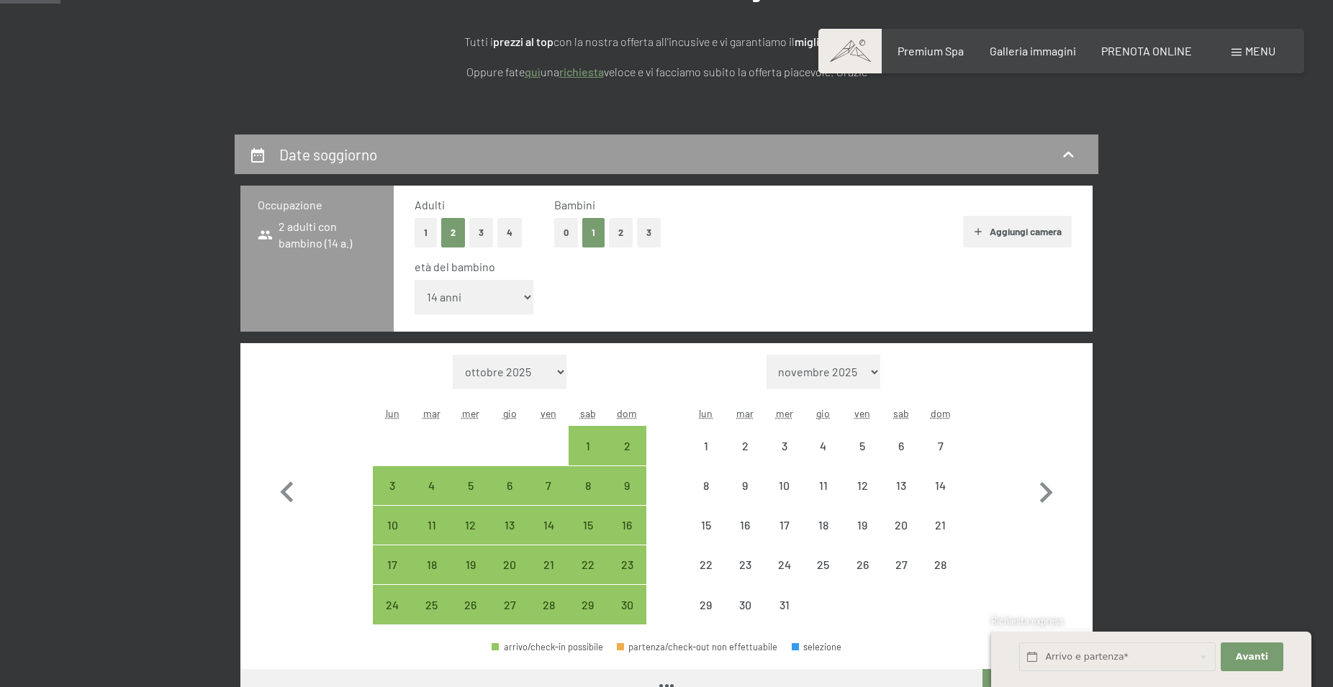
select select "2025-11-01"
select select "2025-12-01"
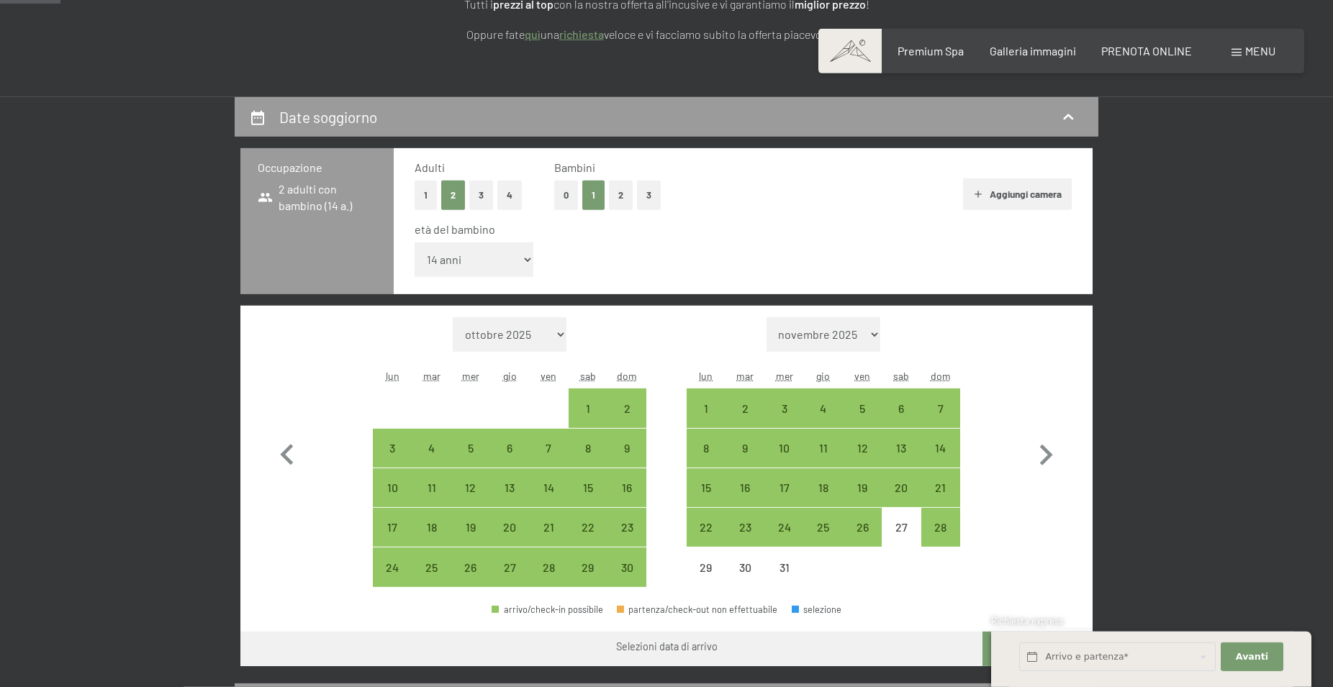
scroll to position [294, 0]
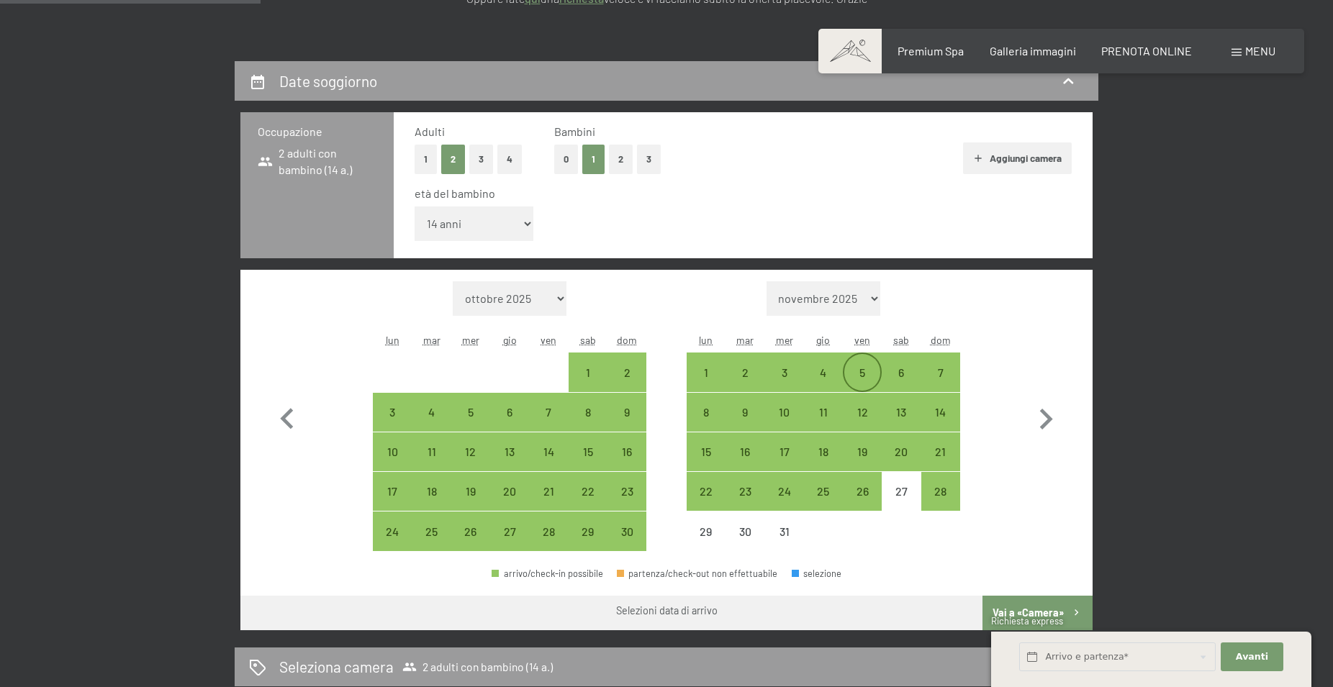
click at [860, 369] on div "5" at bounding box center [862, 385] width 36 height 36
select select "2025-11-01"
select select "2025-12-01"
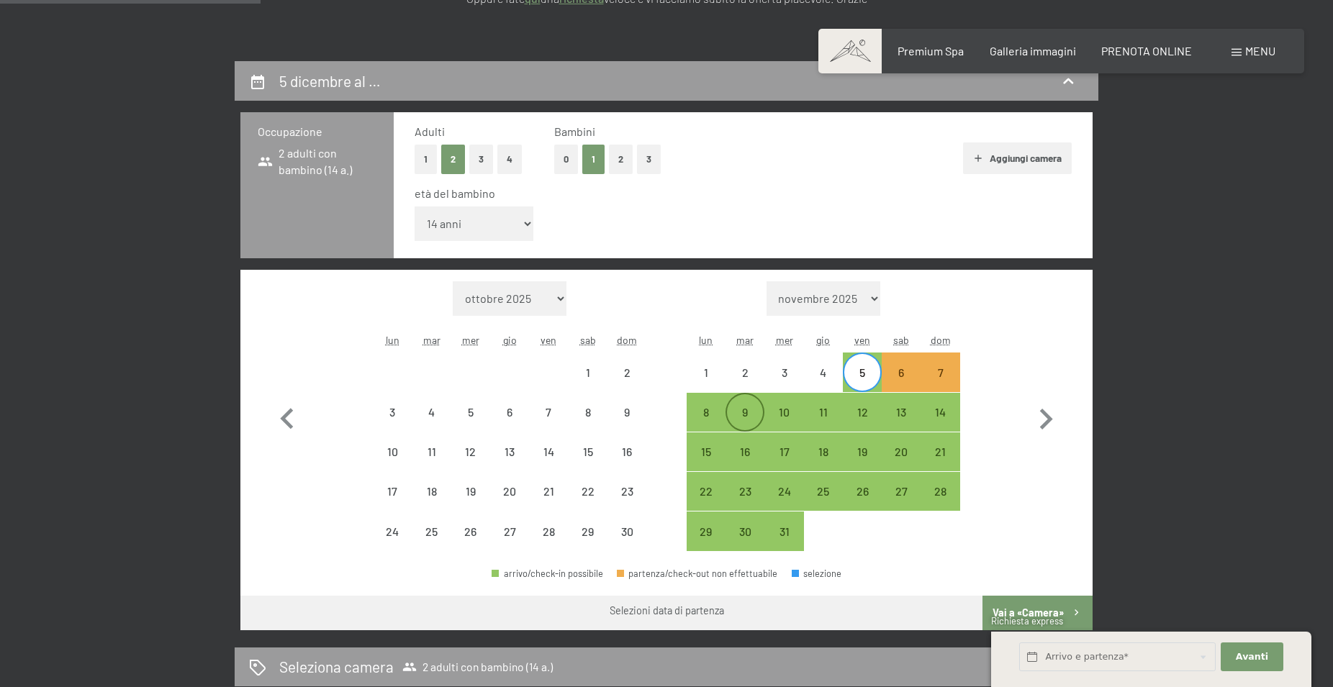
click at [747, 410] on div "9" at bounding box center [745, 425] width 36 height 36
select select "[DATE]"
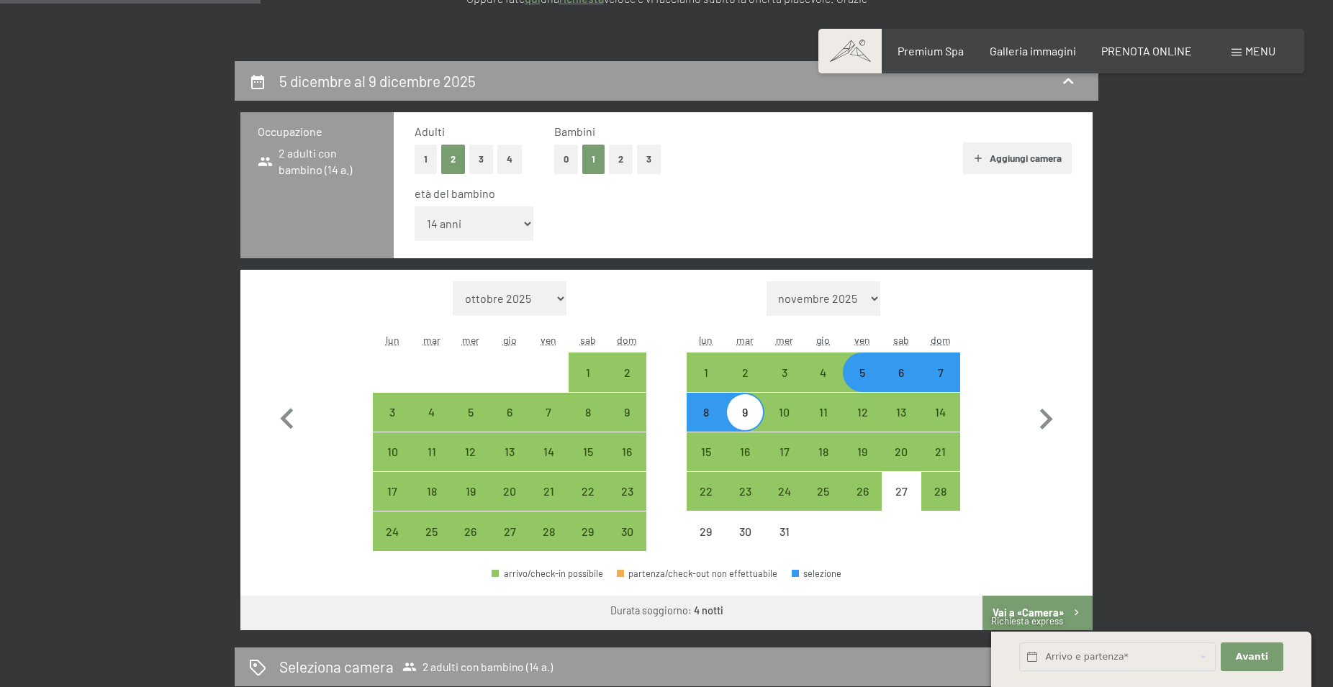
click at [1040, 618] on span "Richiesta express" at bounding box center [1027, 622] width 72 height 12
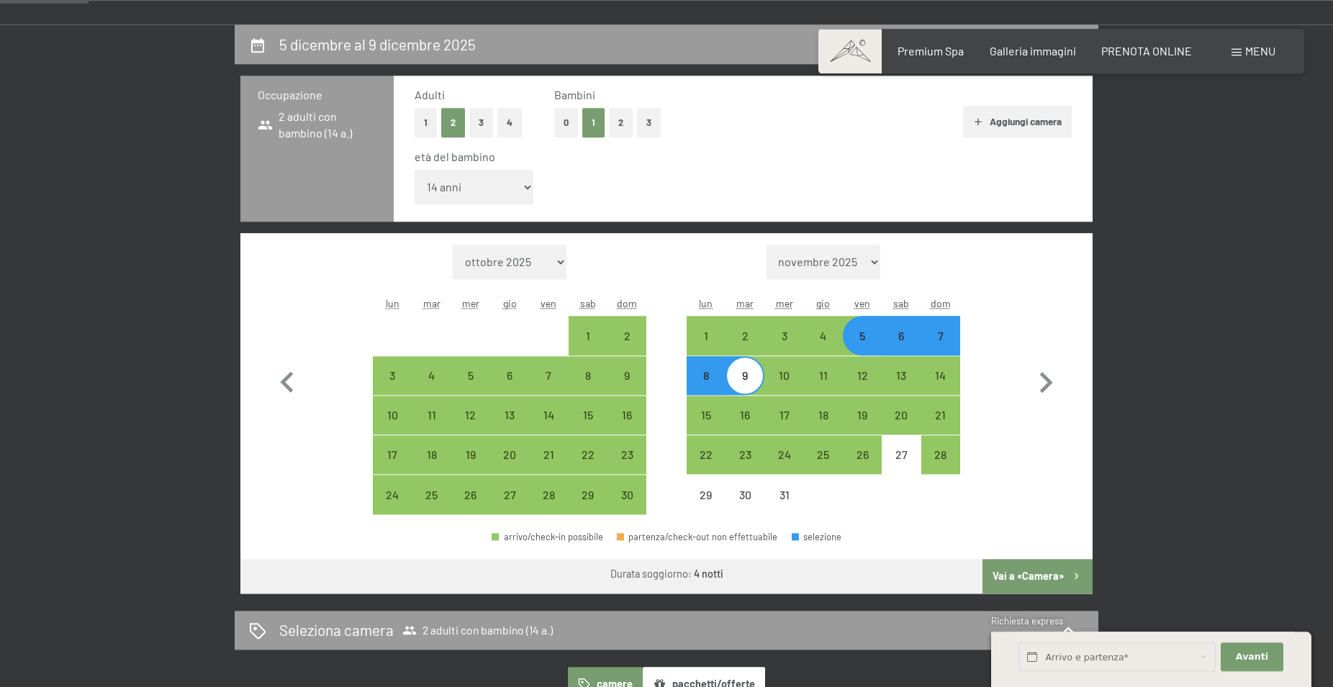
scroll to position [367, 0]
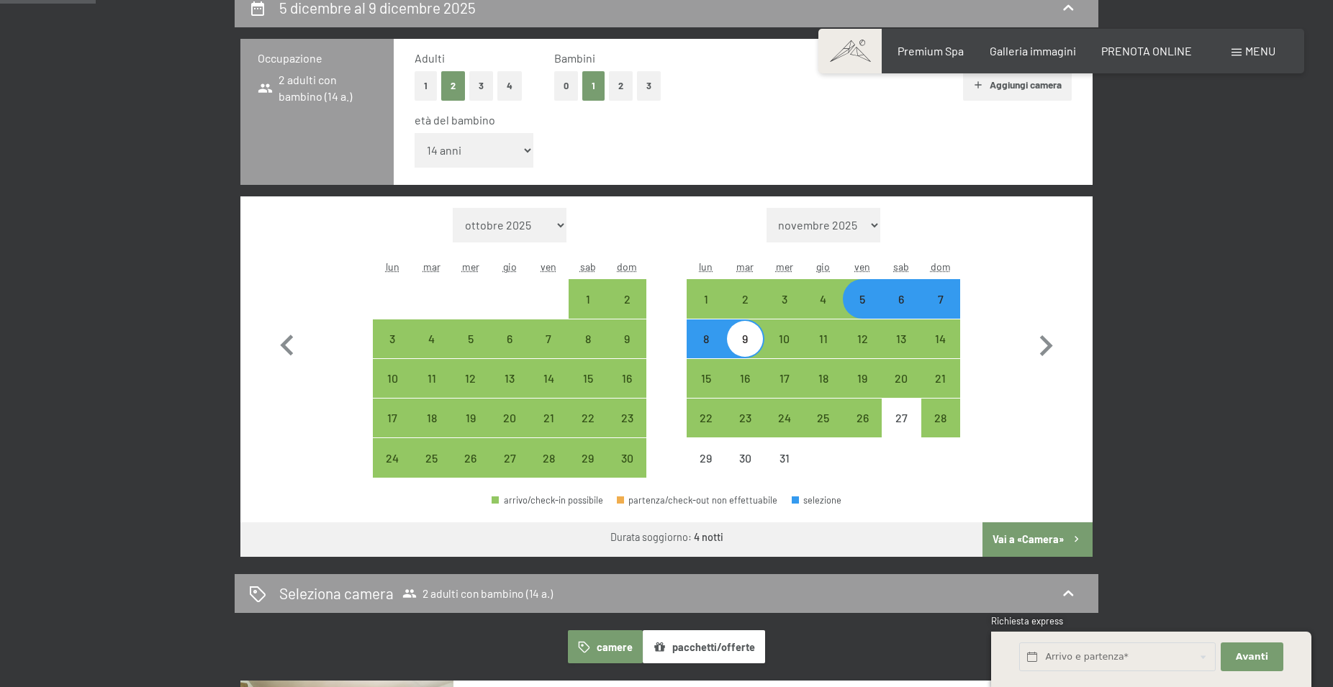
click at [1016, 537] on button "Vai a «Camera»" at bounding box center [1038, 540] width 110 height 35
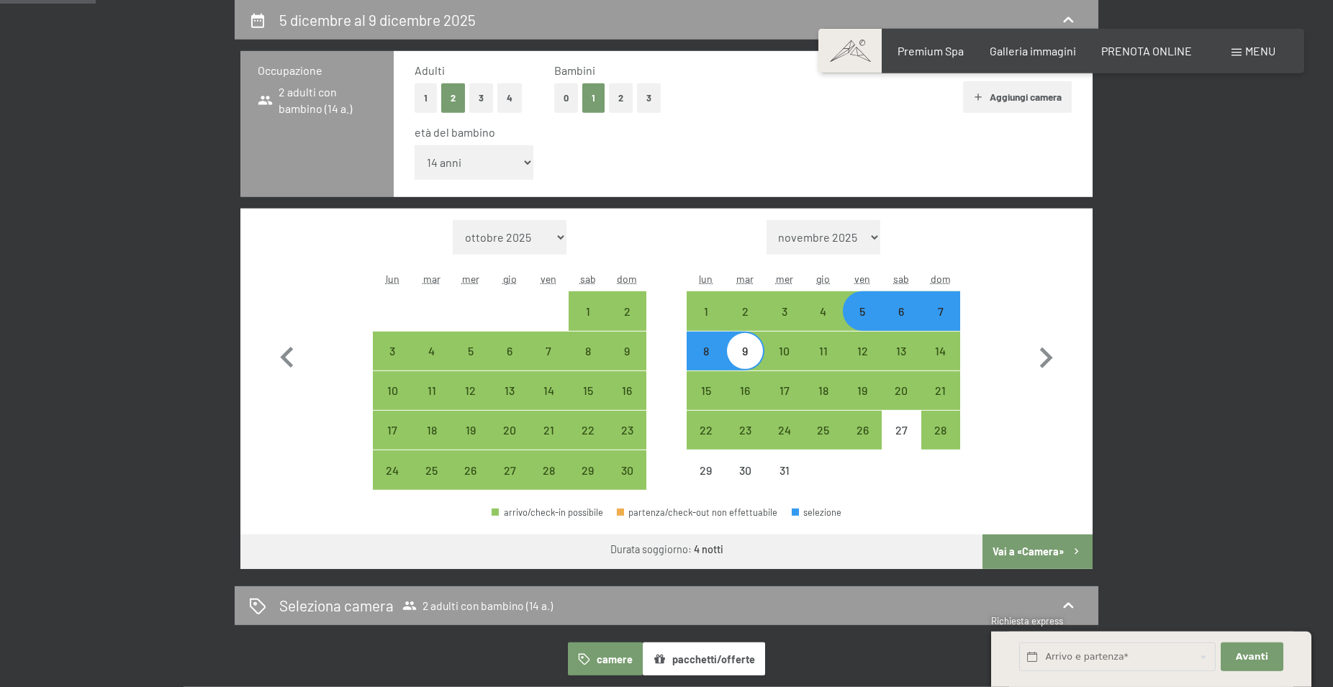
select select "[DATE]"
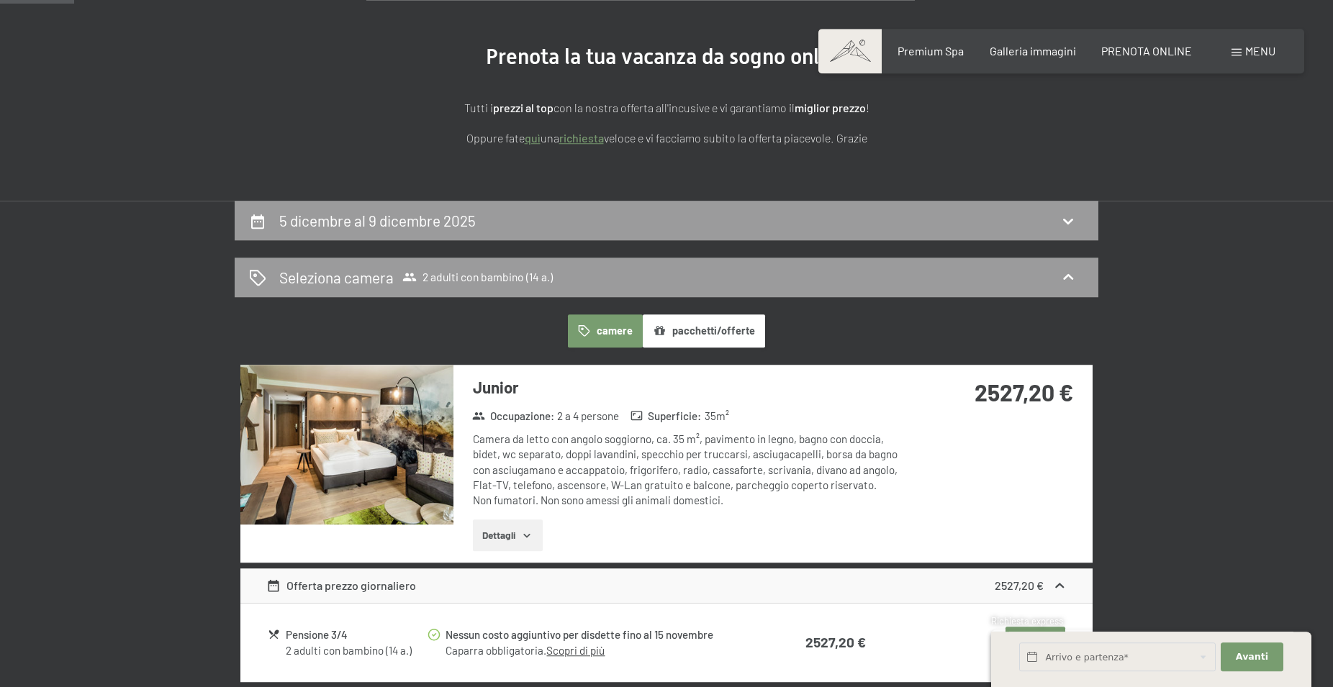
scroll to position [135, 0]
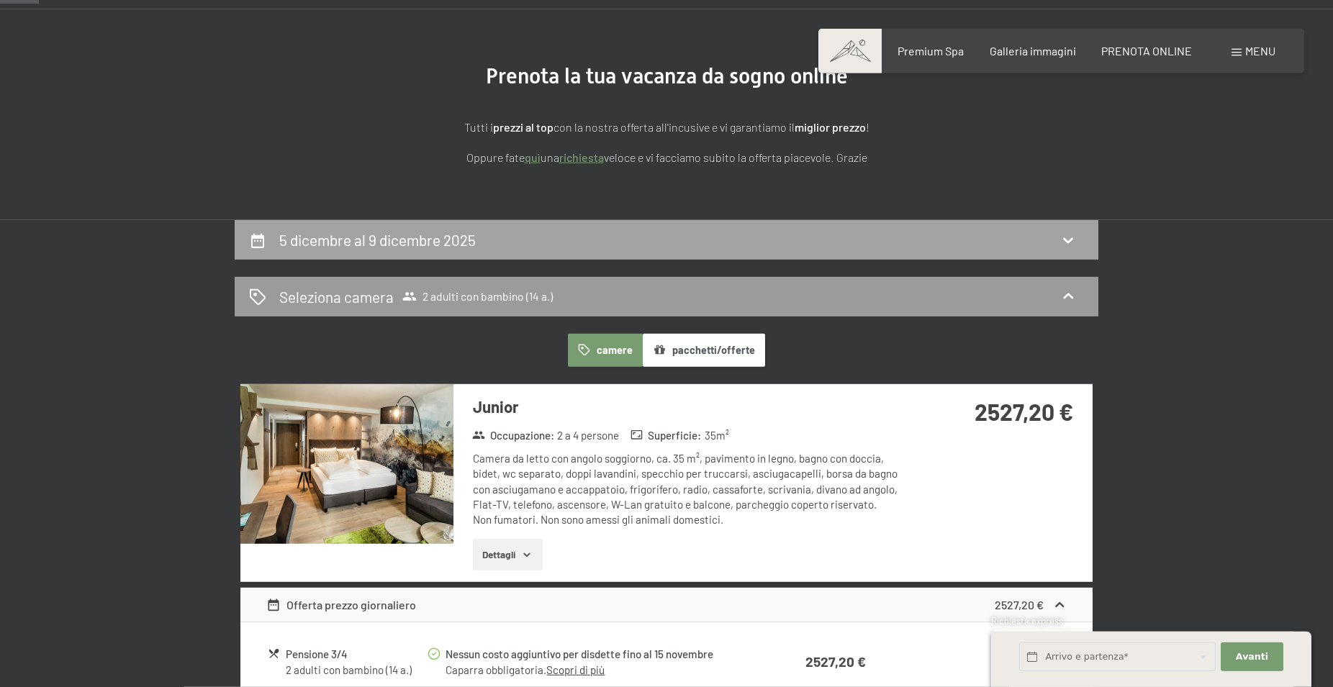
click at [1070, 238] on icon at bounding box center [1068, 240] width 17 height 17
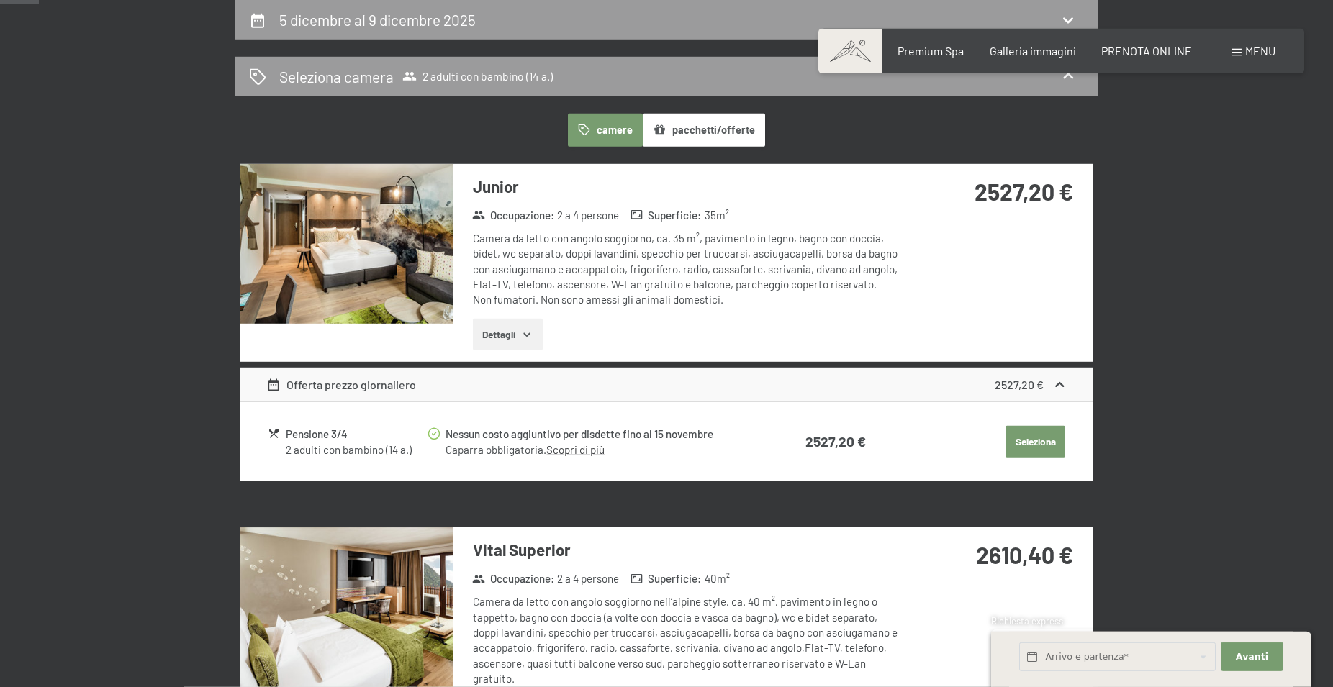
select select "14"
select select "[DATE]"
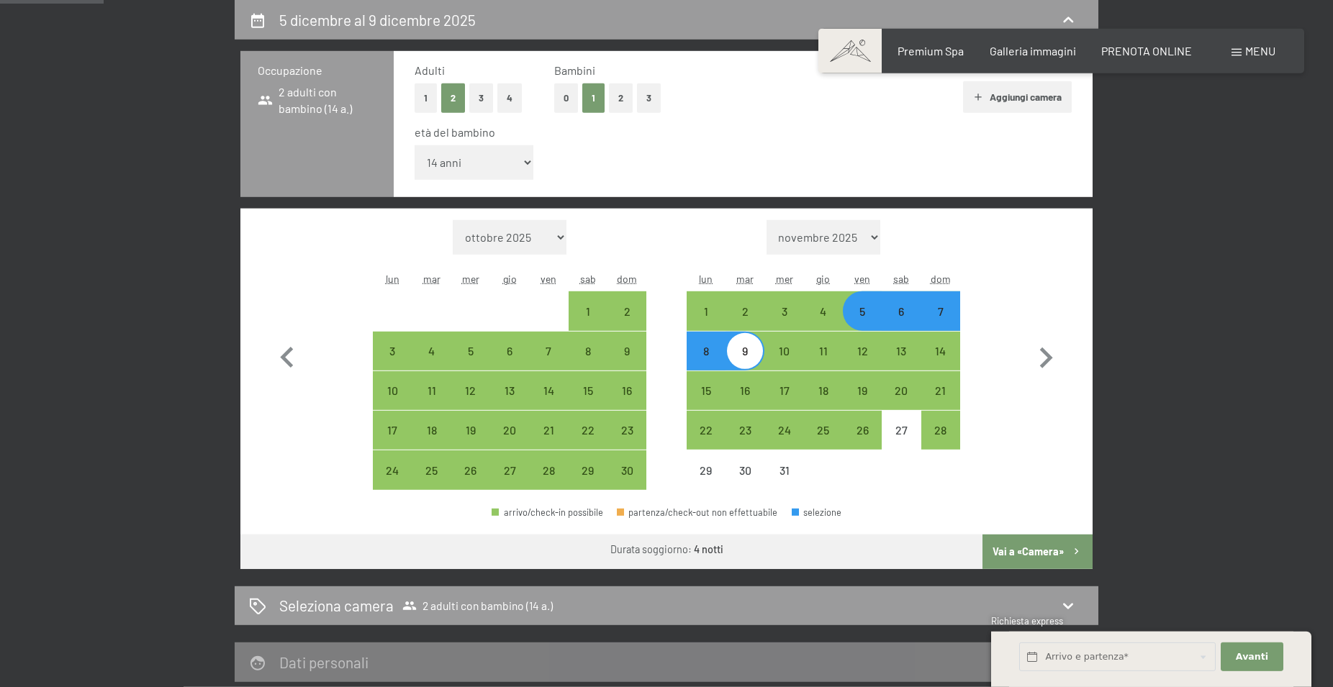
click at [868, 307] on div "5" at bounding box center [862, 324] width 36 height 36
select select "[DATE]"
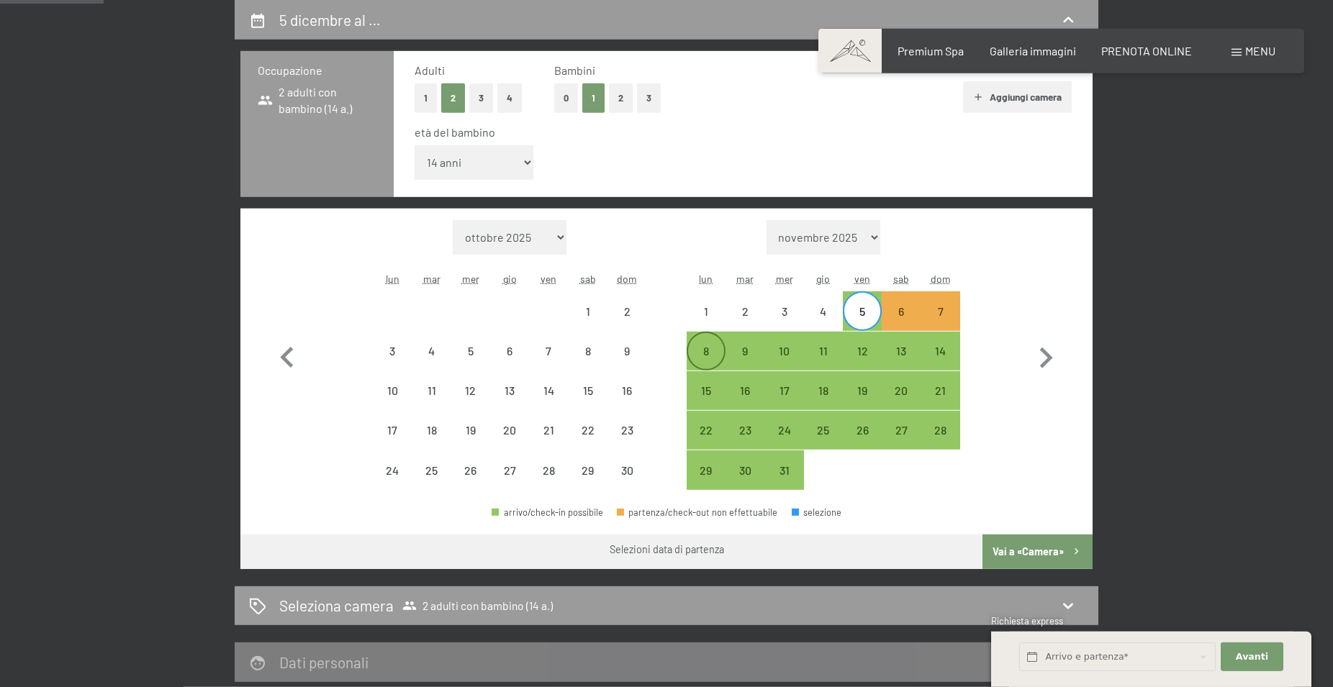
click at [707, 354] on div "8" at bounding box center [706, 364] width 36 height 36
select select "[DATE]"
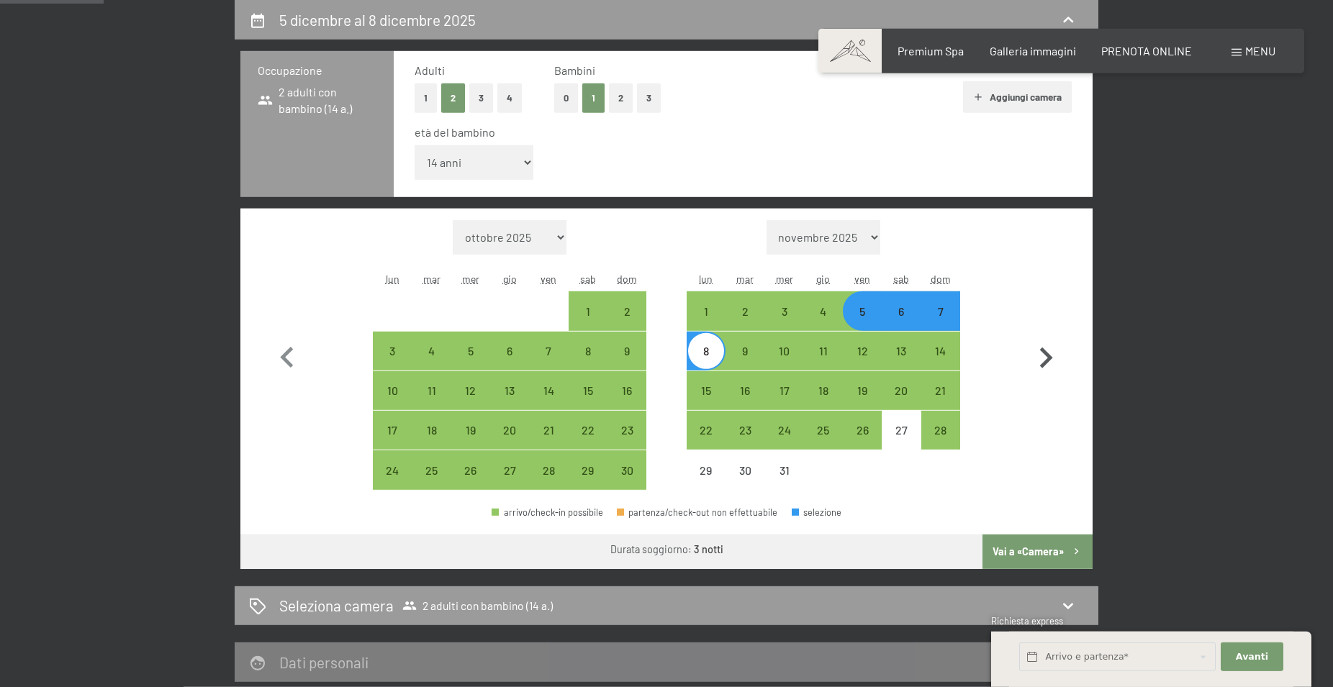
click at [1042, 551] on button "Vai a «Camera»" at bounding box center [1038, 552] width 110 height 35
select select "[DATE]"
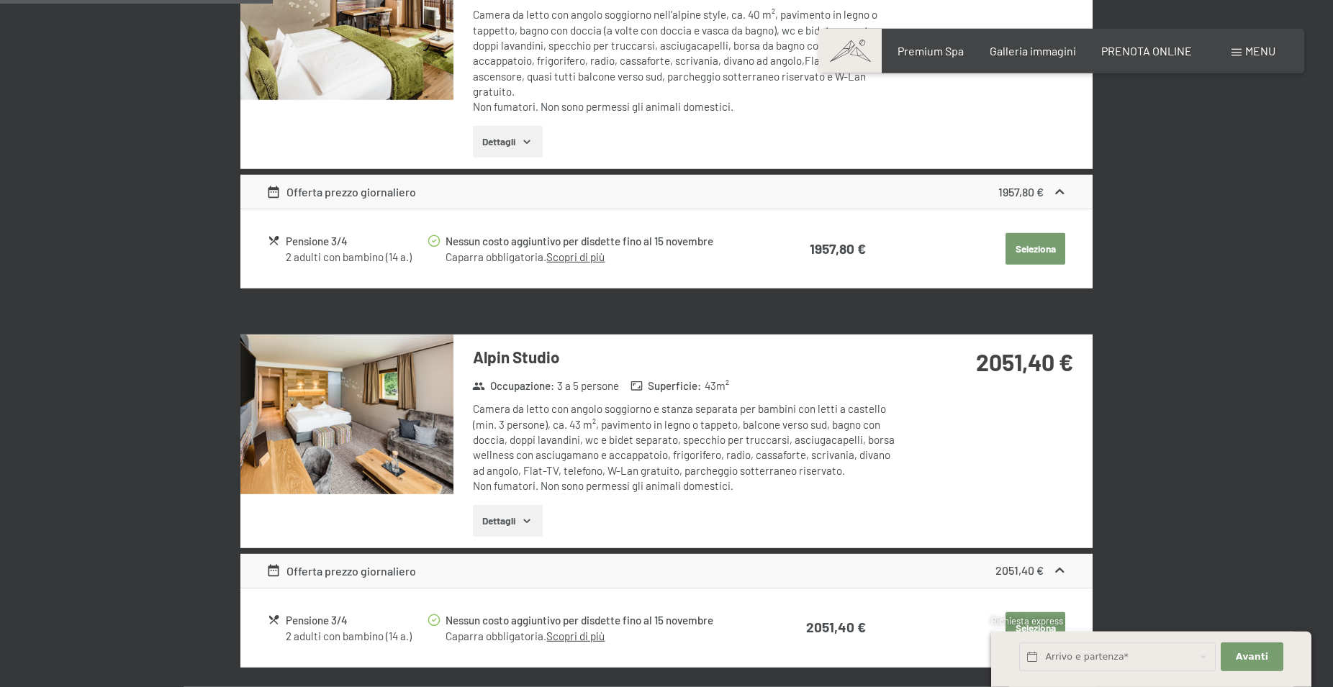
scroll to position [649, 0]
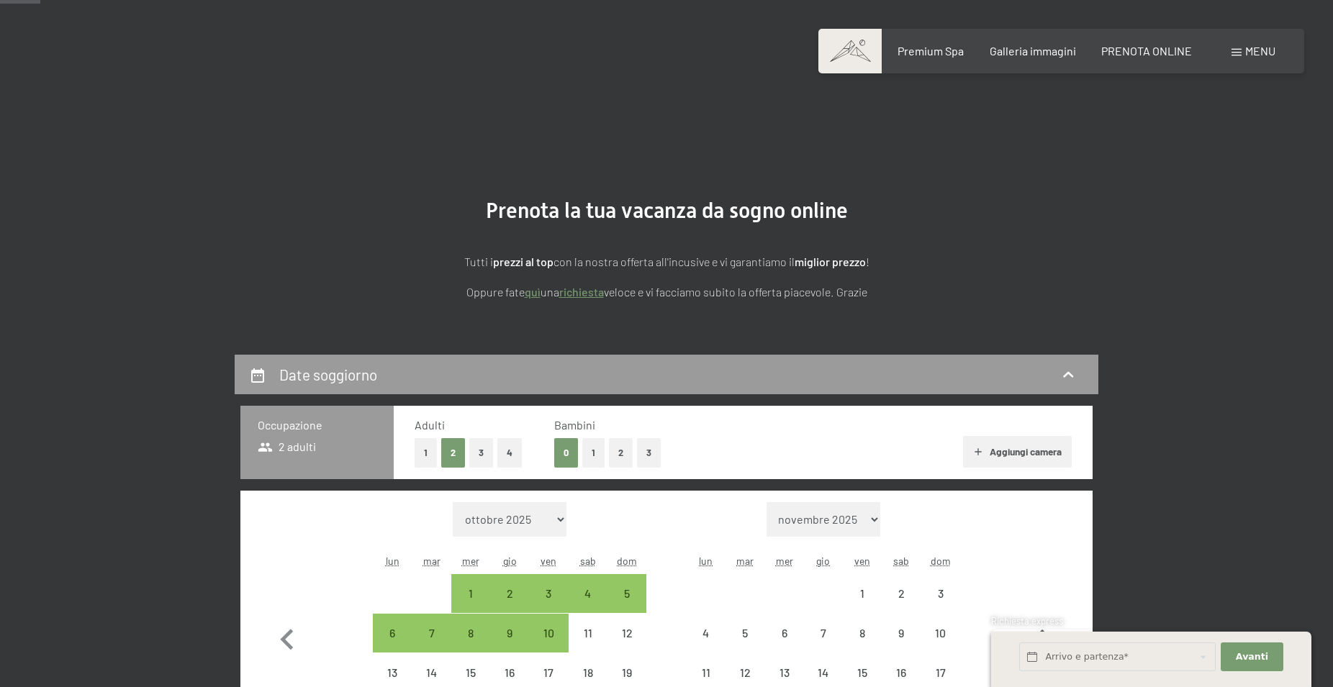
click at [1047, 620] on icon "button" at bounding box center [1046, 641] width 42 height 42
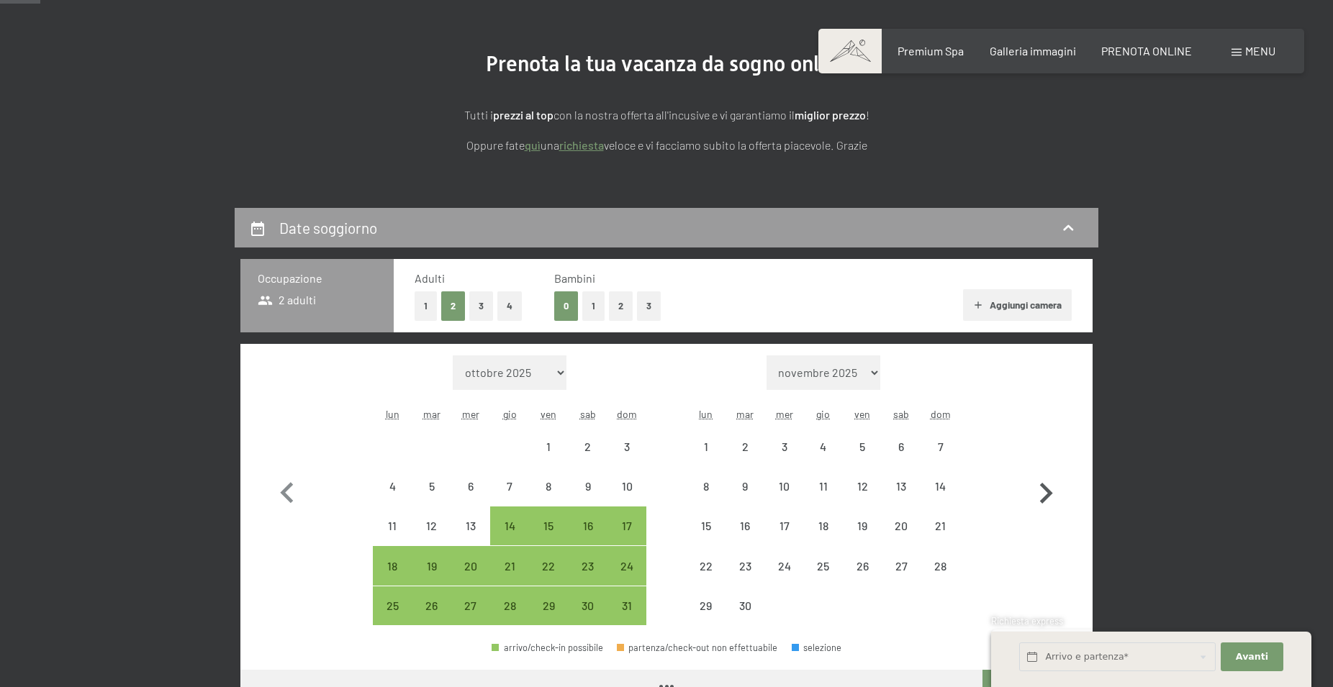
click at [1047, 494] on icon "button" at bounding box center [1046, 494] width 42 height 42
select select "[DATE]"
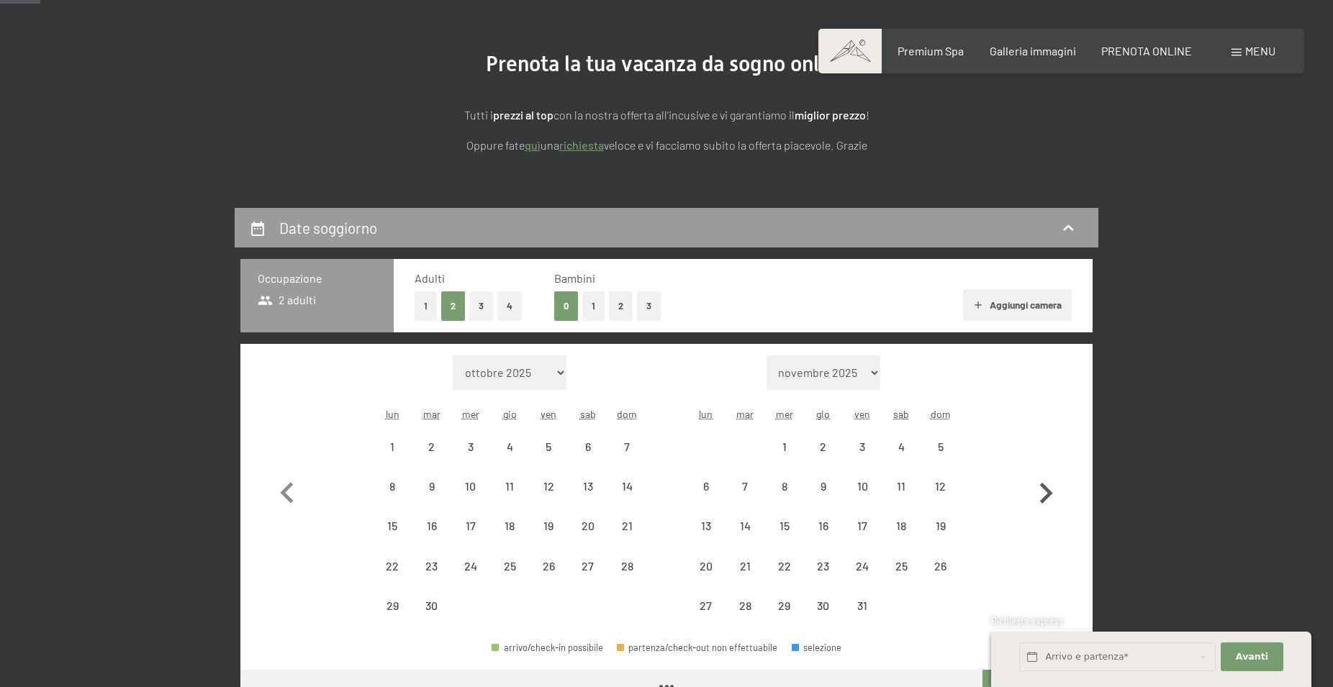
click at [1048, 494] on icon "button" at bounding box center [1046, 493] width 13 height 21
select select "[DATE]"
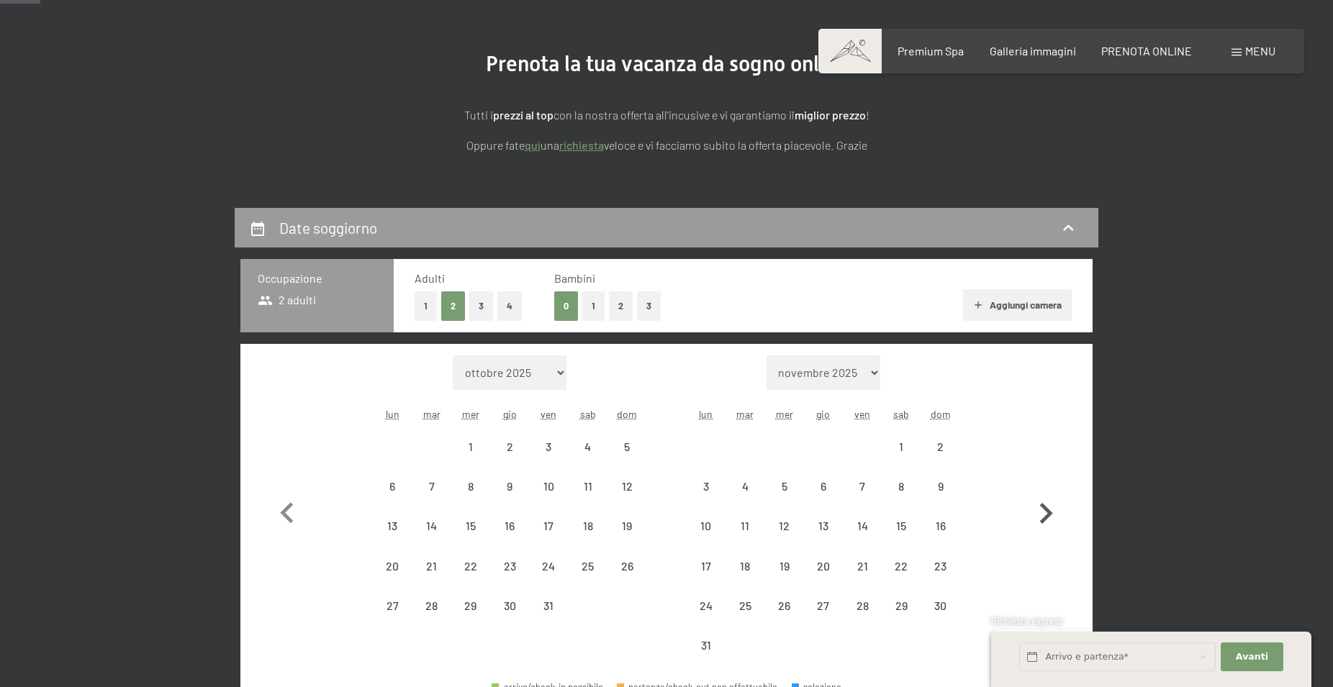
click at [1049, 494] on icon "button" at bounding box center [1046, 514] width 42 height 42
select select "[DATE]"
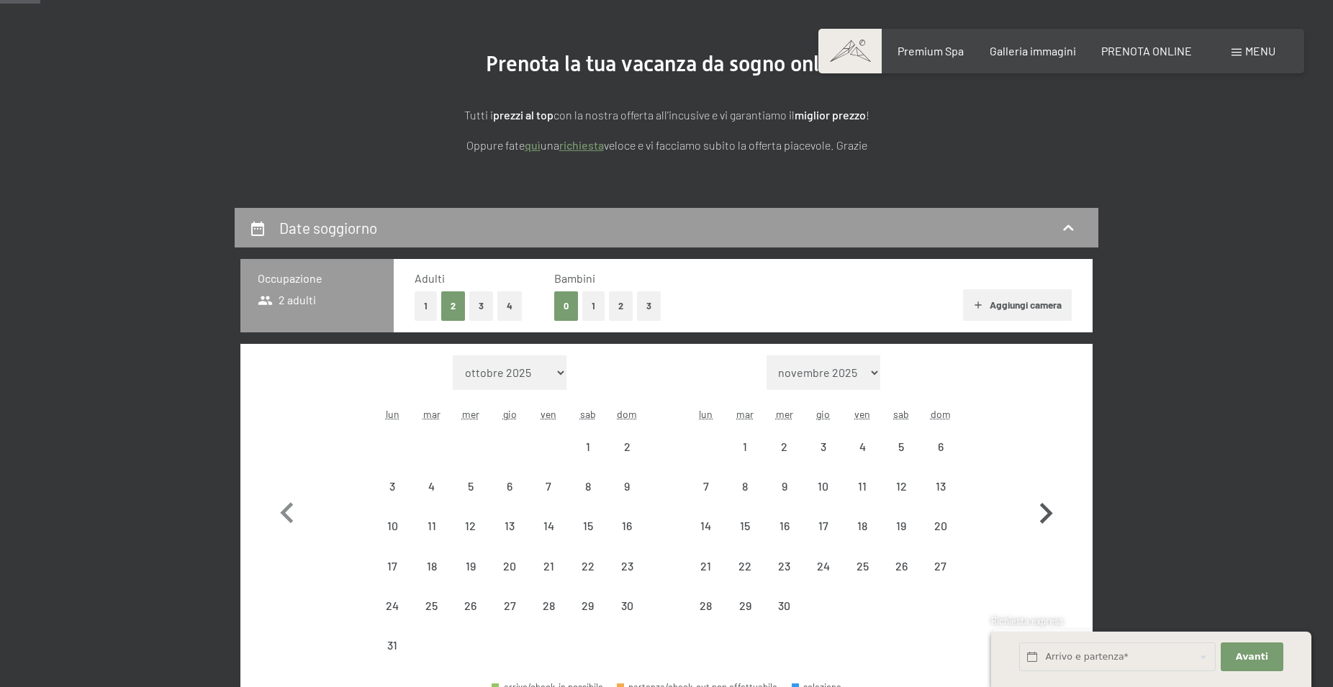
click at [1049, 508] on icon "button" at bounding box center [1046, 514] width 42 height 42
select select "[DATE]"
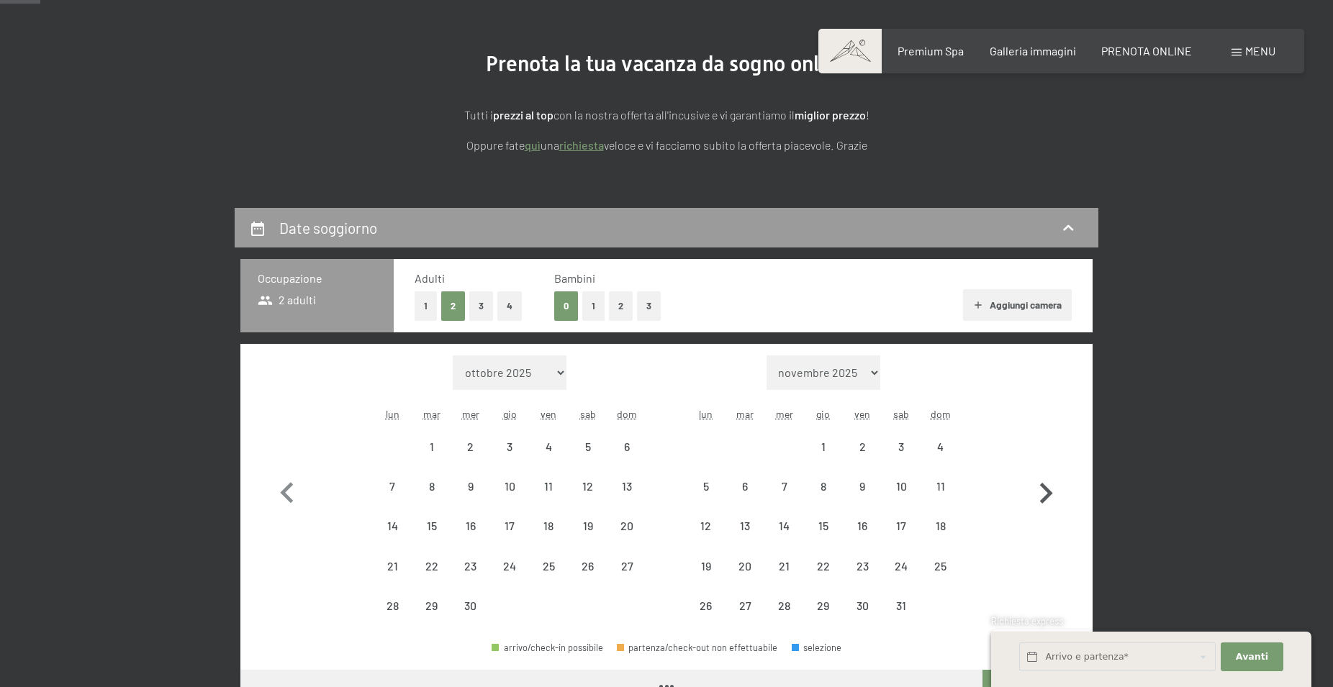
click at [1047, 510] on icon "button" at bounding box center [1046, 494] width 42 height 42
select select "[DATE]"
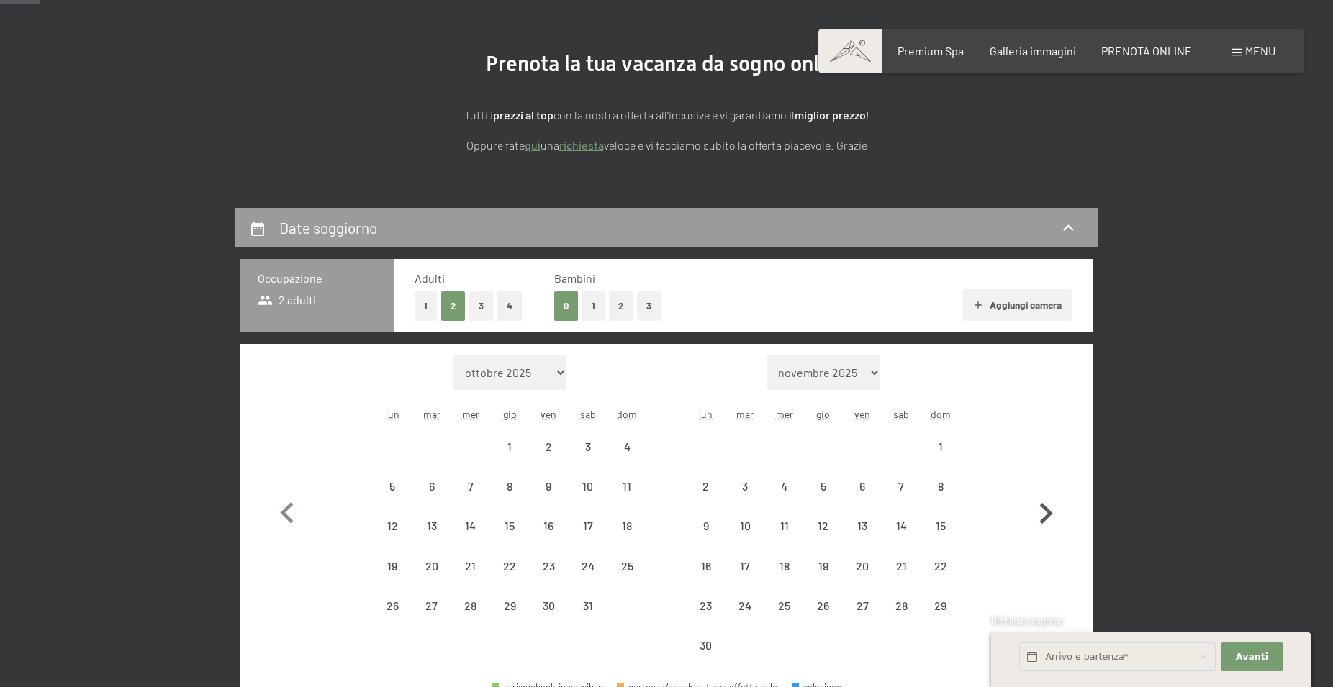
click at [1047, 510] on icon "button" at bounding box center [1046, 513] width 13 height 21
select select "[DATE]"
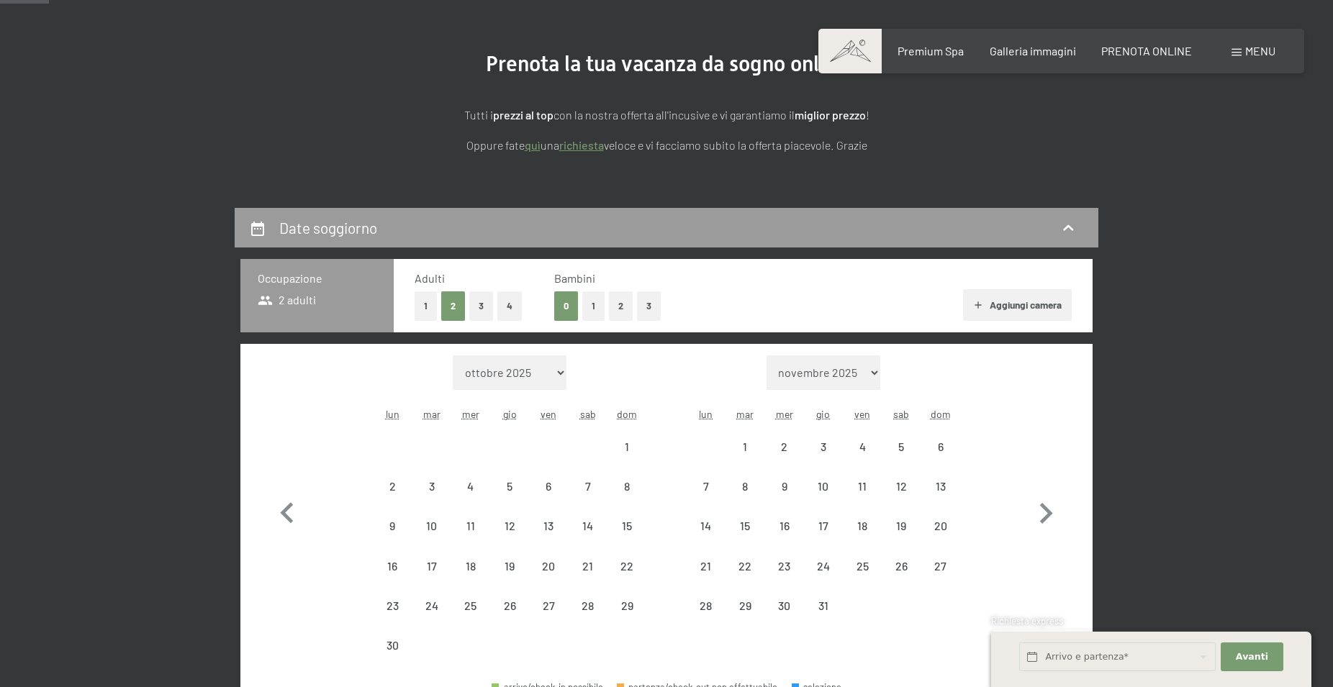
scroll to position [367, 0]
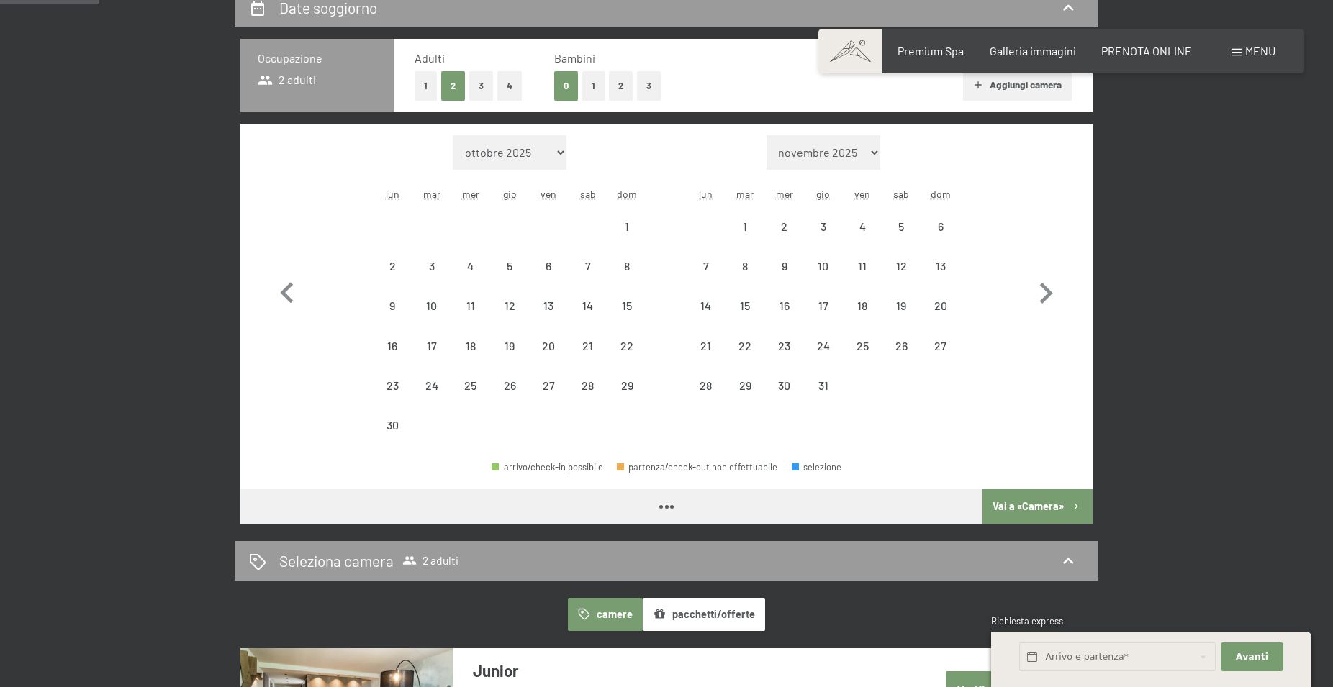
select select "[DATE]"
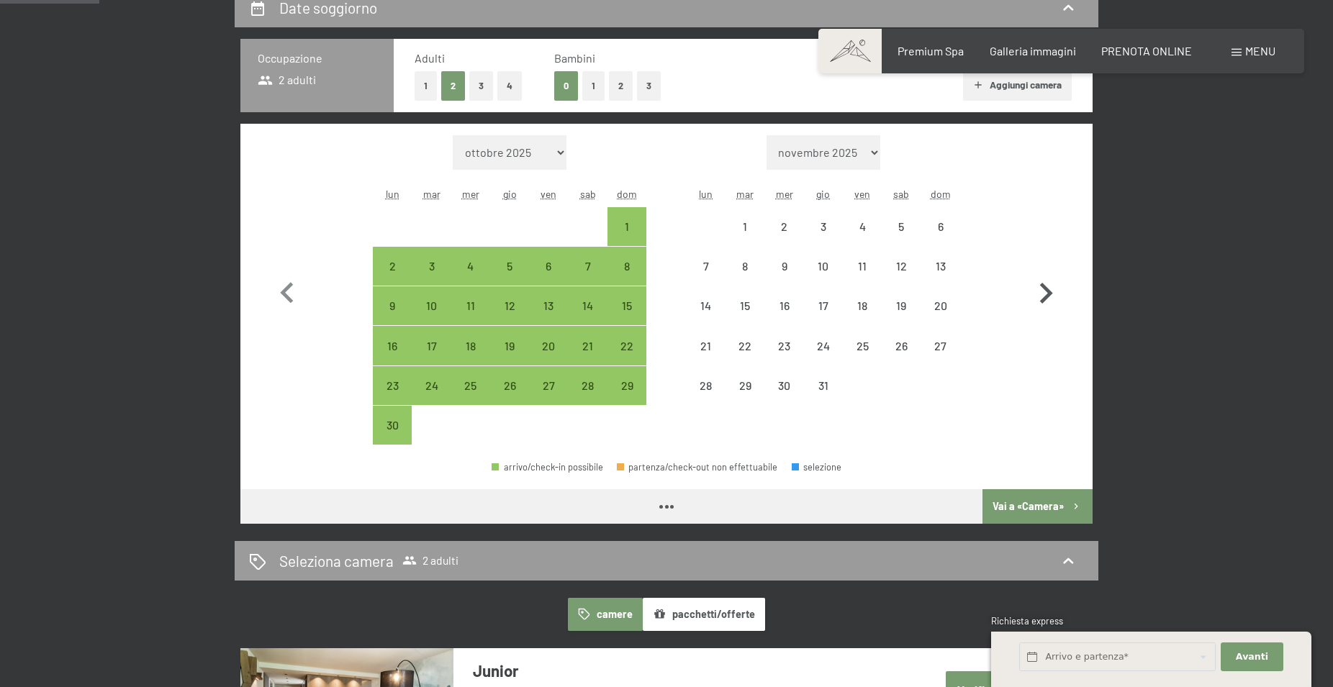
select select "[DATE]"
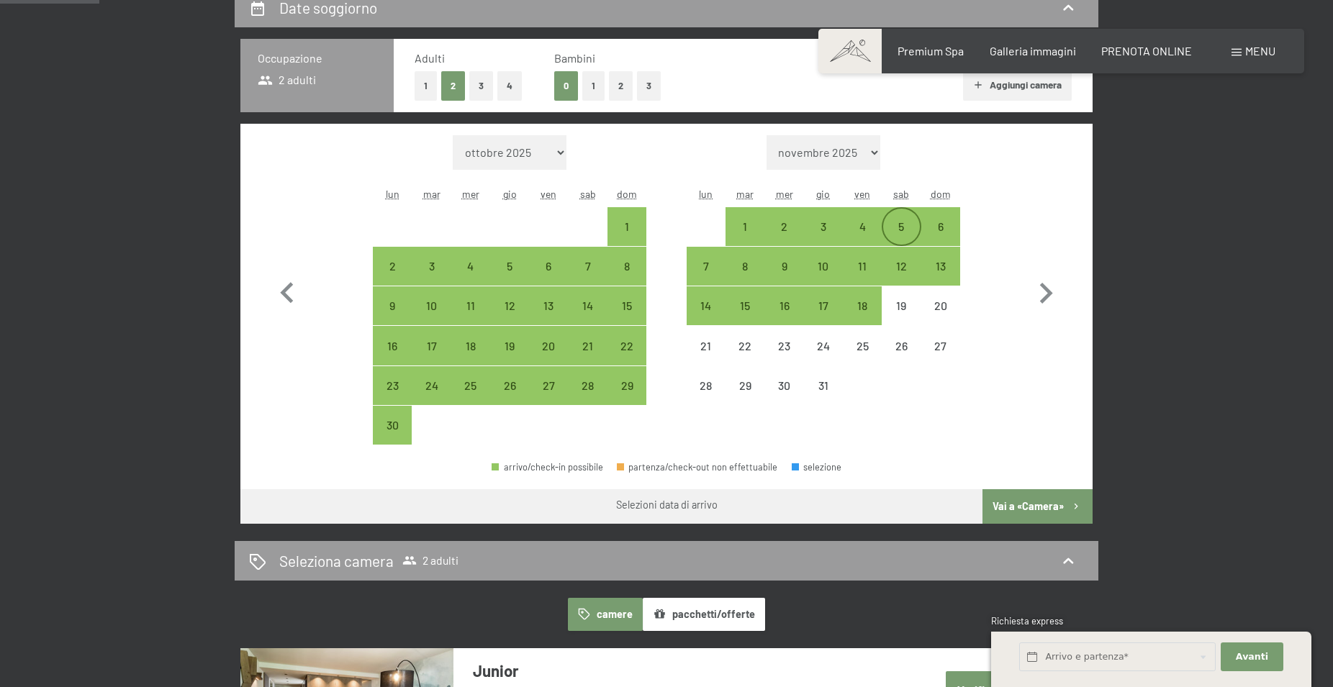
click at [899, 225] on div "5" at bounding box center [901, 239] width 36 height 36
select select "[DATE]"
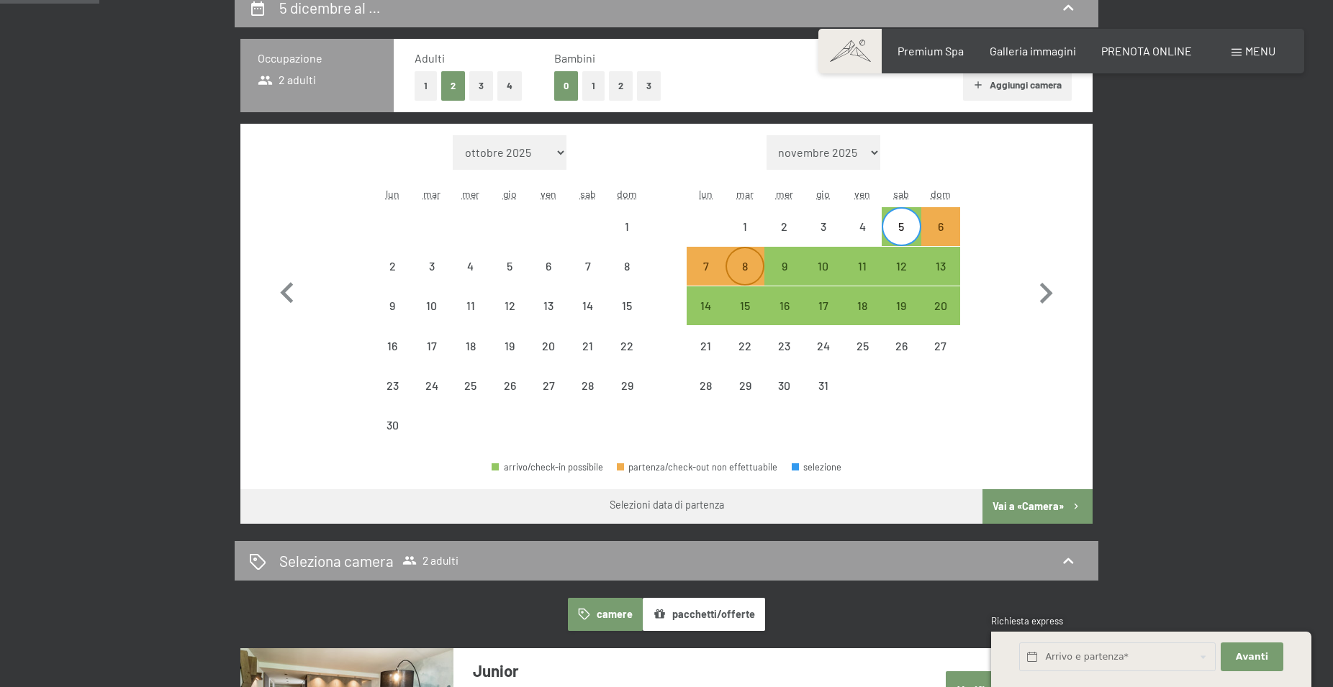
click at [743, 269] on div "8" at bounding box center [745, 279] width 36 height 36
select select "[DATE]"
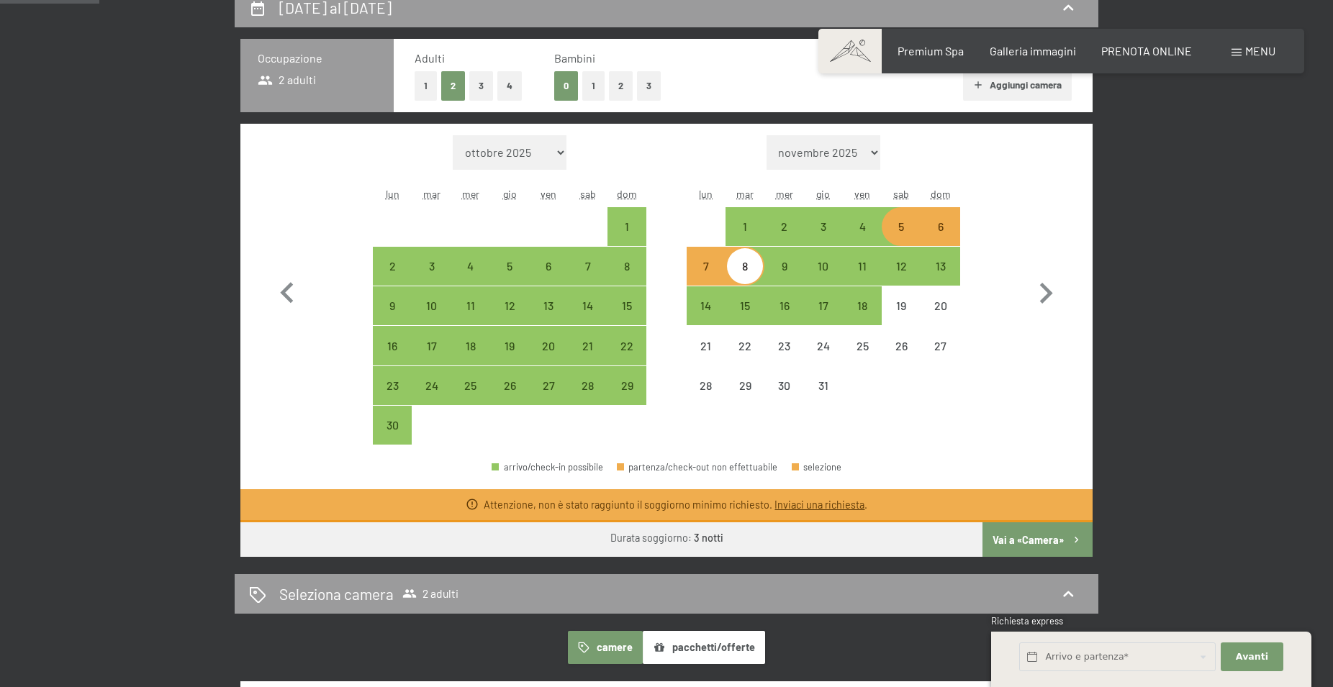
click at [903, 227] on div "5" at bounding box center [901, 239] width 36 height 36
select select "[DATE]"
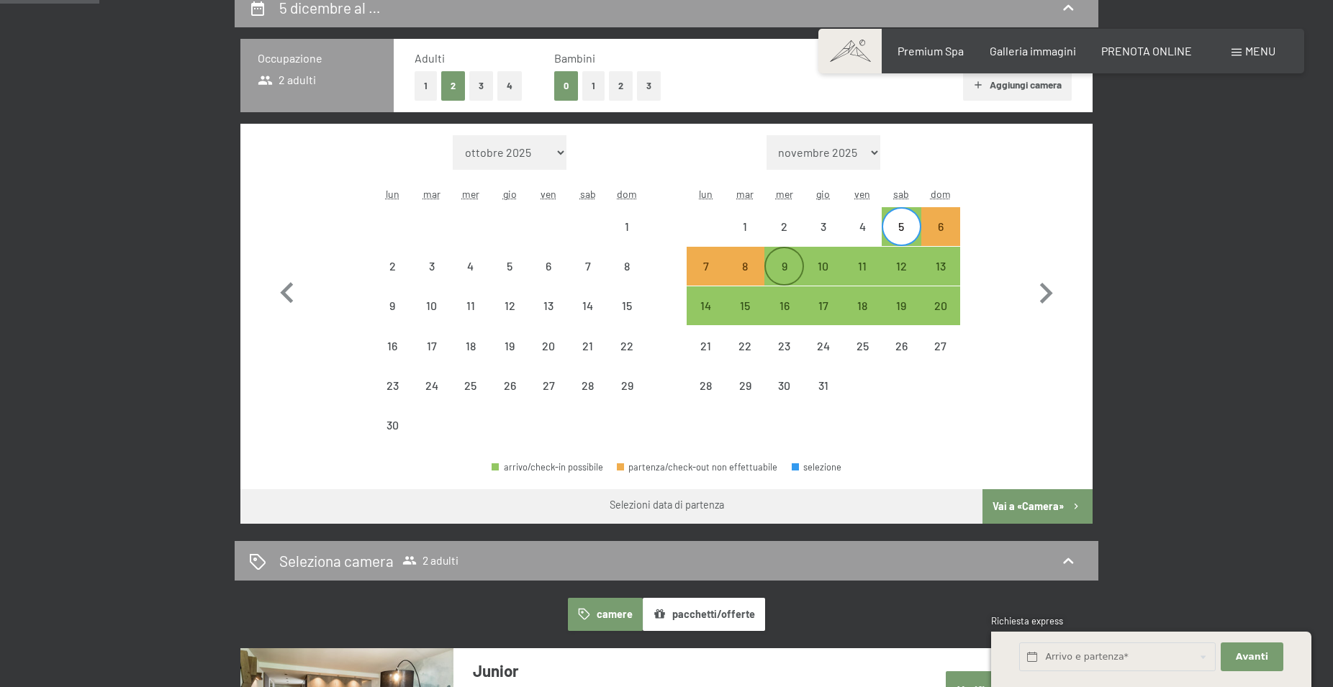
click at [783, 263] on div "9" at bounding box center [784, 279] width 36 height 36
select select "[DATE]"
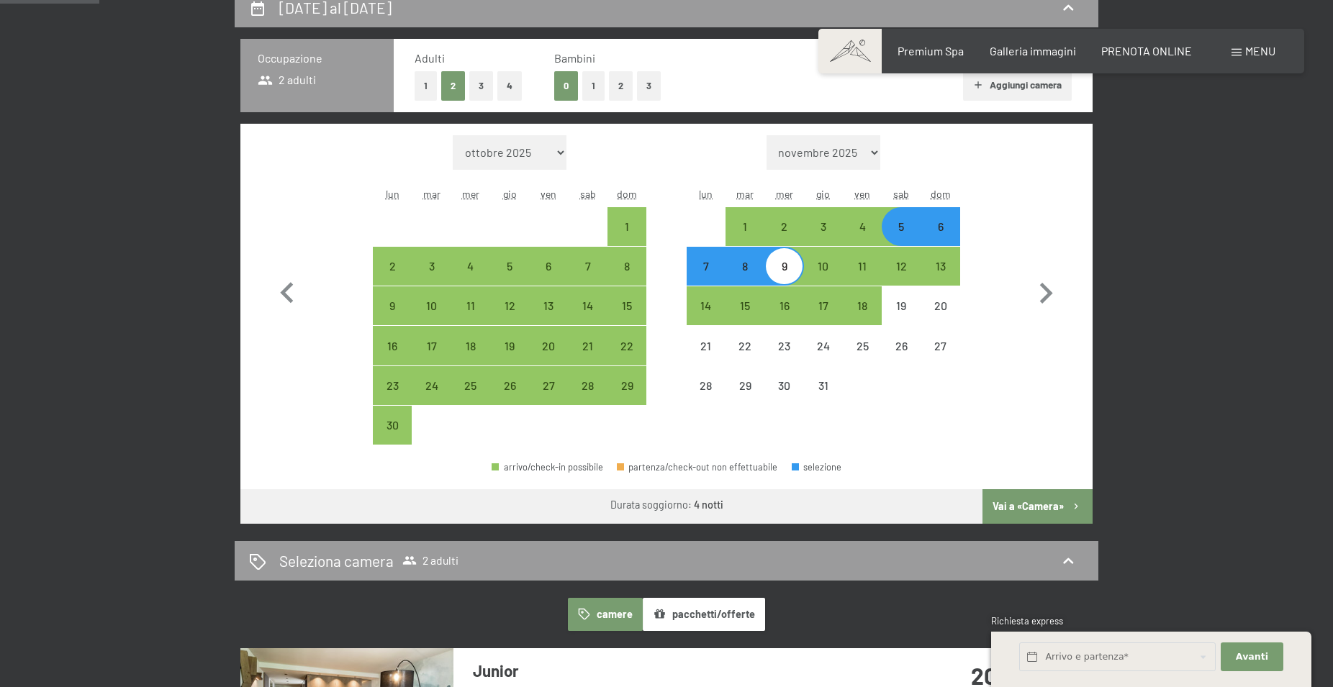
click at [1019, 504] on button "Vai a «Camera»" at bounding box center [1038, 507] width 110 height 35
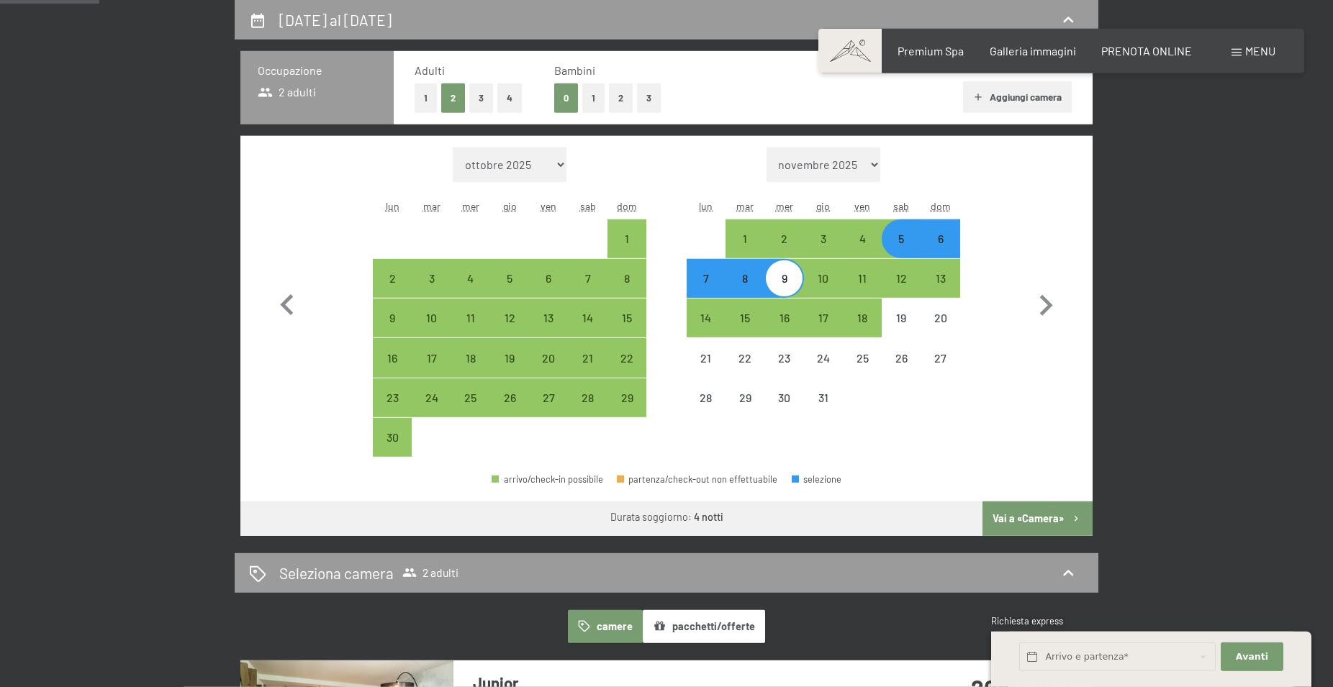
select select "[DATE]"
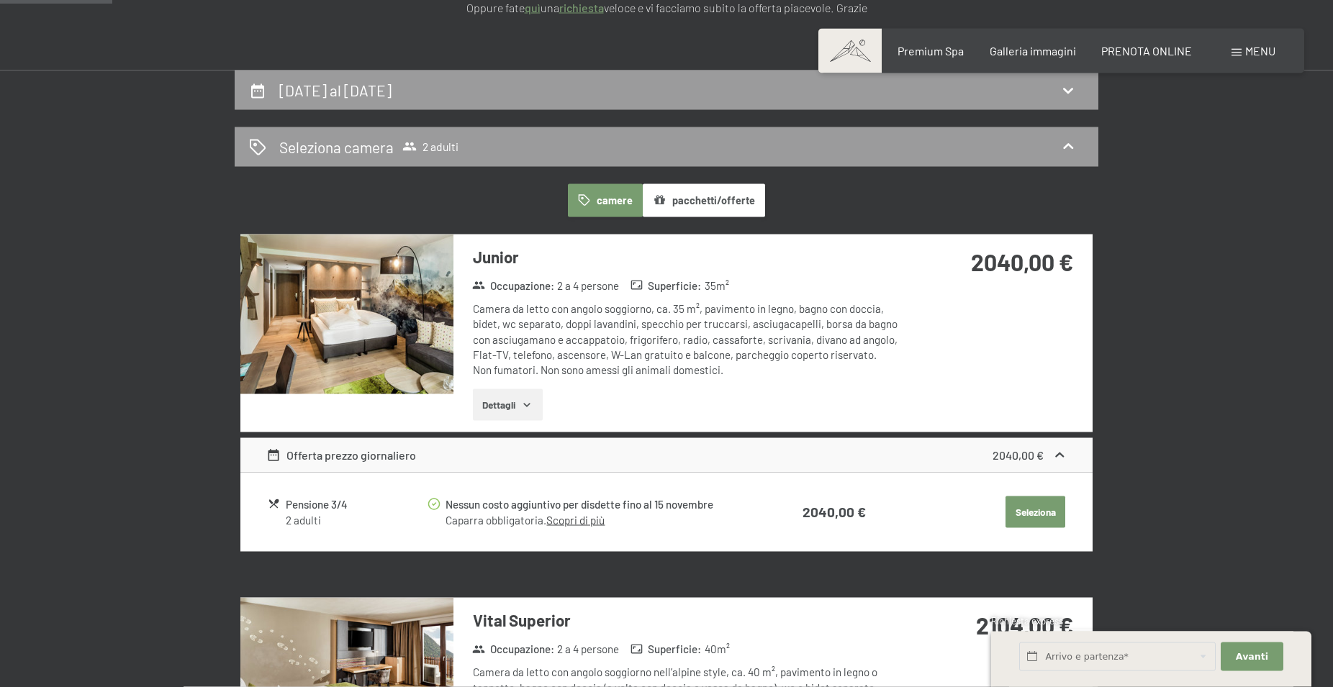
scroll to position [208, 0]
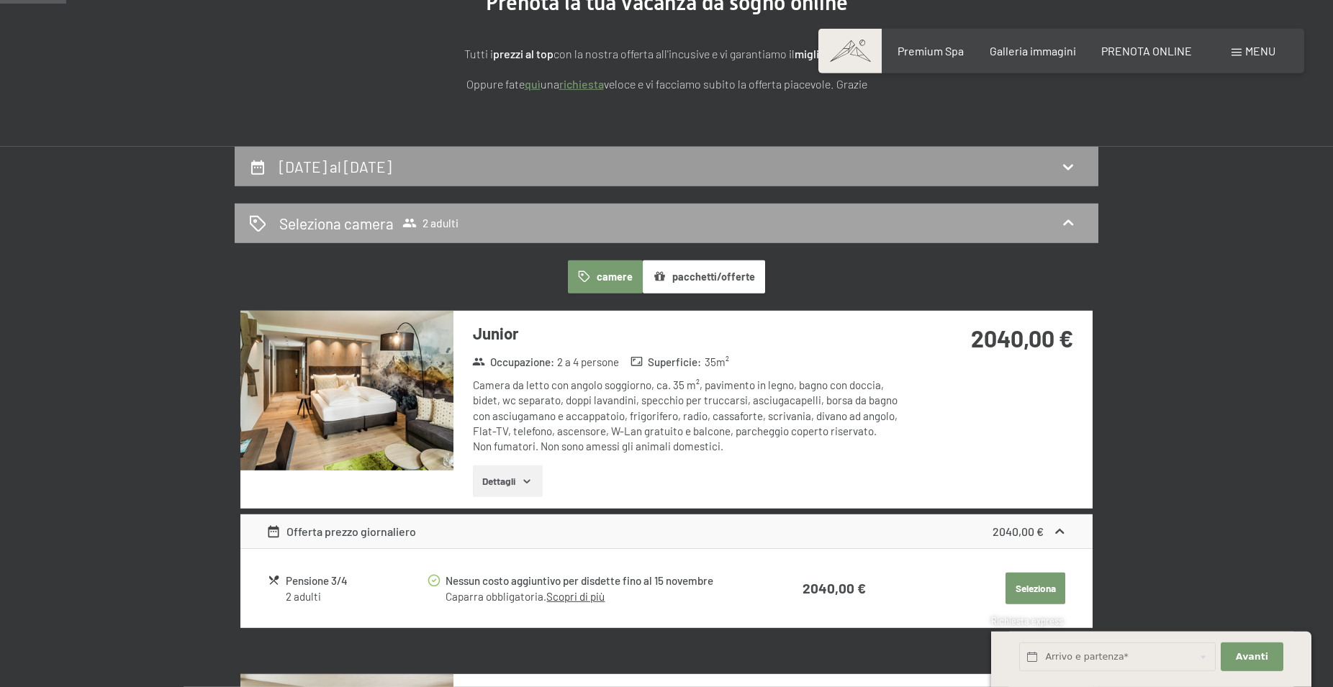
click at [433, 220] on span "2 adulti" at bounding box center [430, 223] width 56 height 14
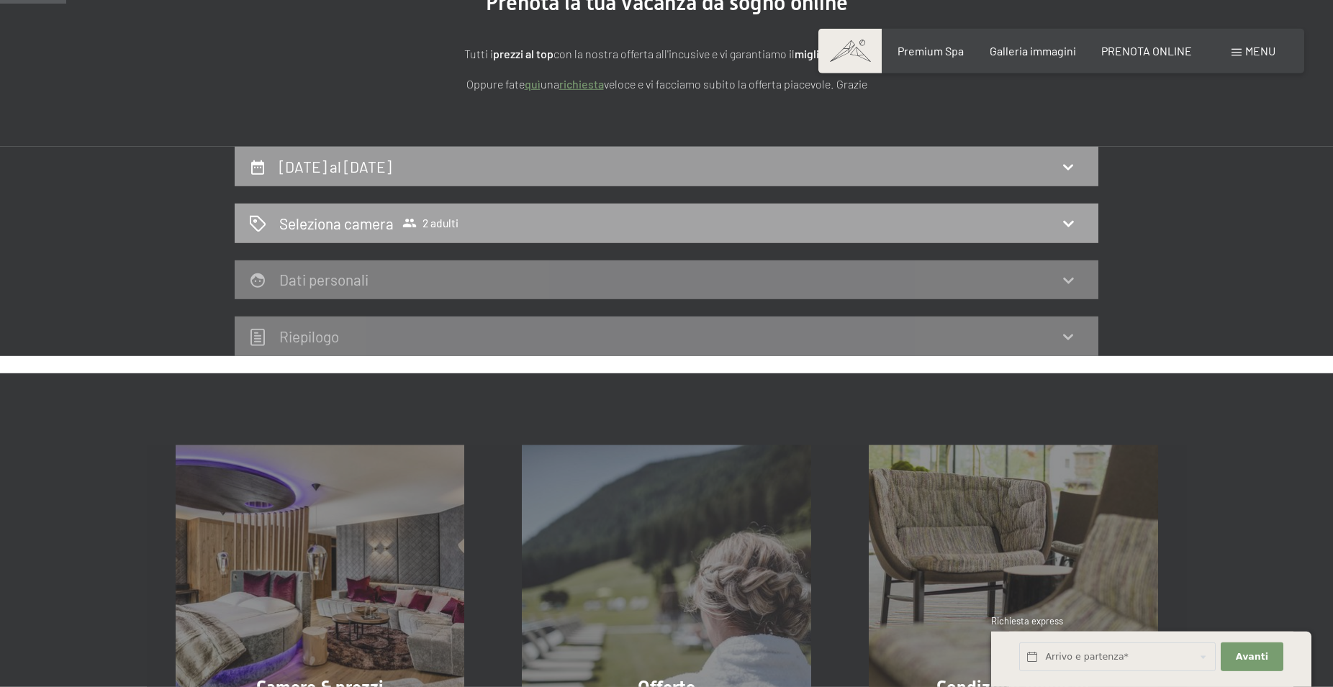
click at [1063, 217] on icon at bounding box center [1068, 223] width 17 height 17
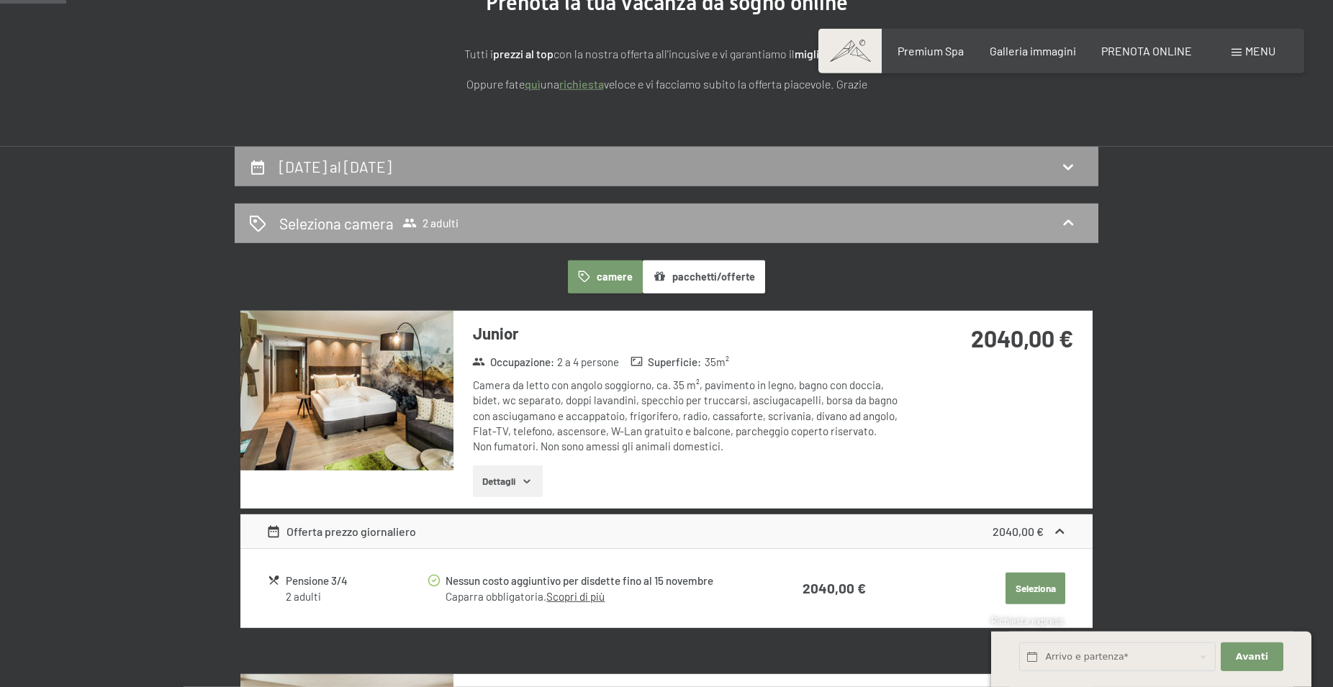
click at [482, 221] on div "Seleziona camera 2 adulti" at bounding box center [666, 223] width 835 height 21
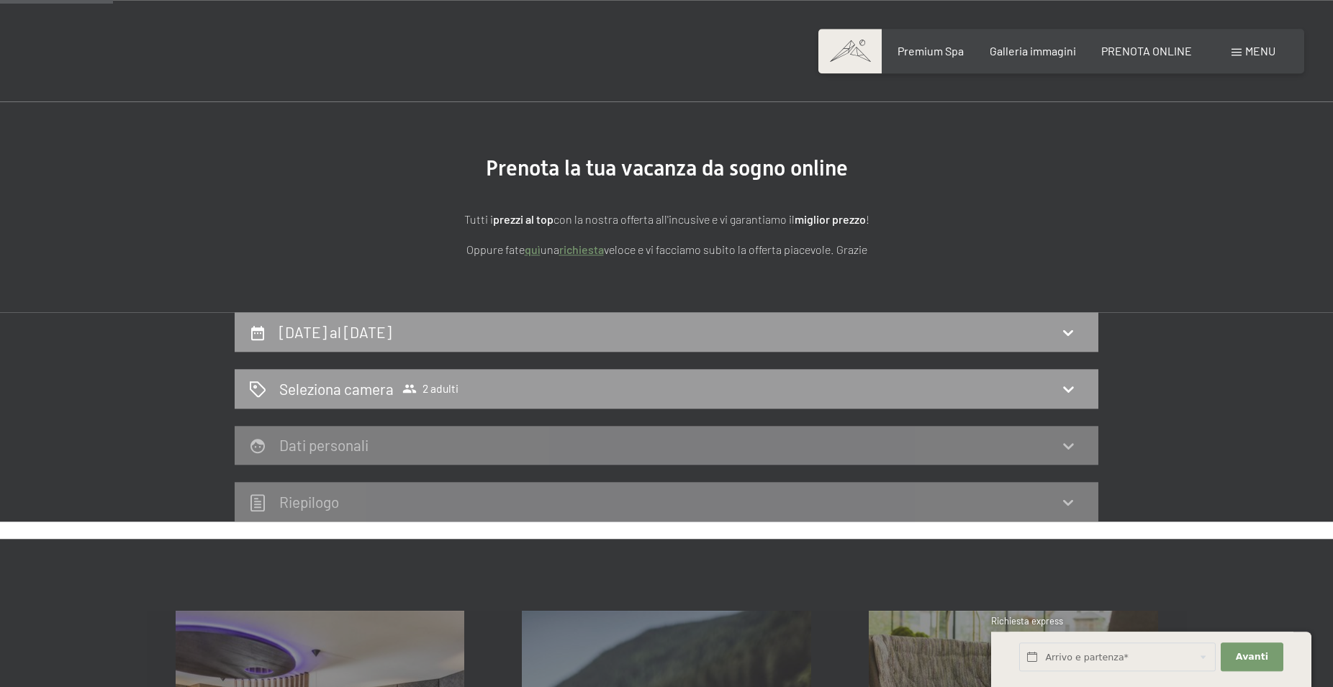
scroll to position [0, 0]
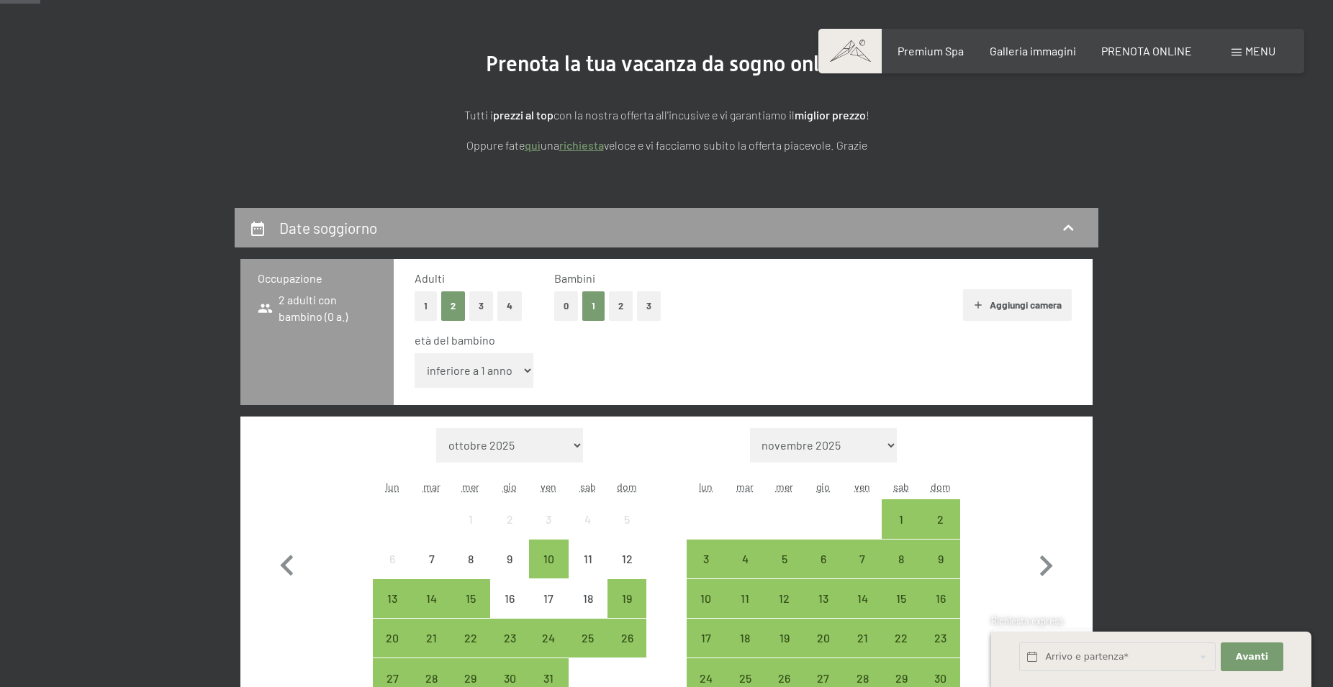
select select "14"
click option "14 anni" at bounding box center [0, 0] width 0 height 0
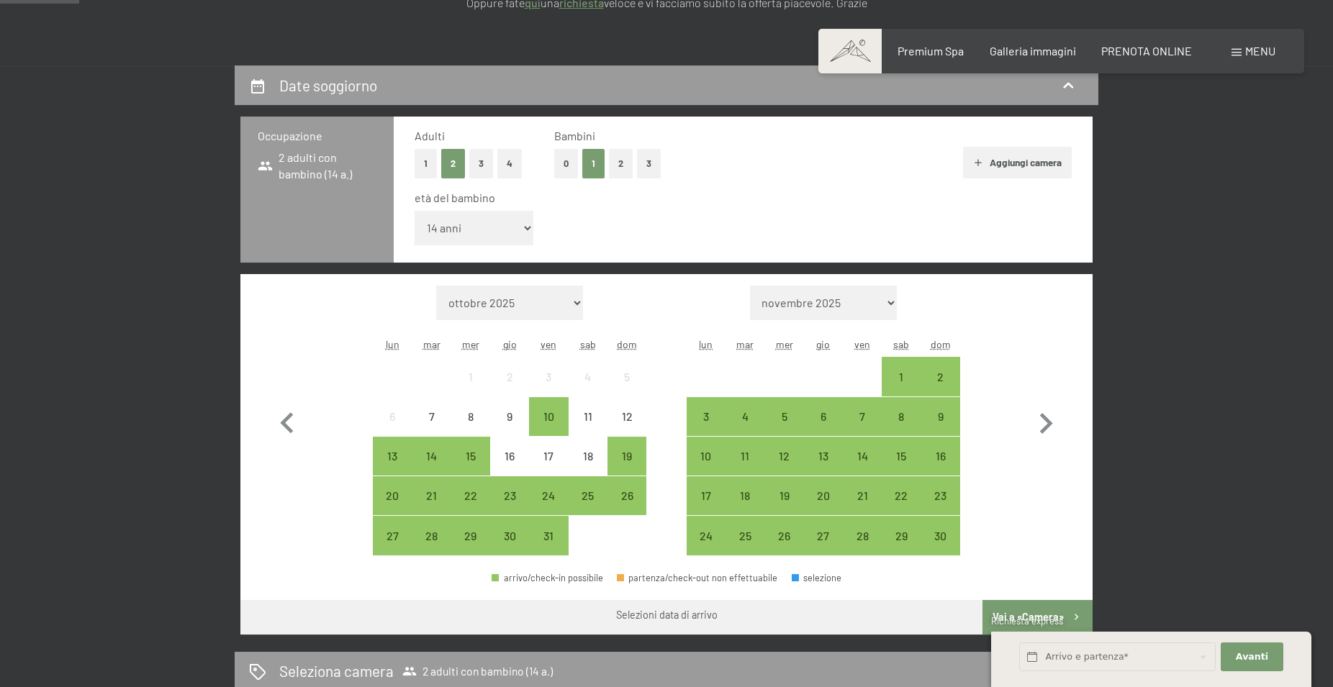
scroll to position [294, 0]
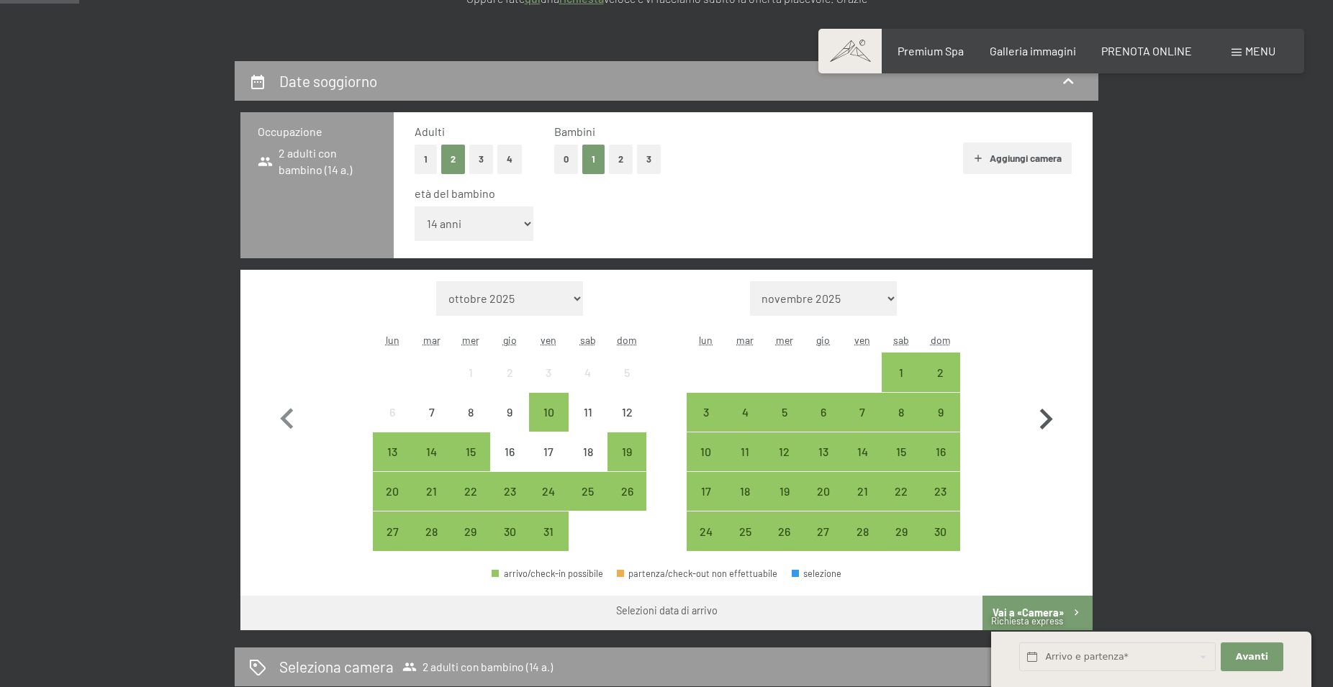
click at [1046, 417] on icon "button" at bounding box center [1046, 419] width 13 height 21
select select "[DATE]"
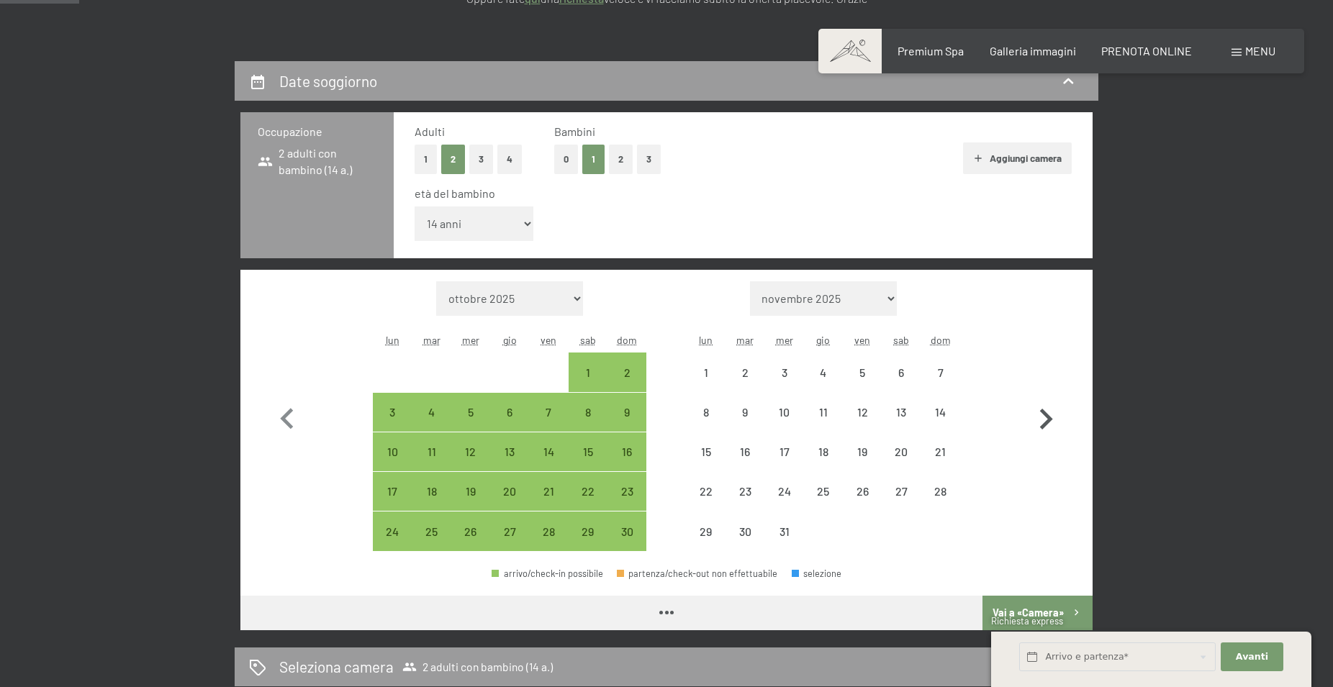
click at [1046, 417] on icon "button" at bounding box center [1046, 419] width 13 height 21
select select "[DATE]"
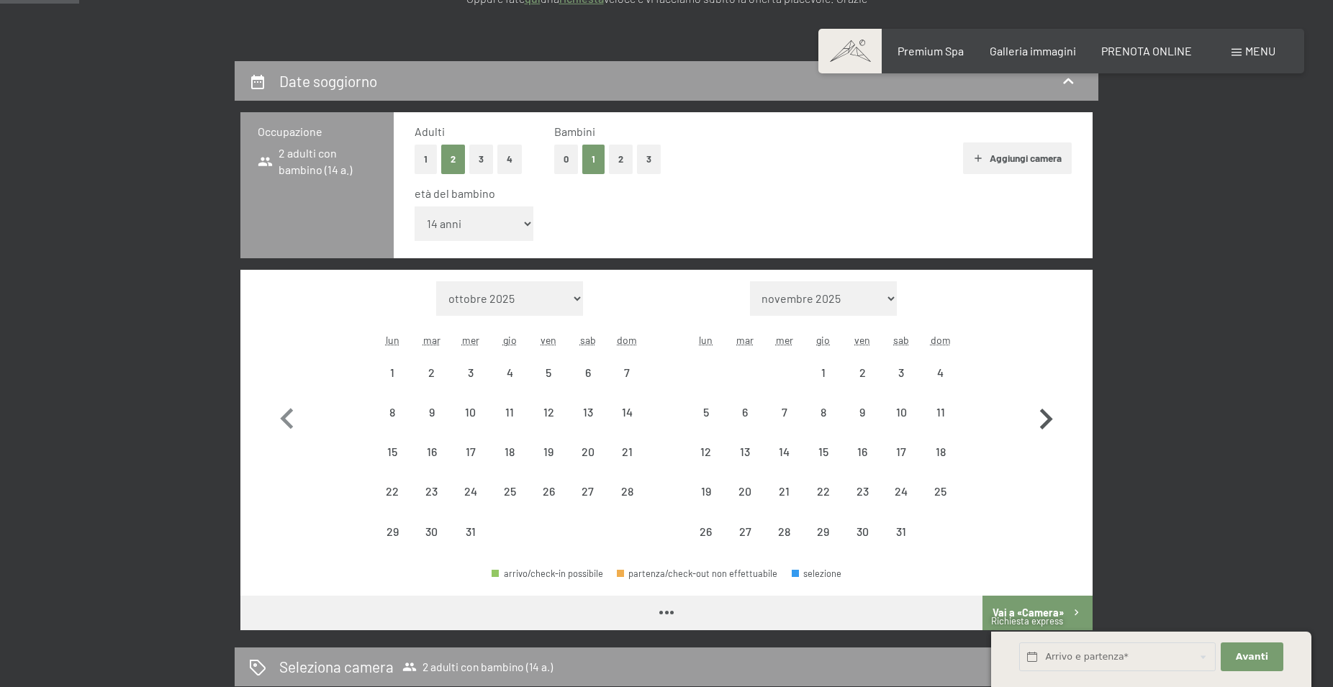
click at [1046, 417] on icon "button" at bounding box center [1046, 419] width 13 height 21
select select "[DATE]"
click at [1046, 417] on icon "button" at bounding box center [1046, 419] width 13 height 21
select select "[DATE]"
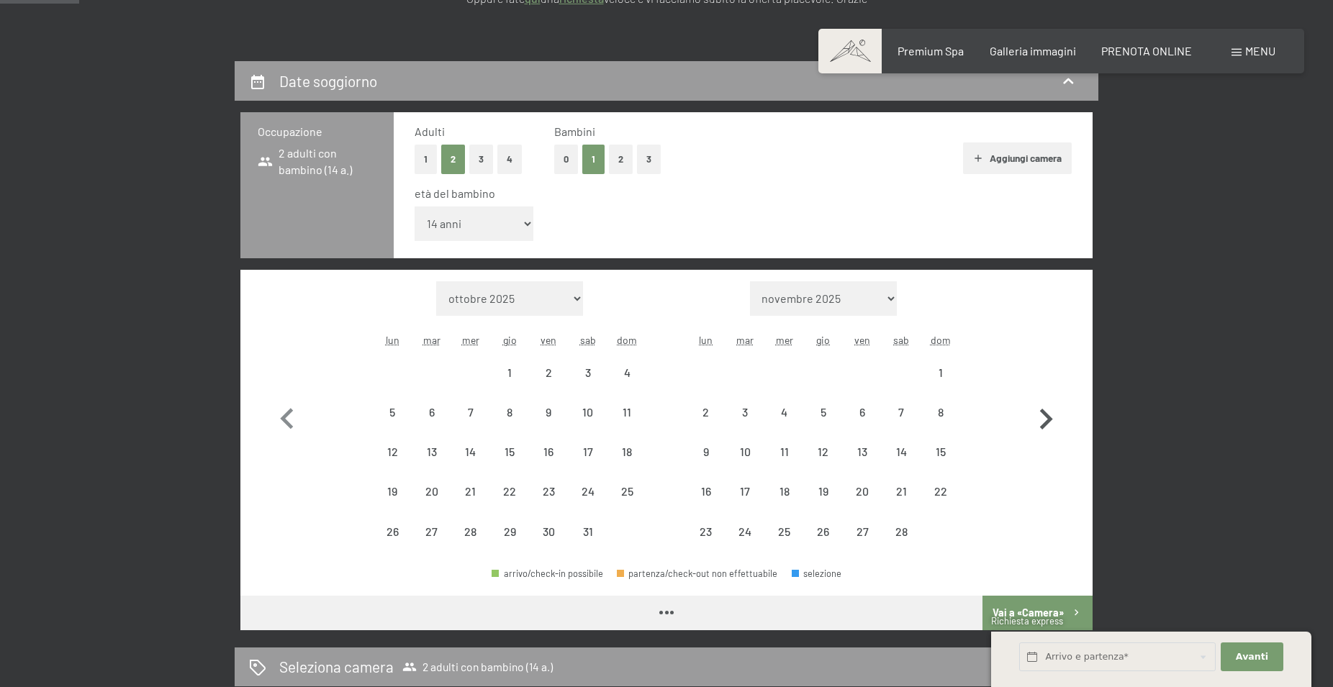
select select "[DATE]"
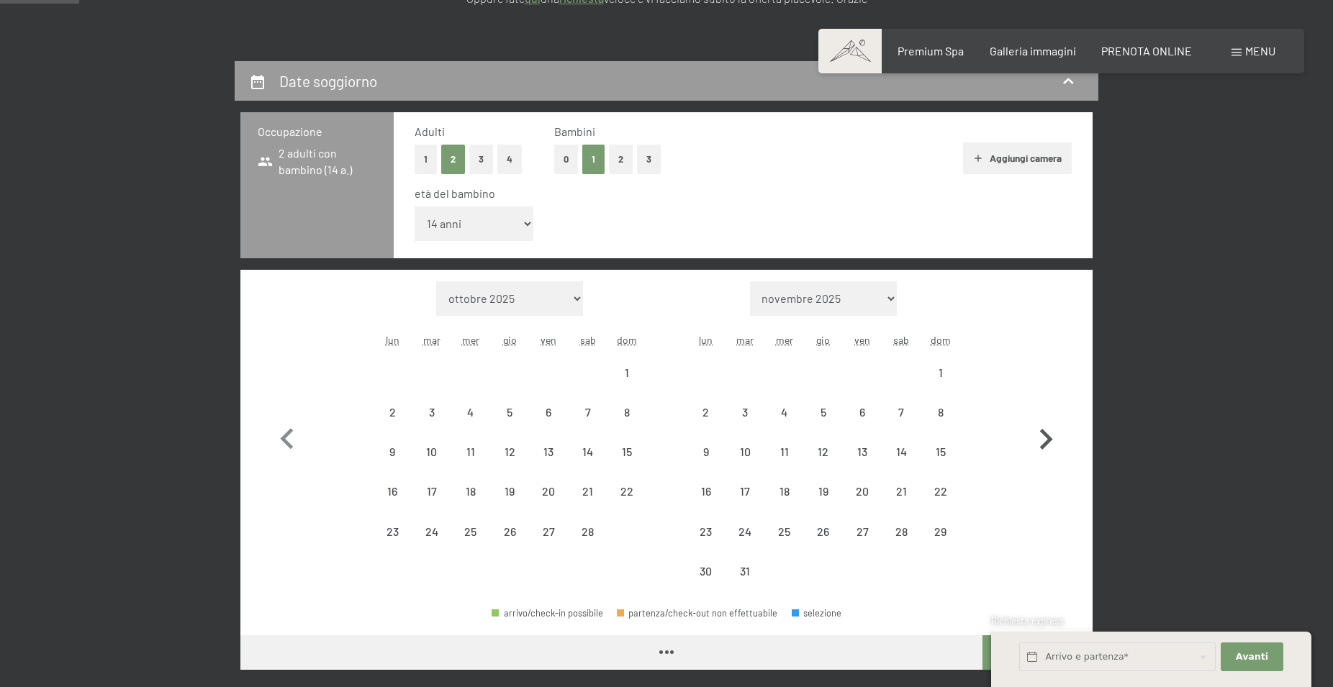
click at [1046, 417] on button "button" at bounding box center [1046, 436] width 42 height 310
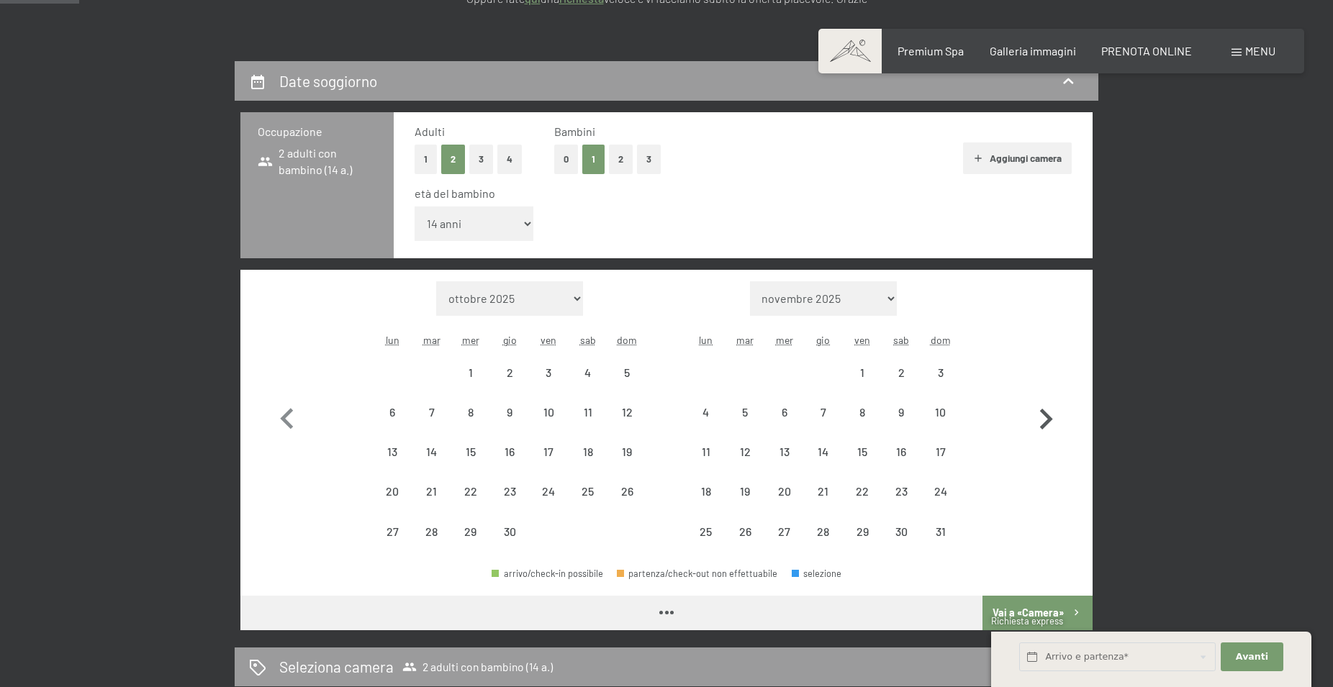
click at [1046, 417] on icon "button" at bounding box center [1046, 419] width 13 height 21
select select "[DATE]"
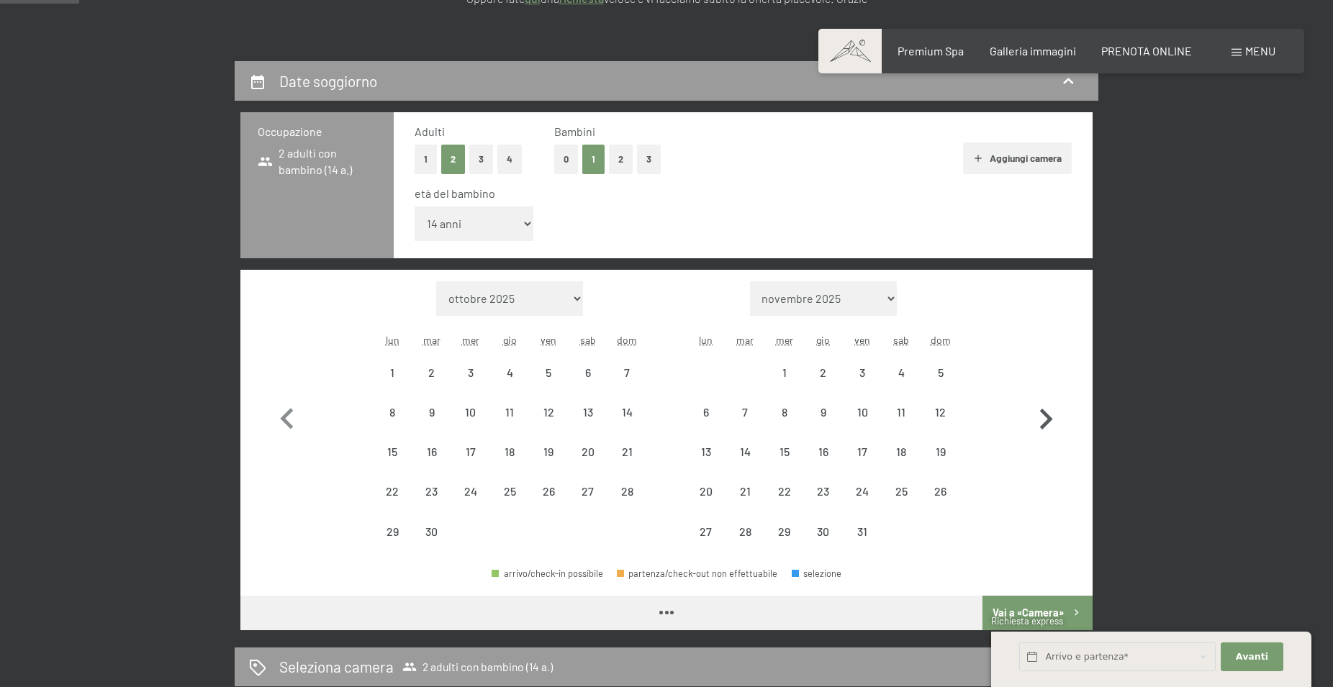
select select "[DATE]"
click at [1046, 417] on icon "button" at bounding box center [1046, 419] width 13 height 21
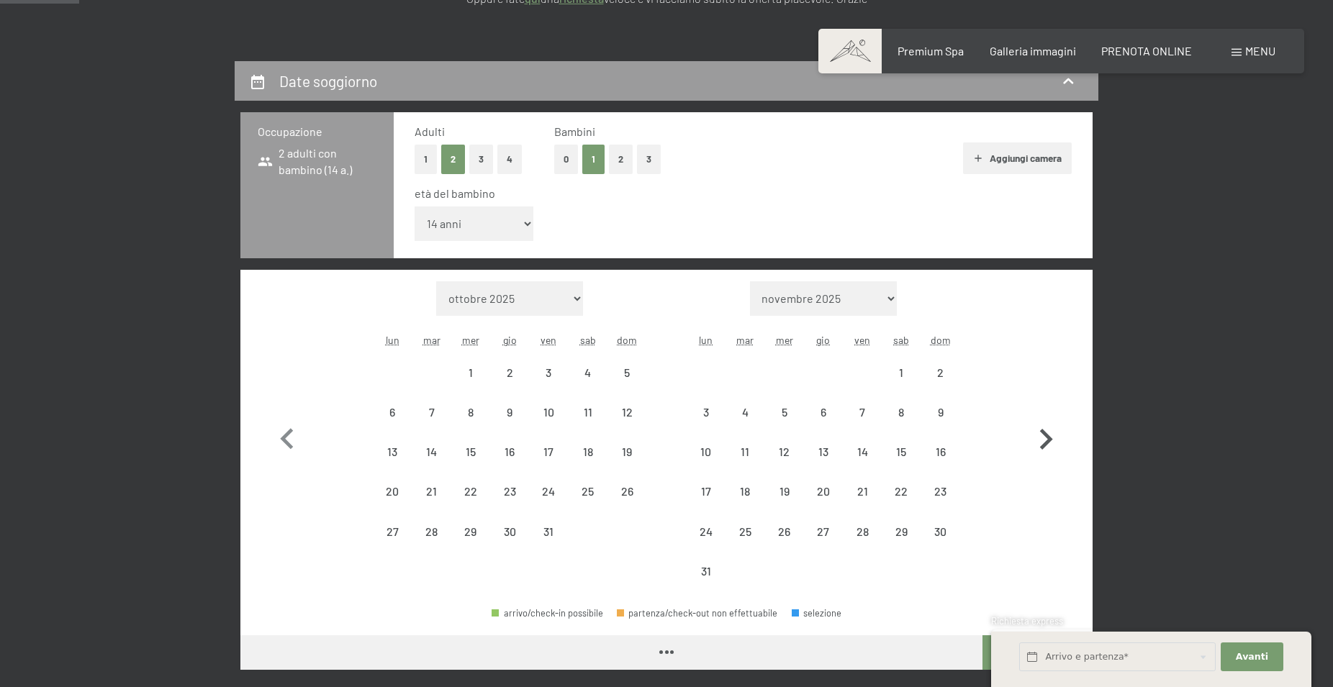
click at [1046, 417] on button "button" at bounding box center [1046, 436] width 42 height 310
select select "[DATE]"
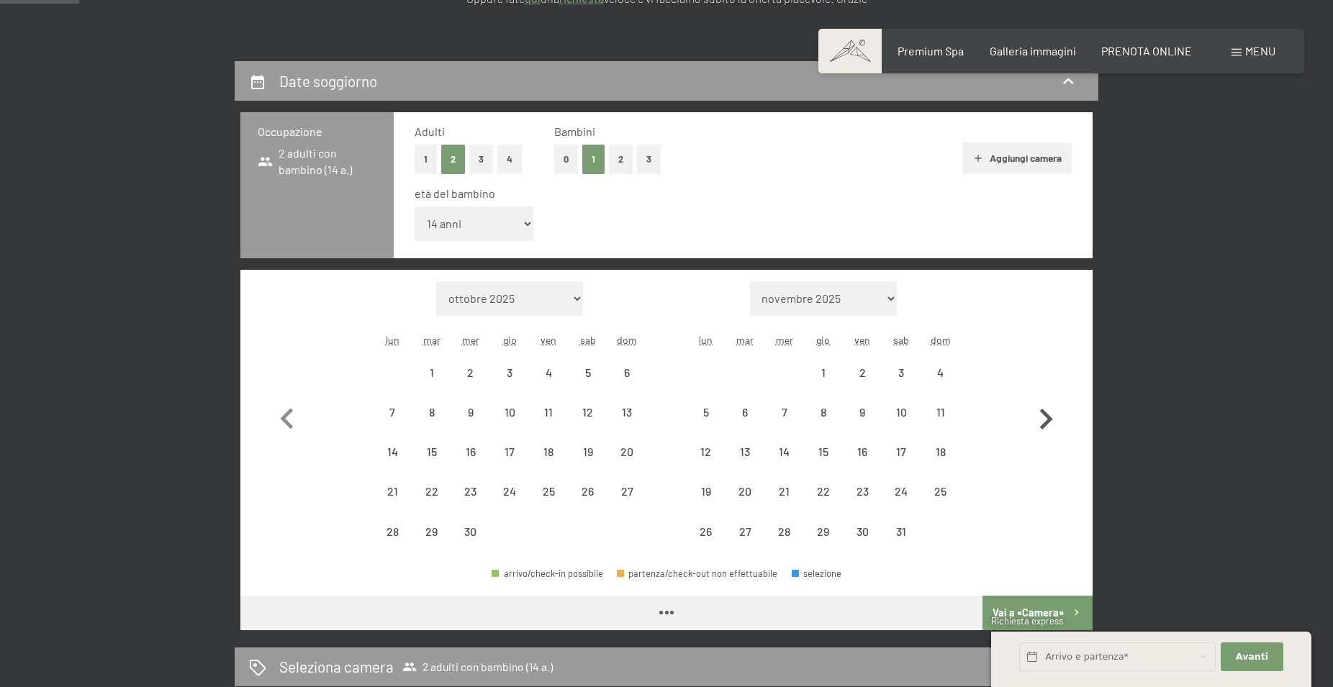
click at [1046, 417] on icon "button" at bounding box center [1046, 419] width 13 height 21
select select "[DATE]"
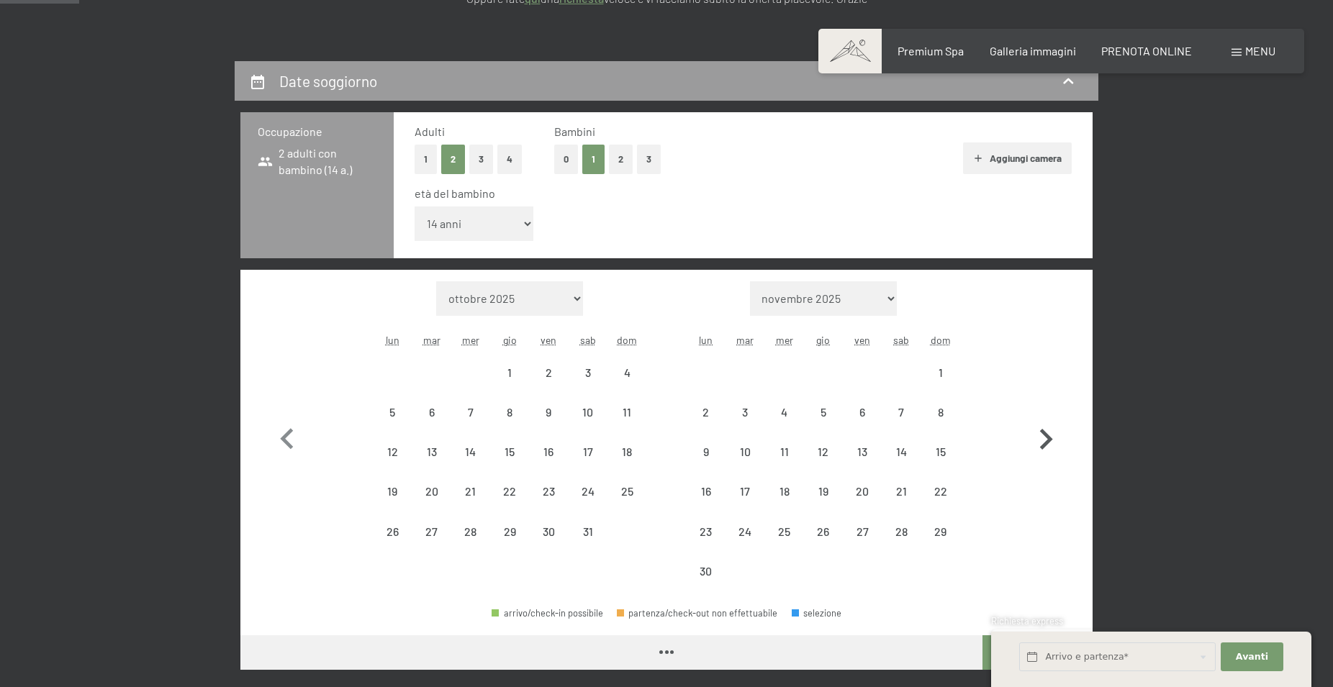
select select "[DATE]"
click at [1046, 418] on button "button" at bounding box center [1046, 436] width 42 height 310
select select "[DATE]"
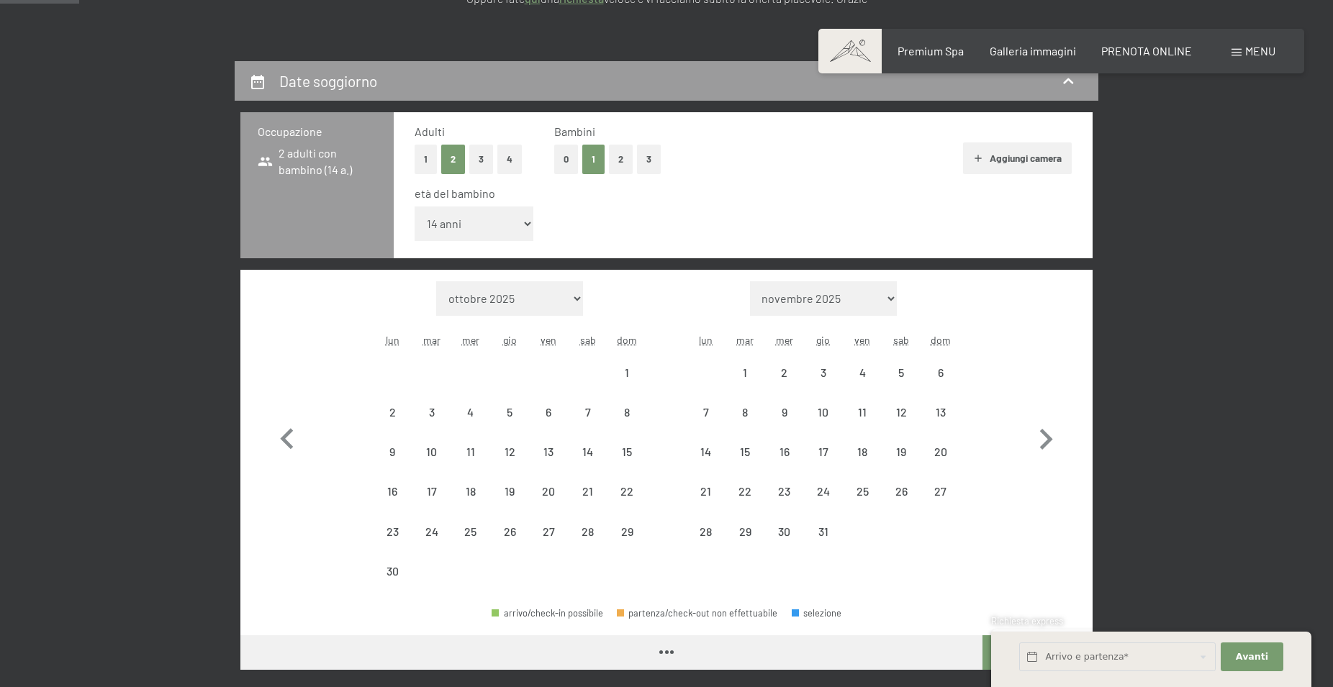
select select "[DATE]"
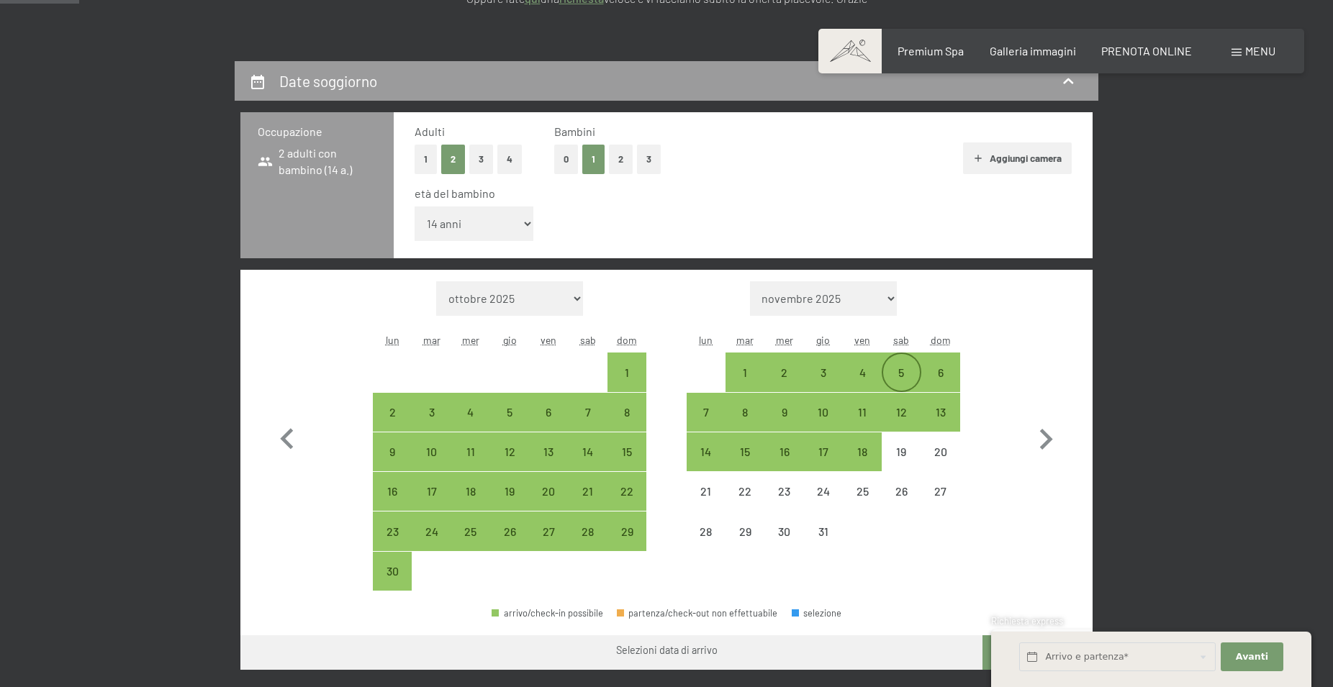
click at [898, 371] on div "5" at bounding box center [901, 385] width 36 height 36
select select "[DATE]"
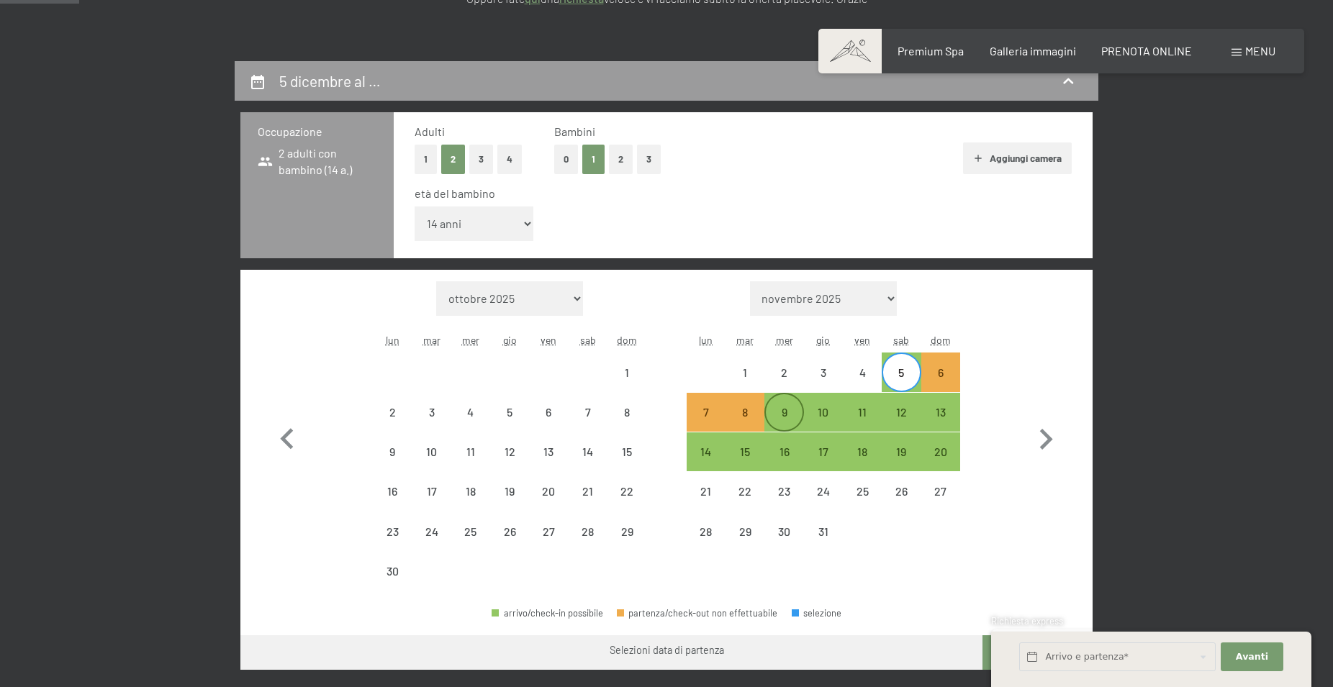
click at [785, 416] on div "9" at bounding box center [784, 425] width 36 height 36
select select "[DATE]"
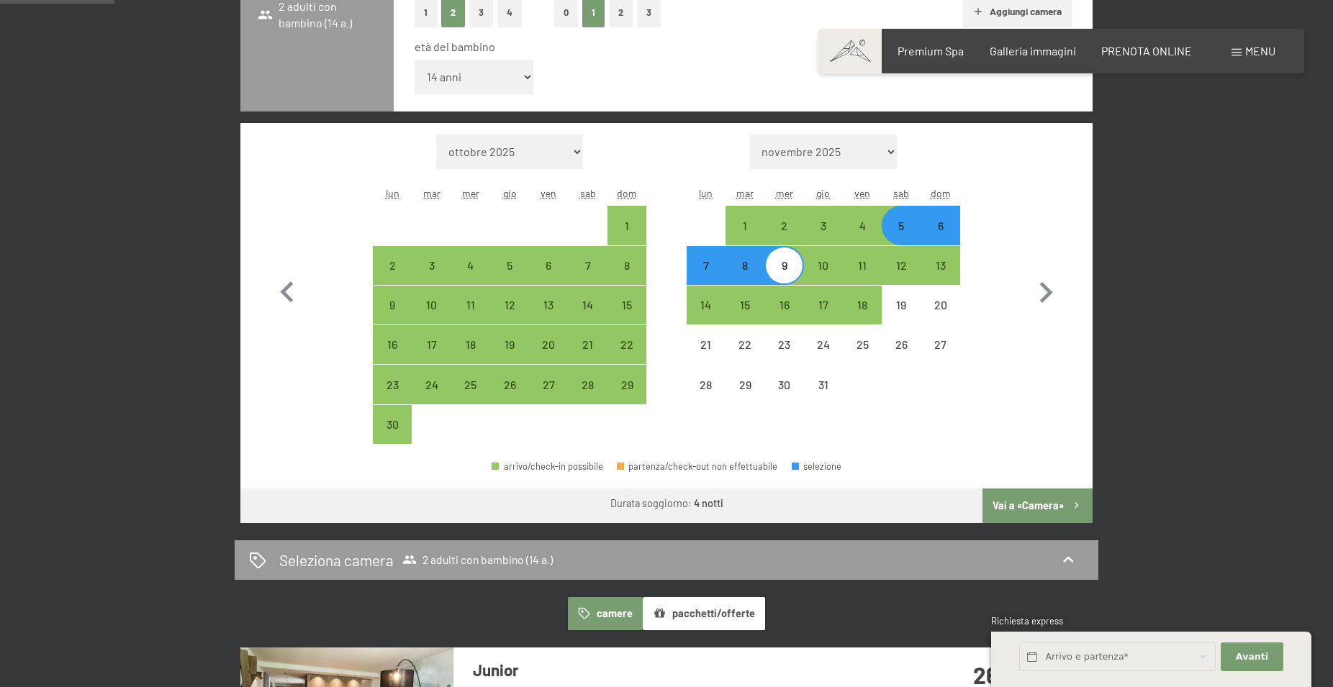
click at [1054, 505] on button "Vai a «Camera»" at bounding box center [1038, 506] width 110 height 35
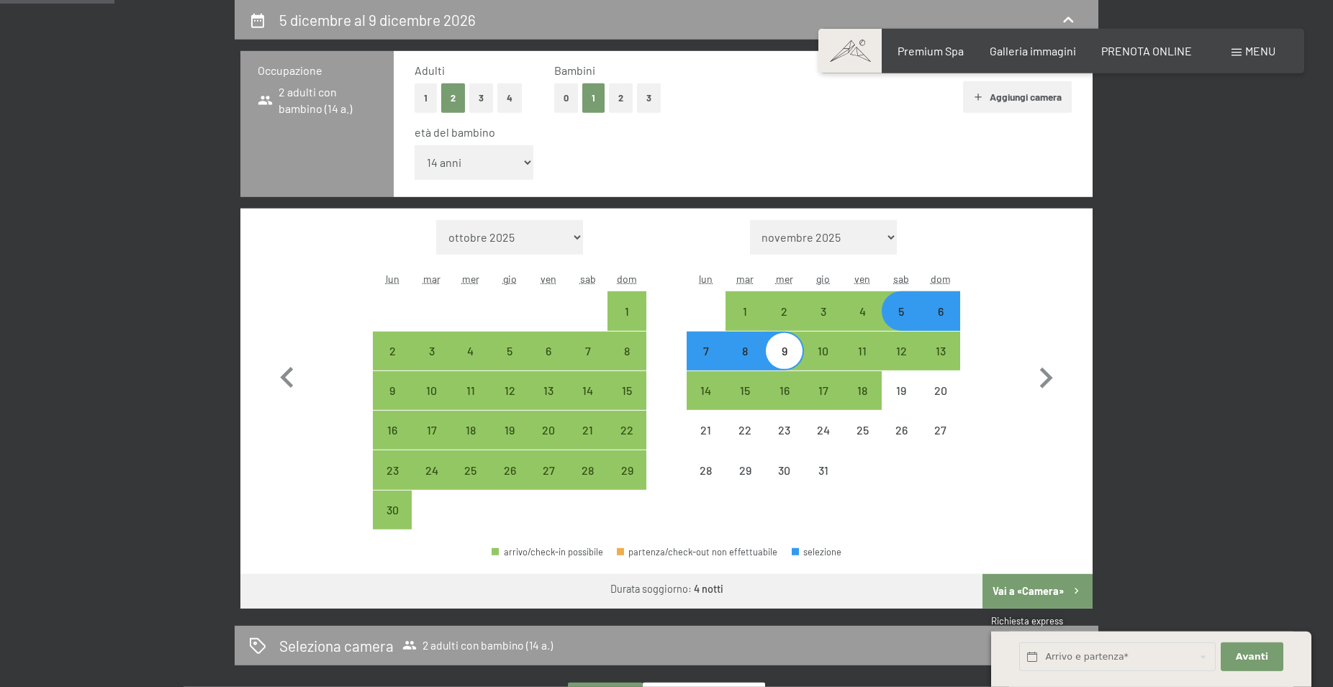
select select "[DATE]"
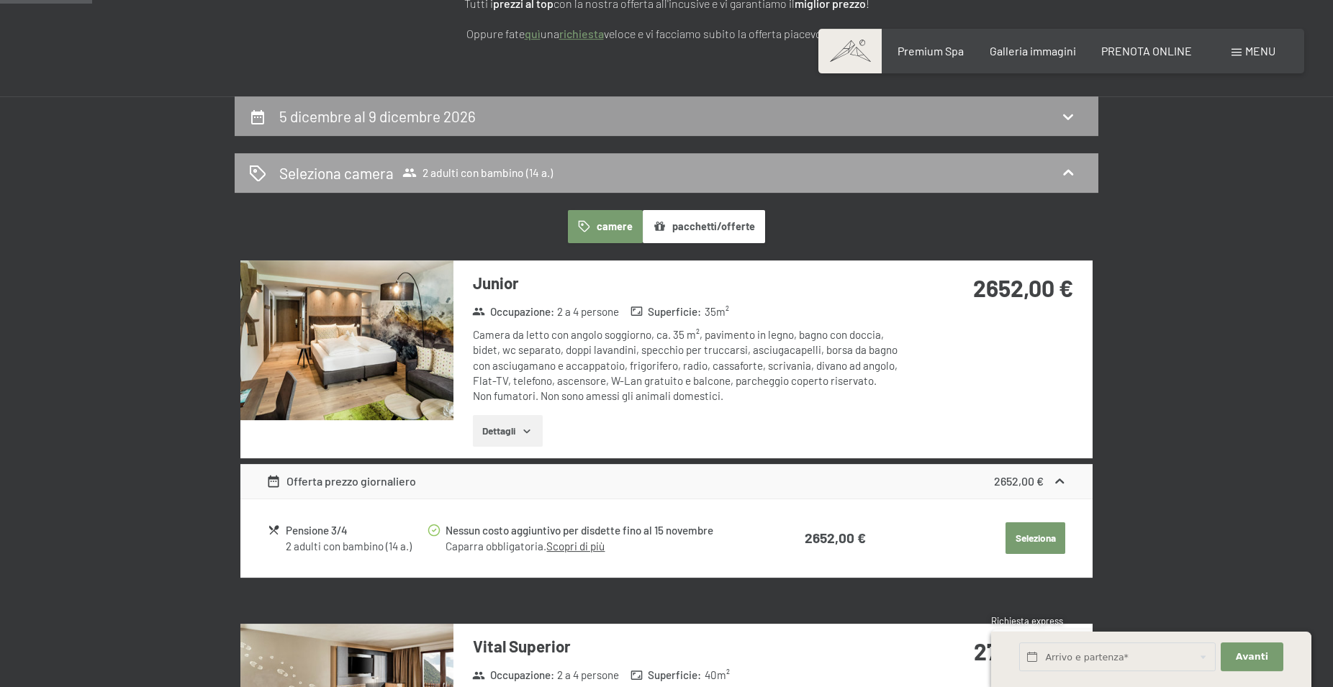
scroll to position [208, 0]
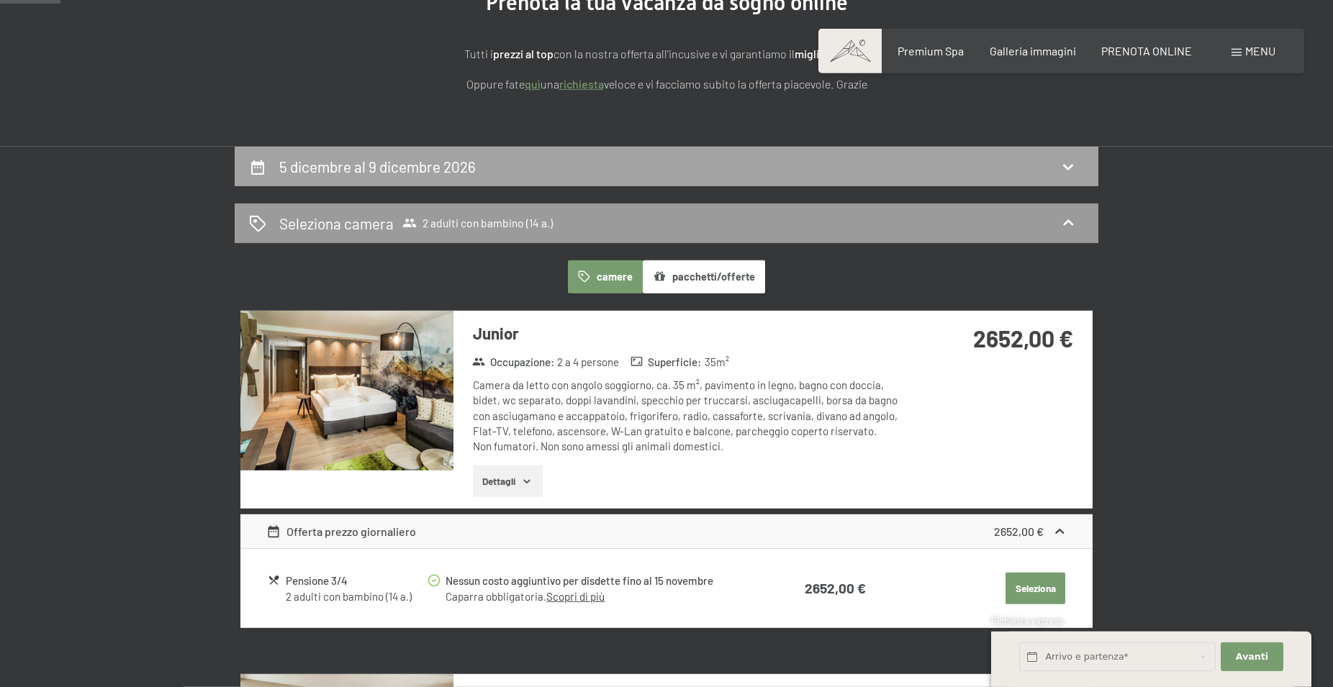
click at [1044, 163] on div "5 dicembre al 9 dicembre 2026" at bounding box center [666, 166] width 835 height 21
select select "14"
select select "[DATE]"
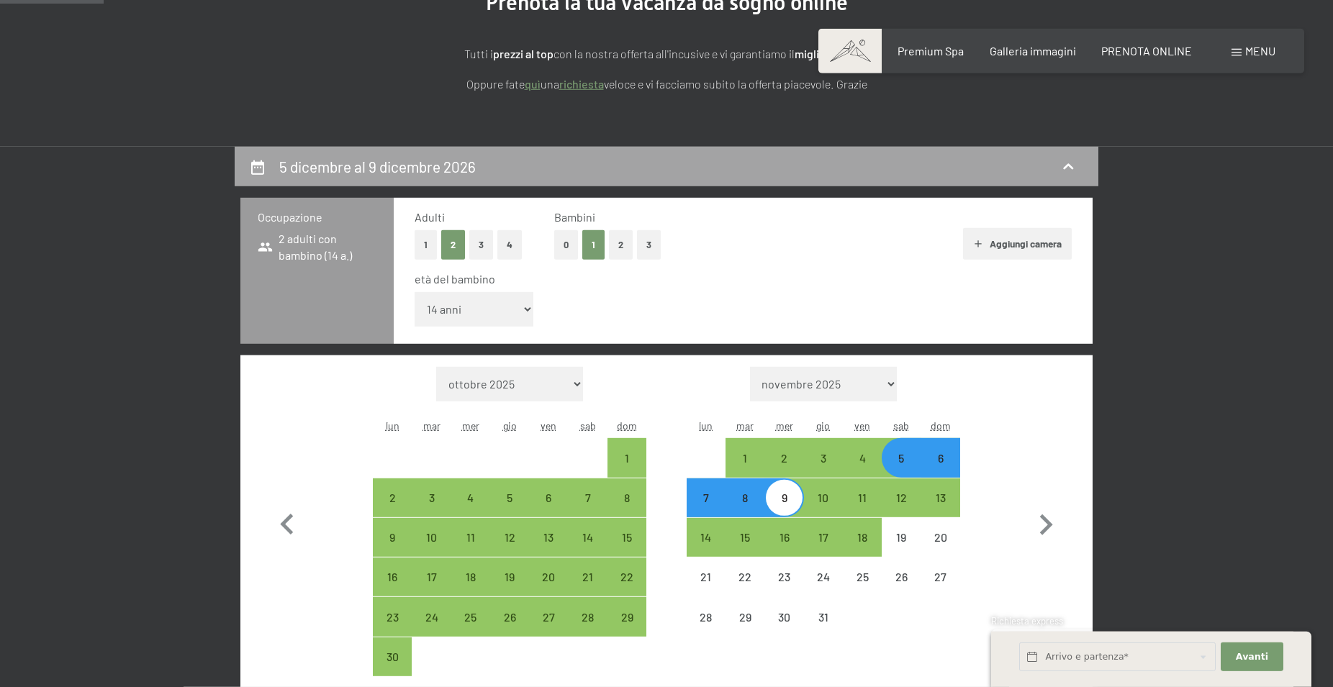
scroll to position [355, 0]
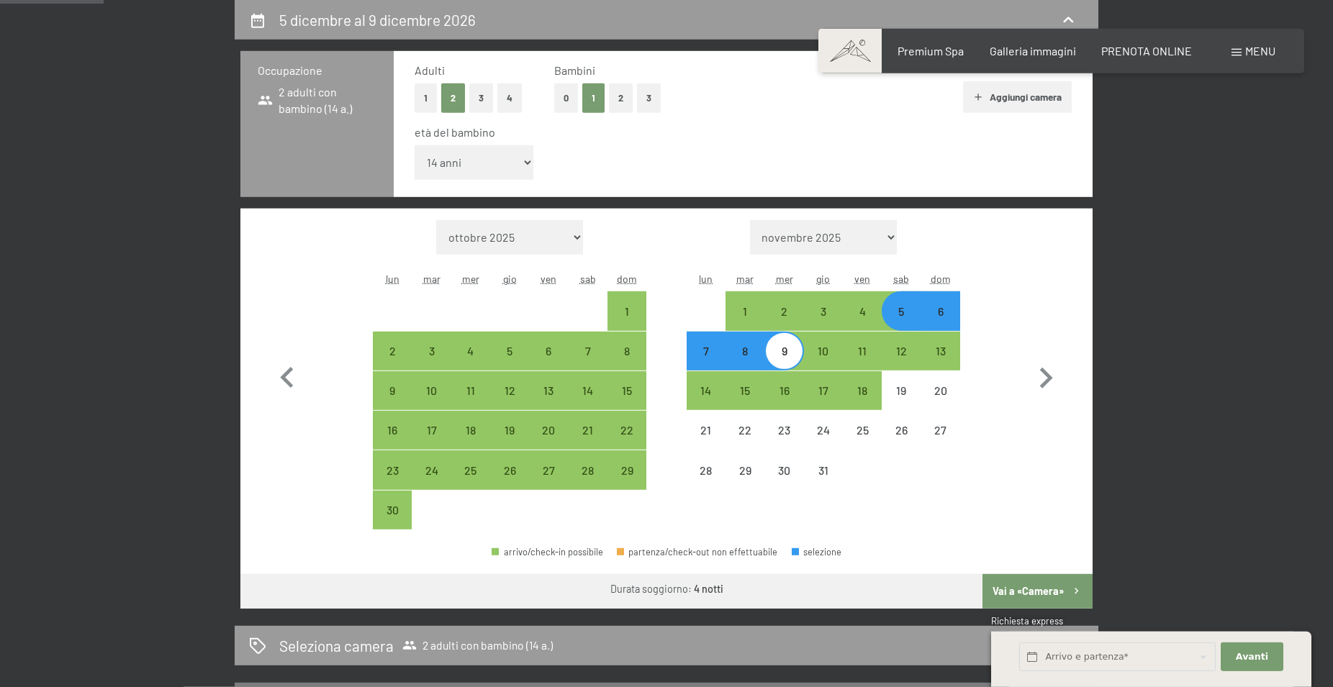
click at [904, 310] on div "5" at bounding box center [901, 324] width 36 height 36
select select "[DATE]"
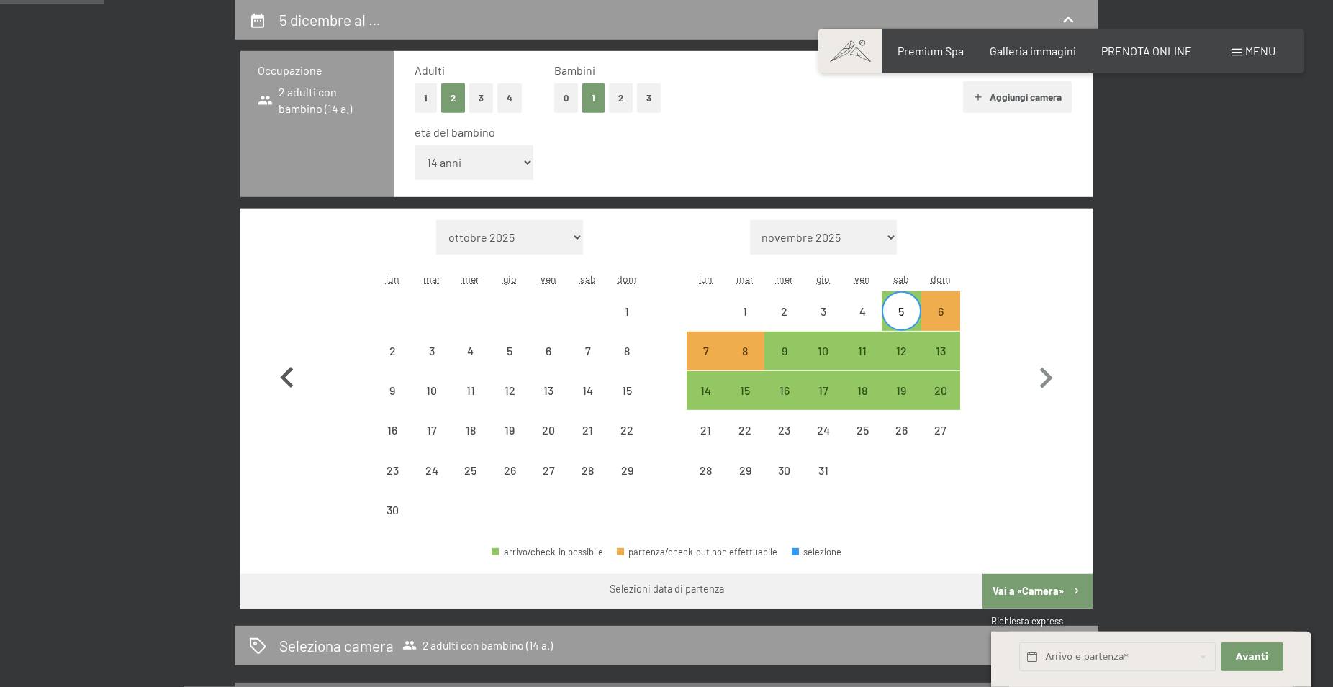
click at [294, 374] on icon "button" at bounding box center [287, 379] width 42 height 42
select select "[DATE]"
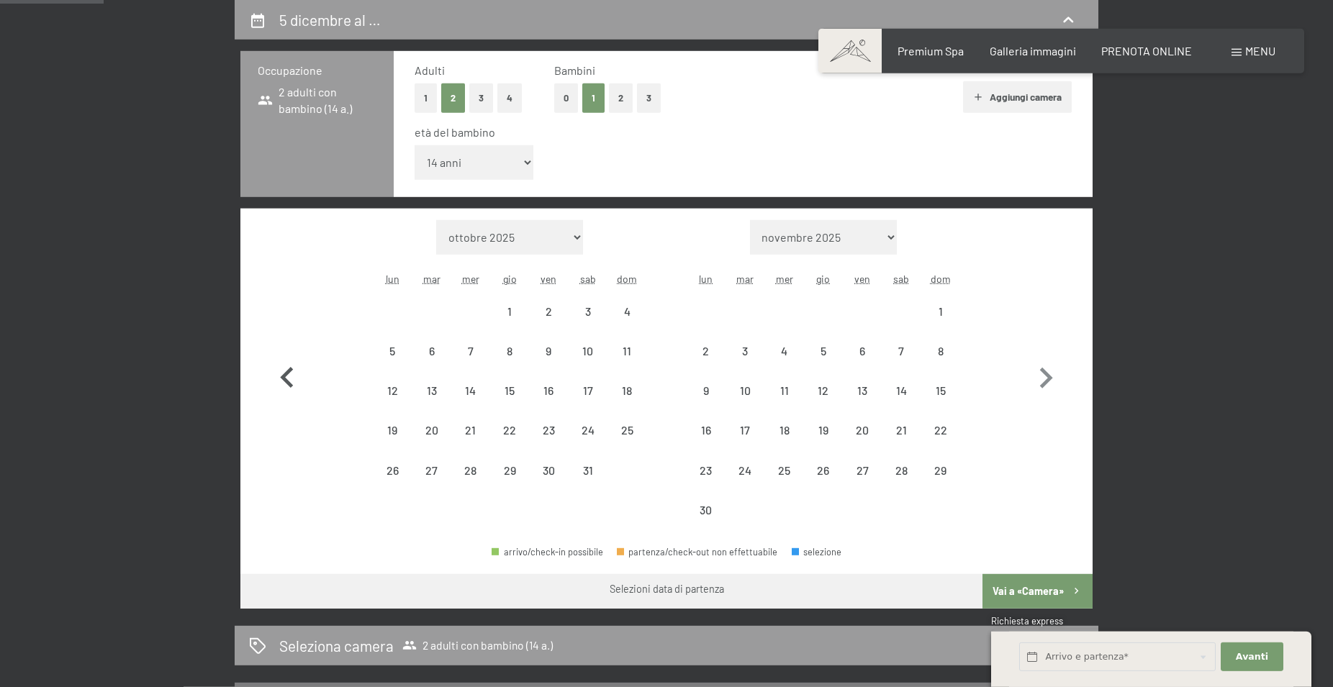
click at [294, 374] on icon "button" at bounding box center [287, 379] width 42 height 42
select select "[DATE]"
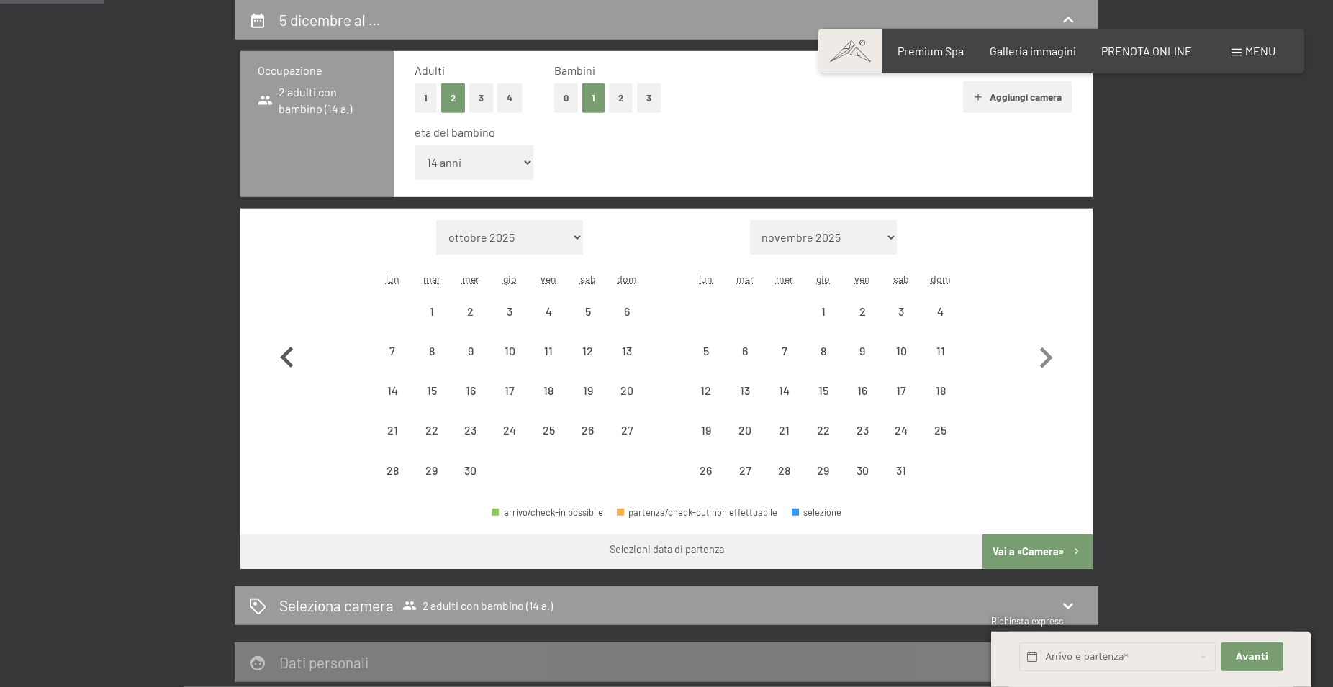
click at [294, 374] on icon "button" at bounding box center [287, 359] width 42 height 42
select select "[DATE]"
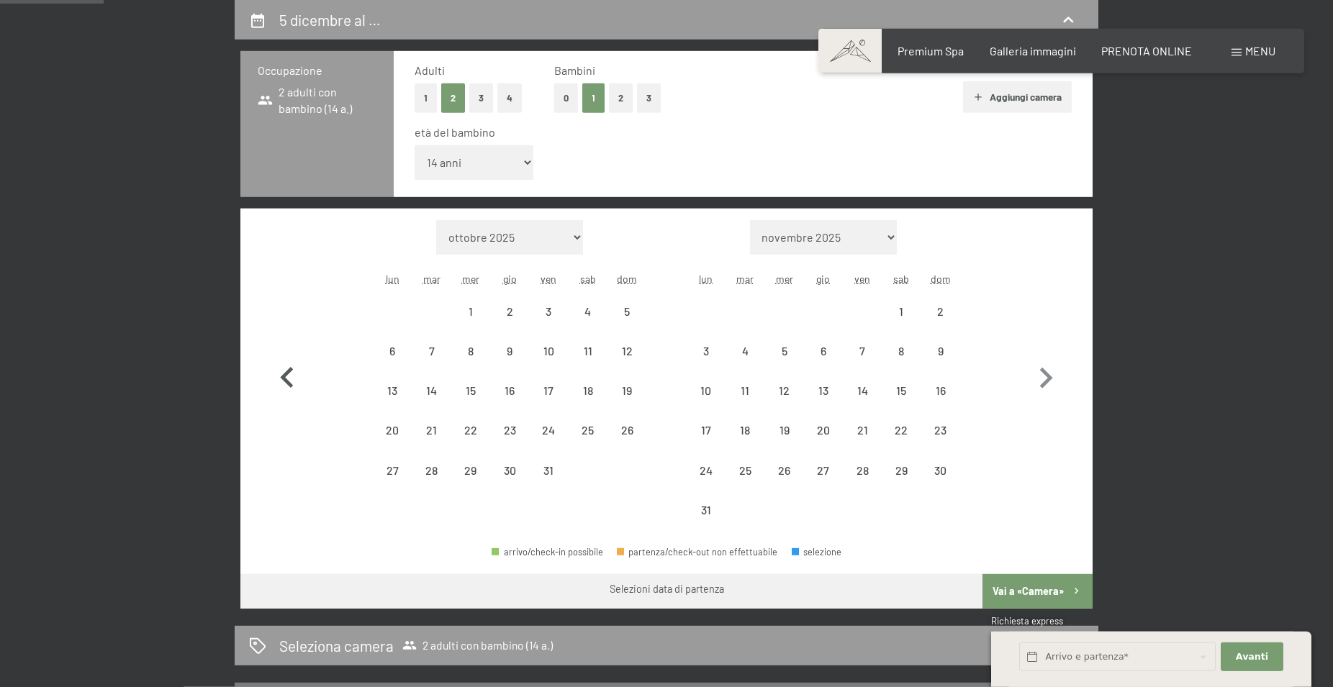
click at [290, 368] on icon "button" at bounding box center [287, 379] width 42 height 42
select select "[DATE]"
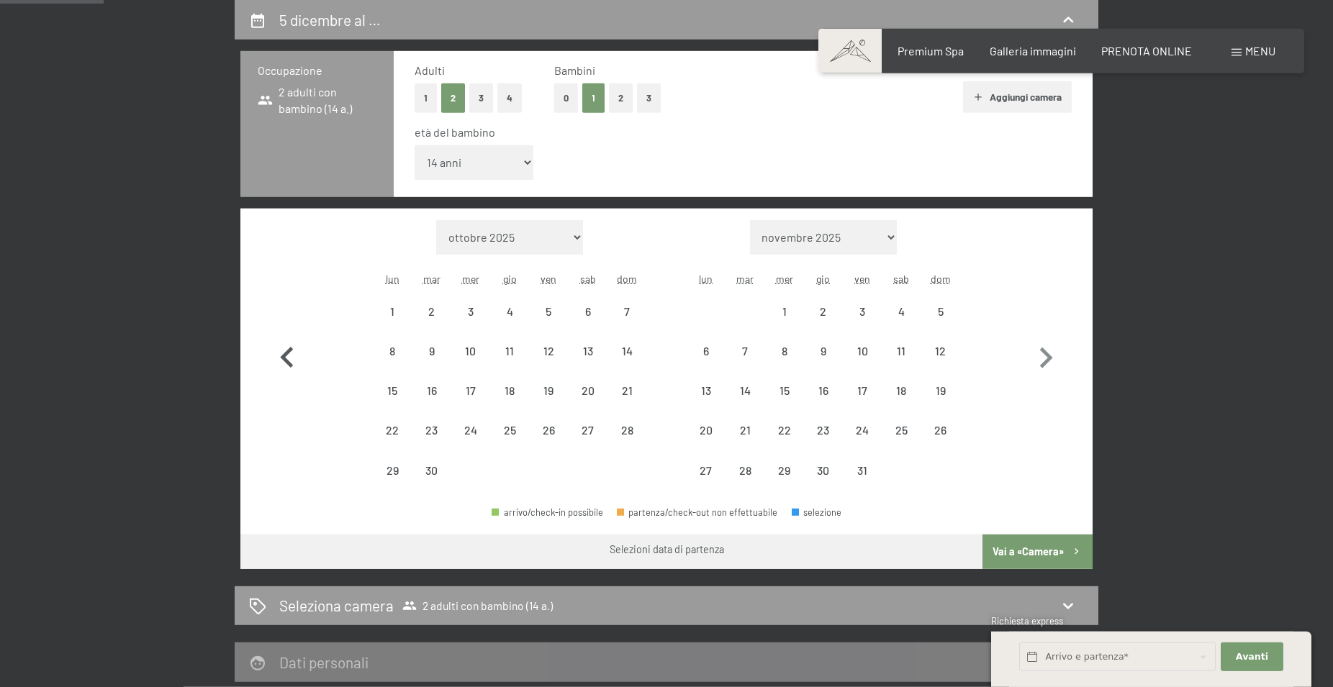
click at [290, 368] on icon "button" at bounding box center [287, 359] width 42 height 42
select select "[DATE]"
click at [290, 368] on icon "button" at bounding box center [287, 359] width 42 height 42
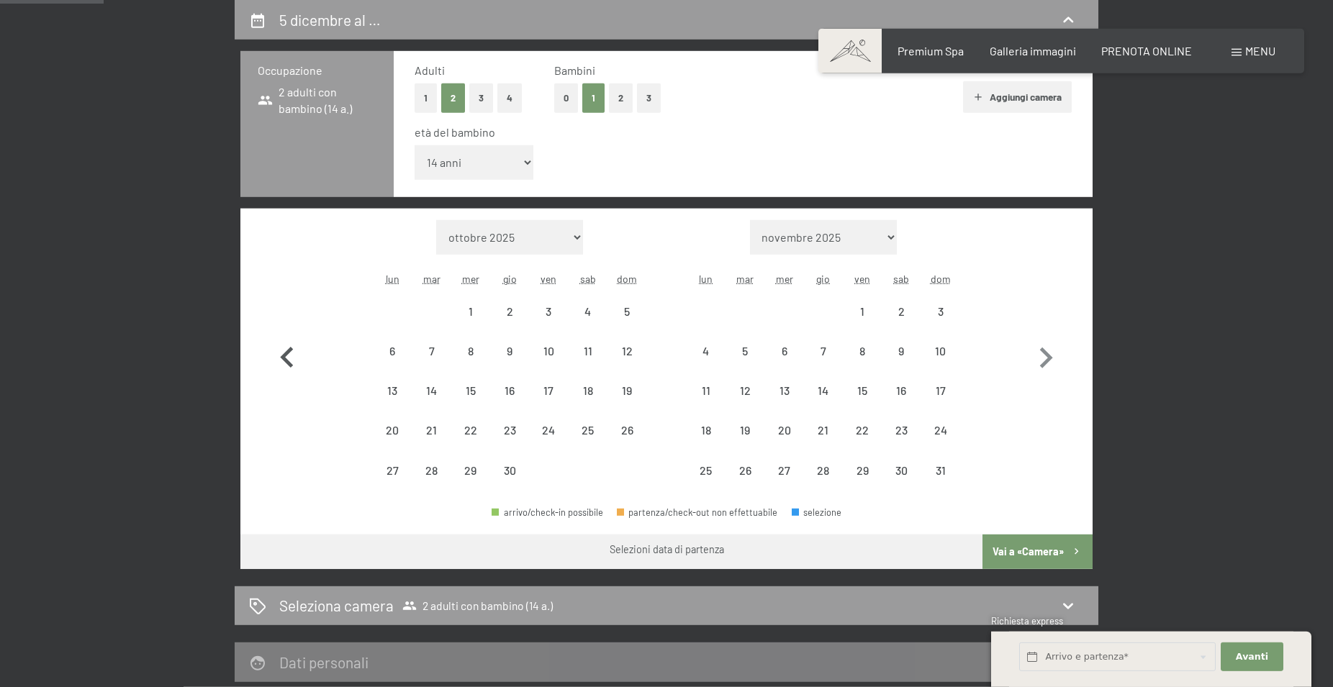
select select "[DATE]"
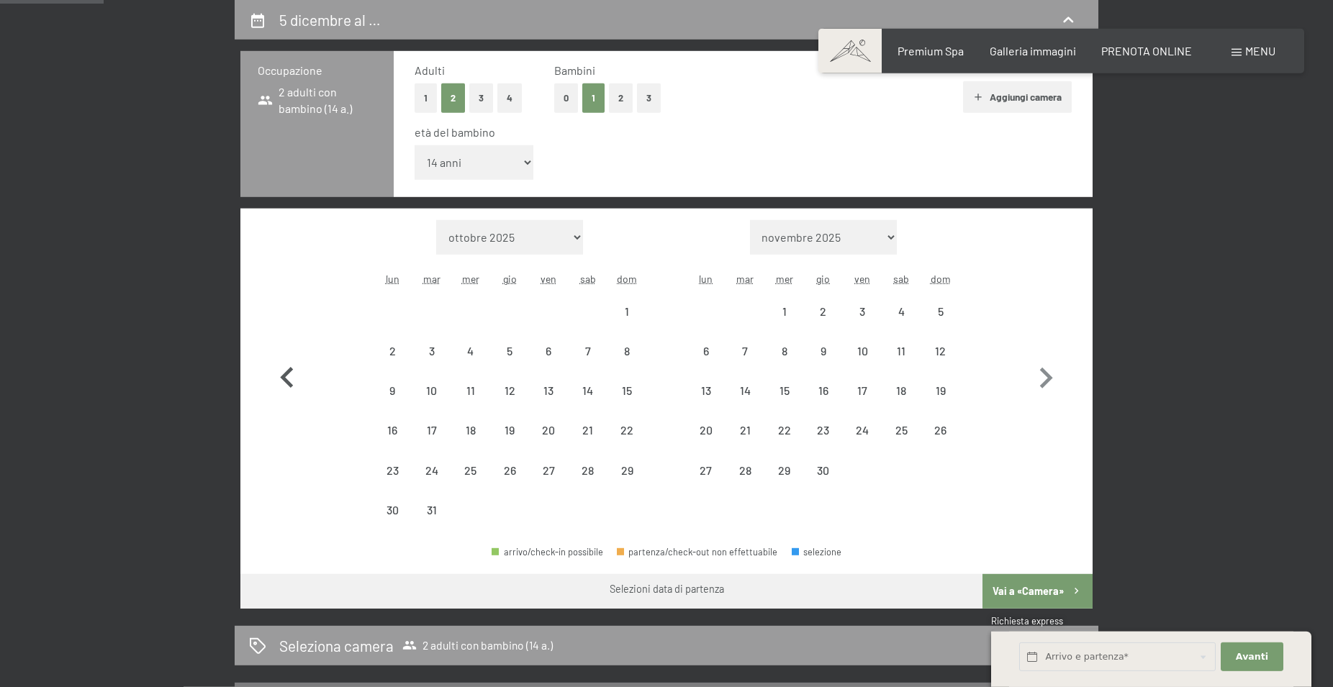
click at [290, 368] on icon "button" at bounding box center [287, 379] width 42 height 42
select select "[DATE]"
click at [290, 368] on icon "button" at bounding box center [287, 379] width 42 height 42
select select "[DATE]"
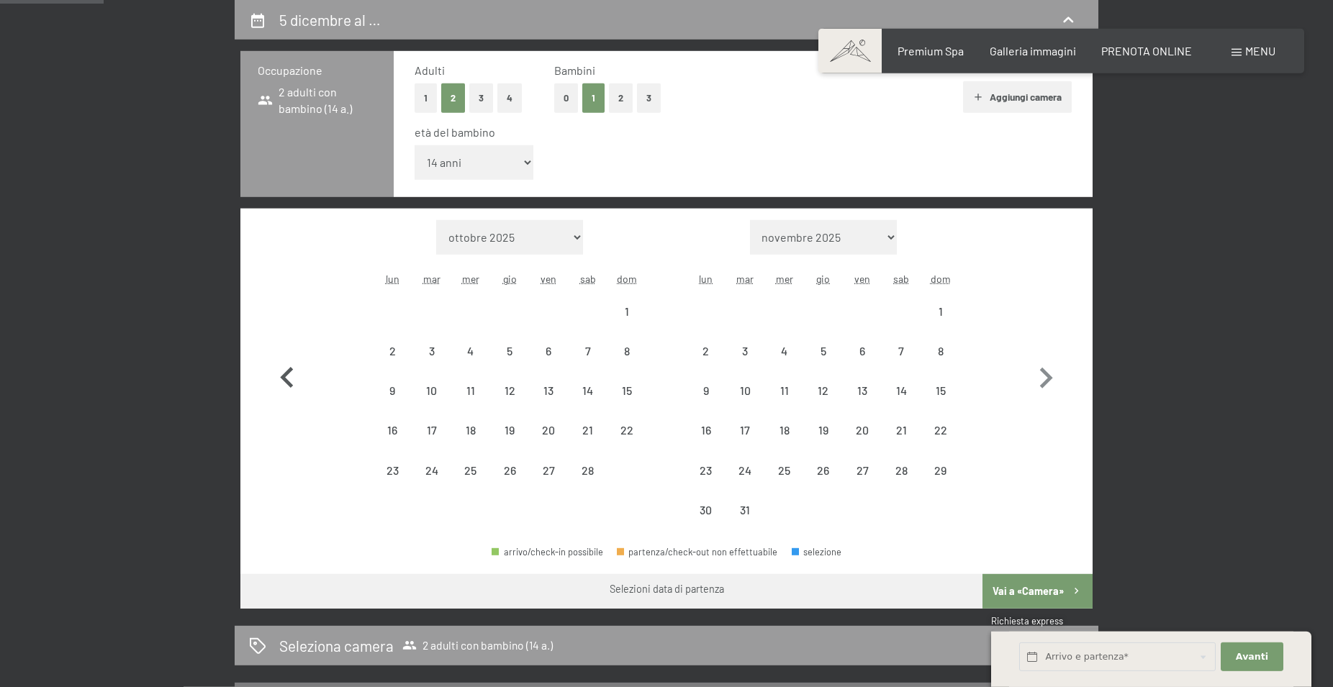
select select "[DATE]"
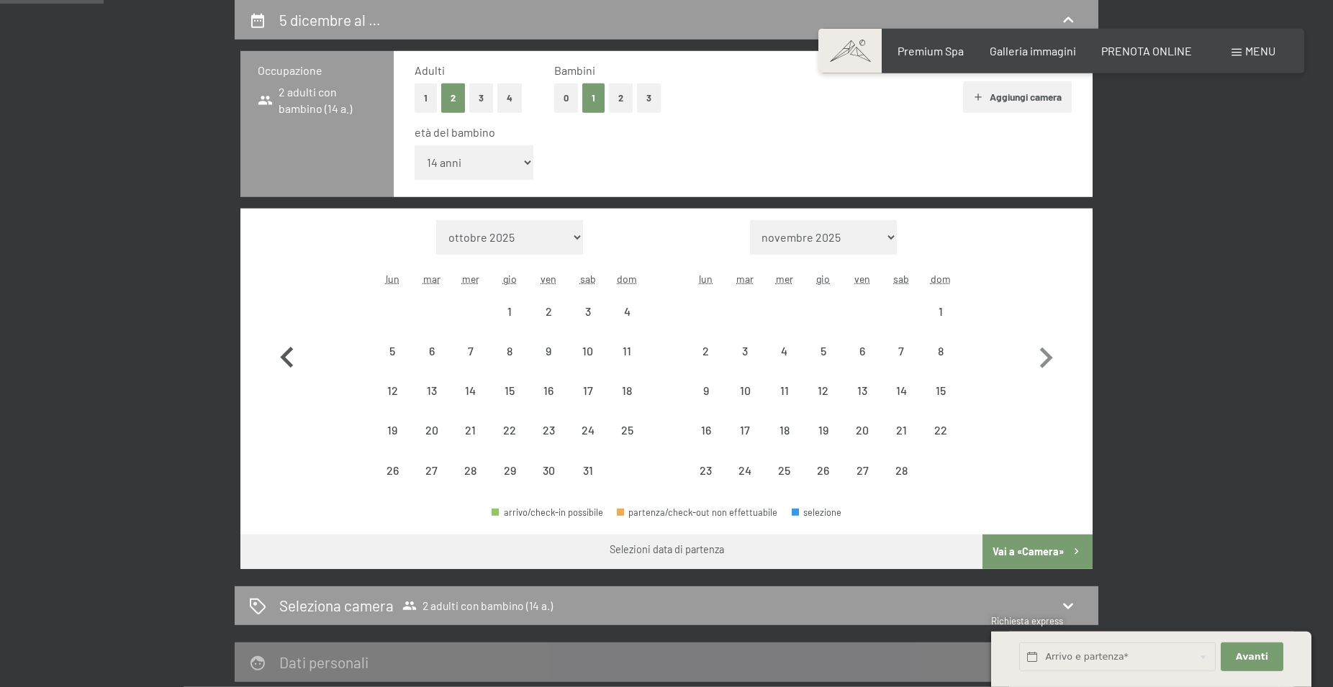
click at [290, 368] on icon "button" at bounding box center [287, 359] width 42 height 42
select select "[DATE]"
click at [556, 310] on div "5" at bounding box center [549, 324] width 36 height 36
select select "[DATE]"
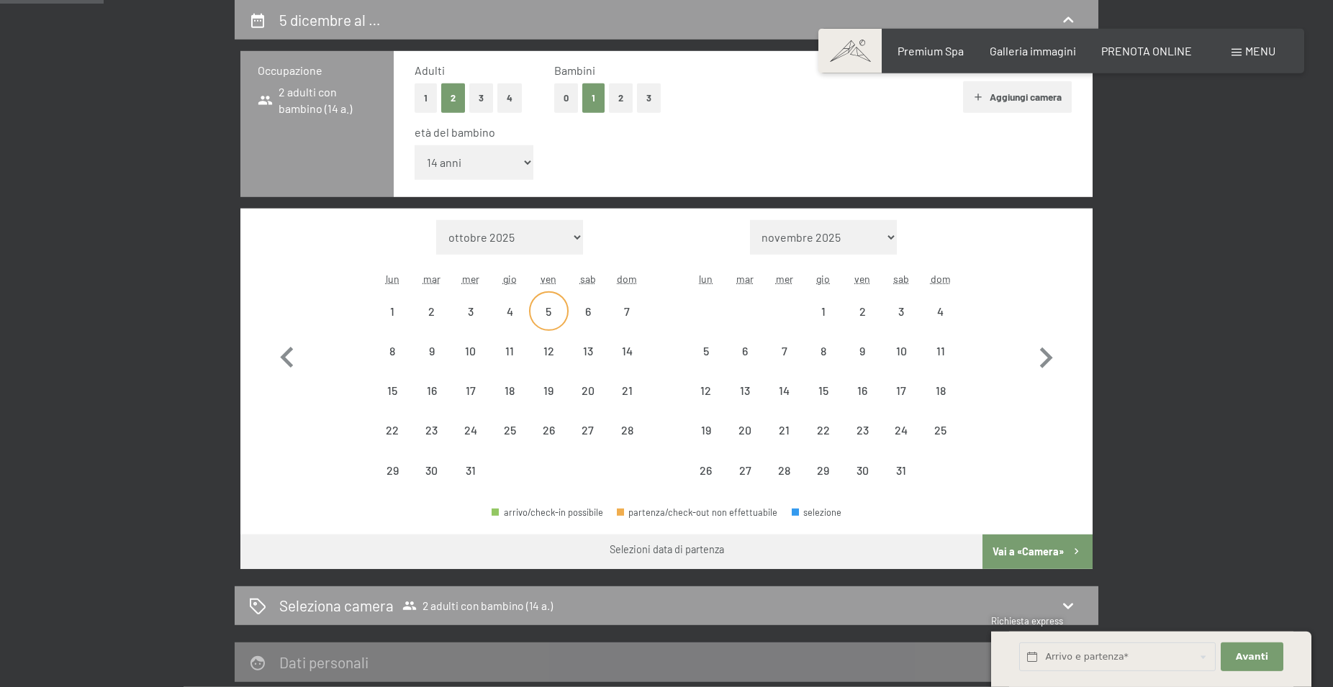
select select "[DATE]"
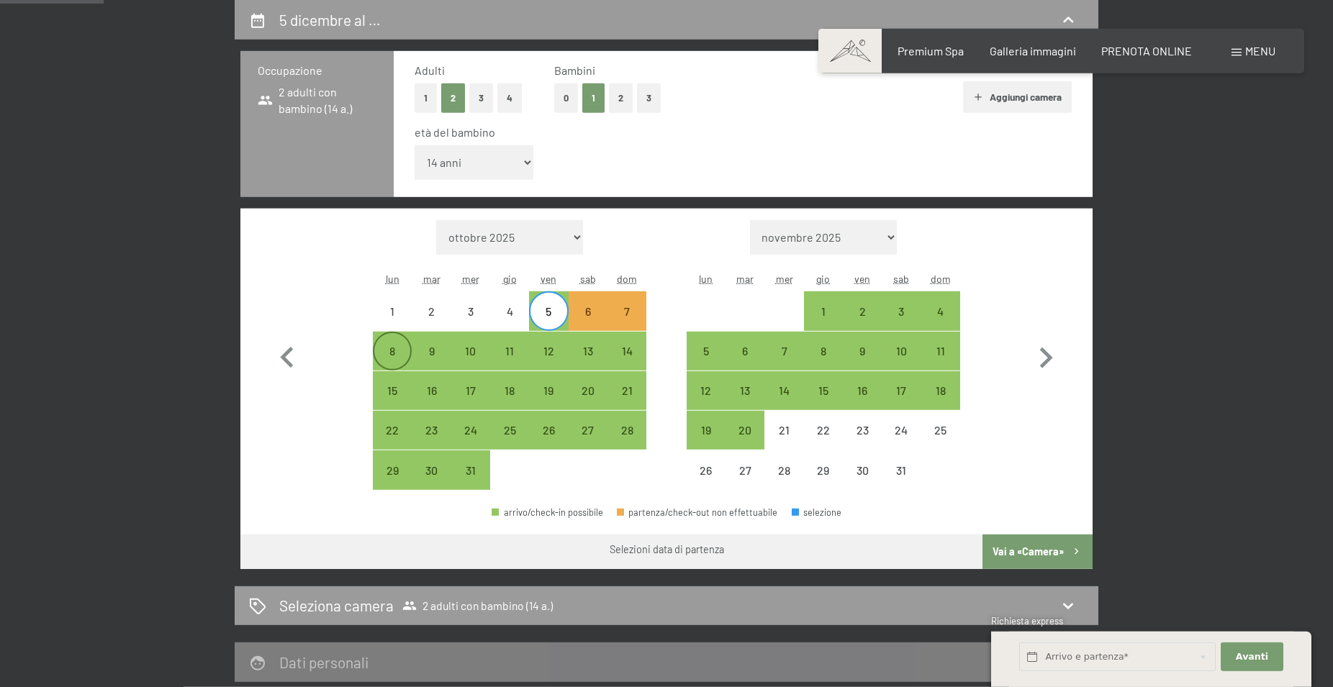
click at [392, 352] on div "8" at bounding box center [392, 364] width 36 height 36
select select "[DATE]"
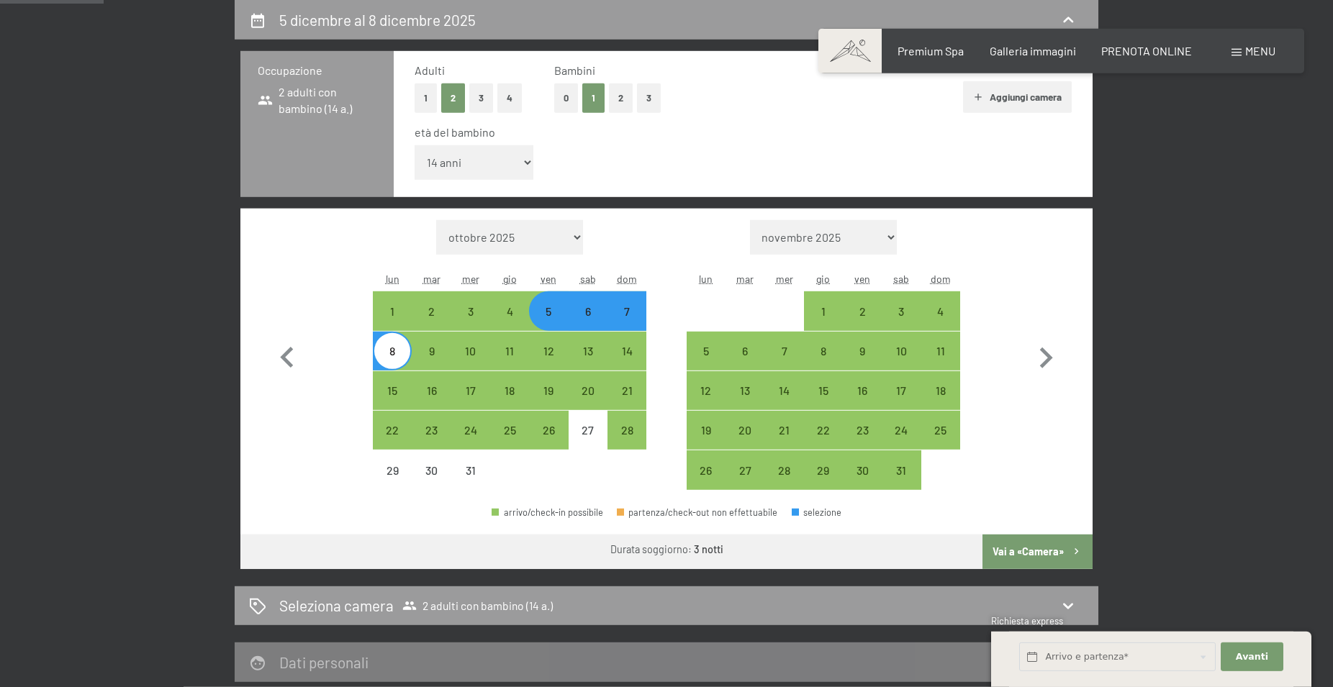
click at [1040, 545] on button "Vai a «Camera»" at bounding box center [1038, 552] width 110 height 35
select select "[DATE]"
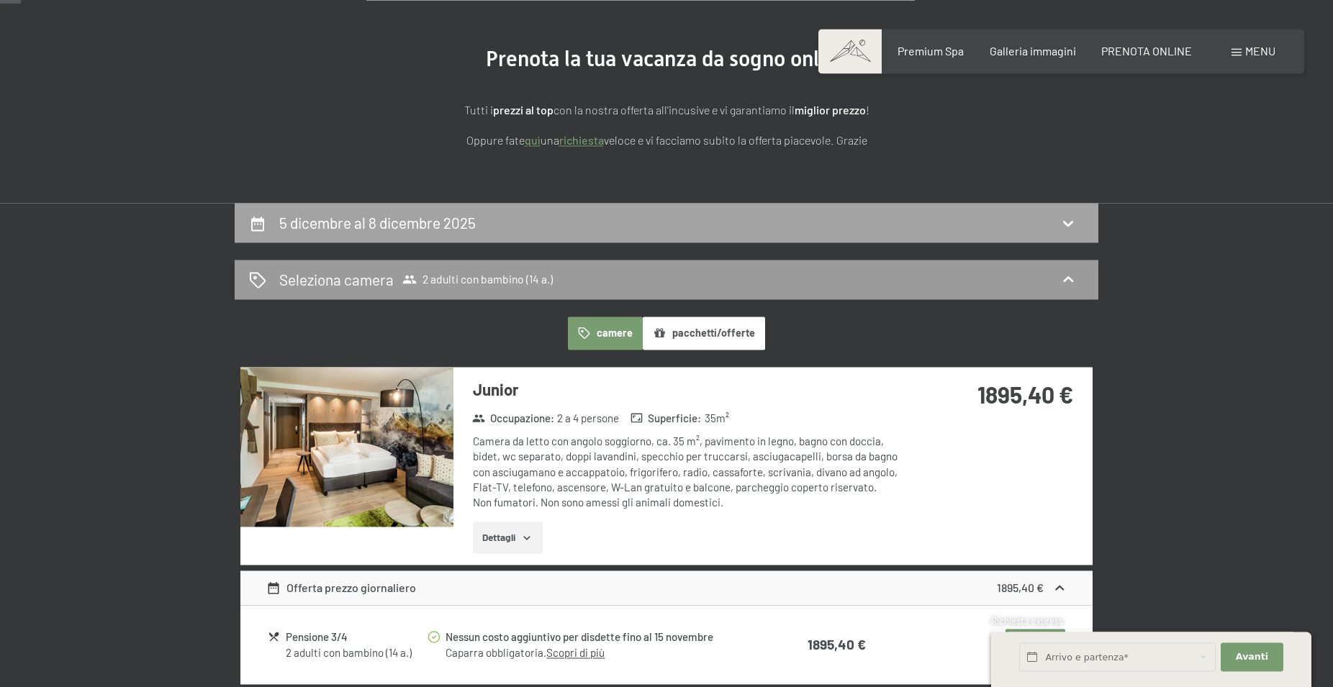
scroll to position [61, 0]
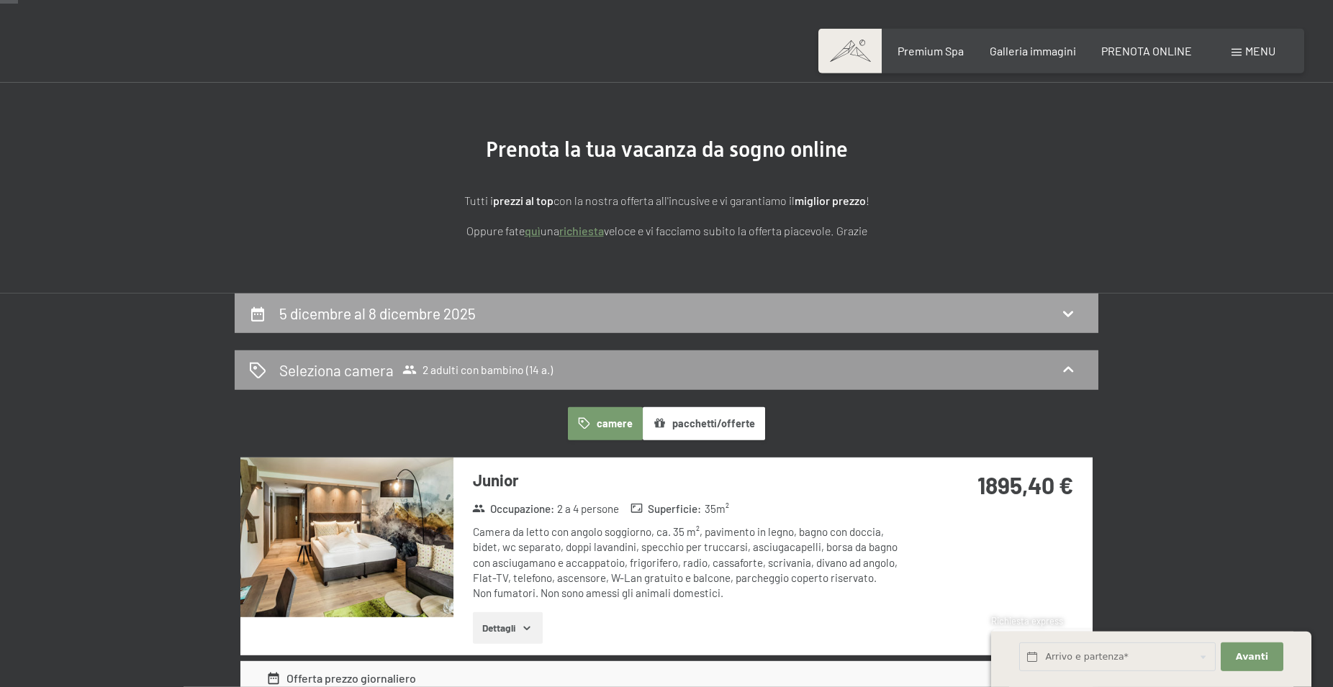
click at [1066, 315] on icon at bounding box center [1068, 315] width 10 height 6
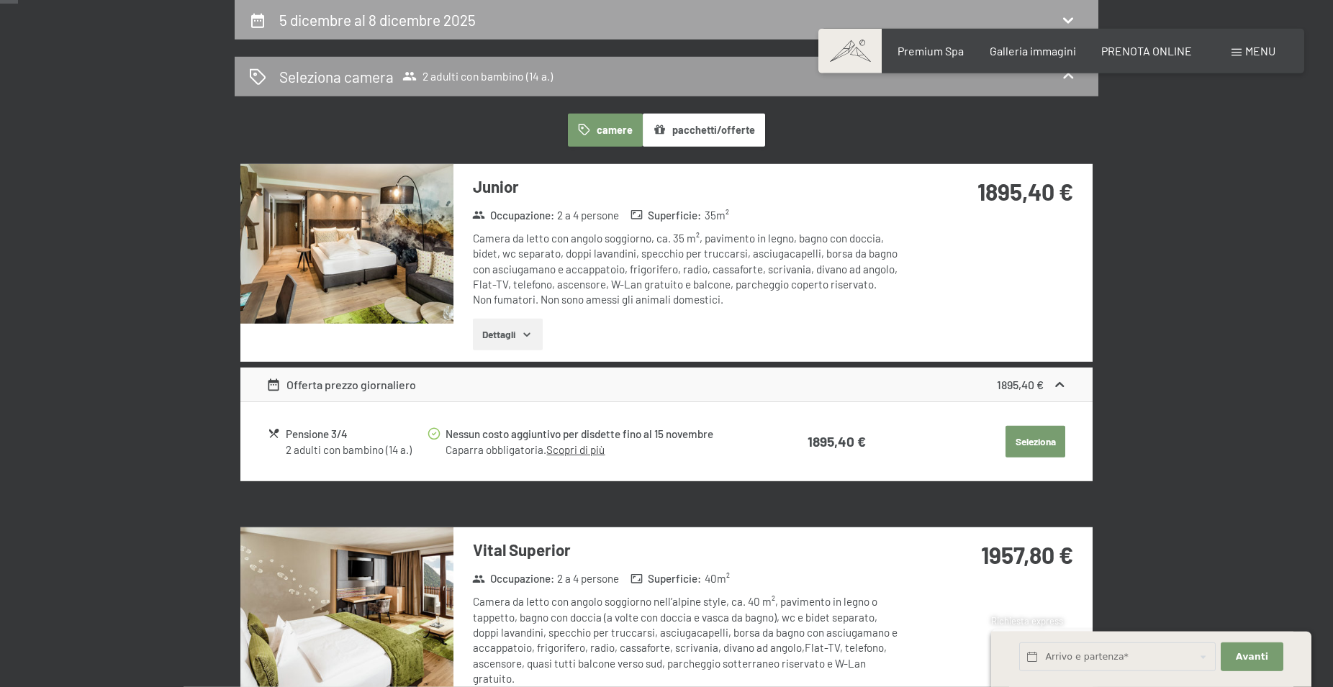
select select "14"
select select "[DATE]"
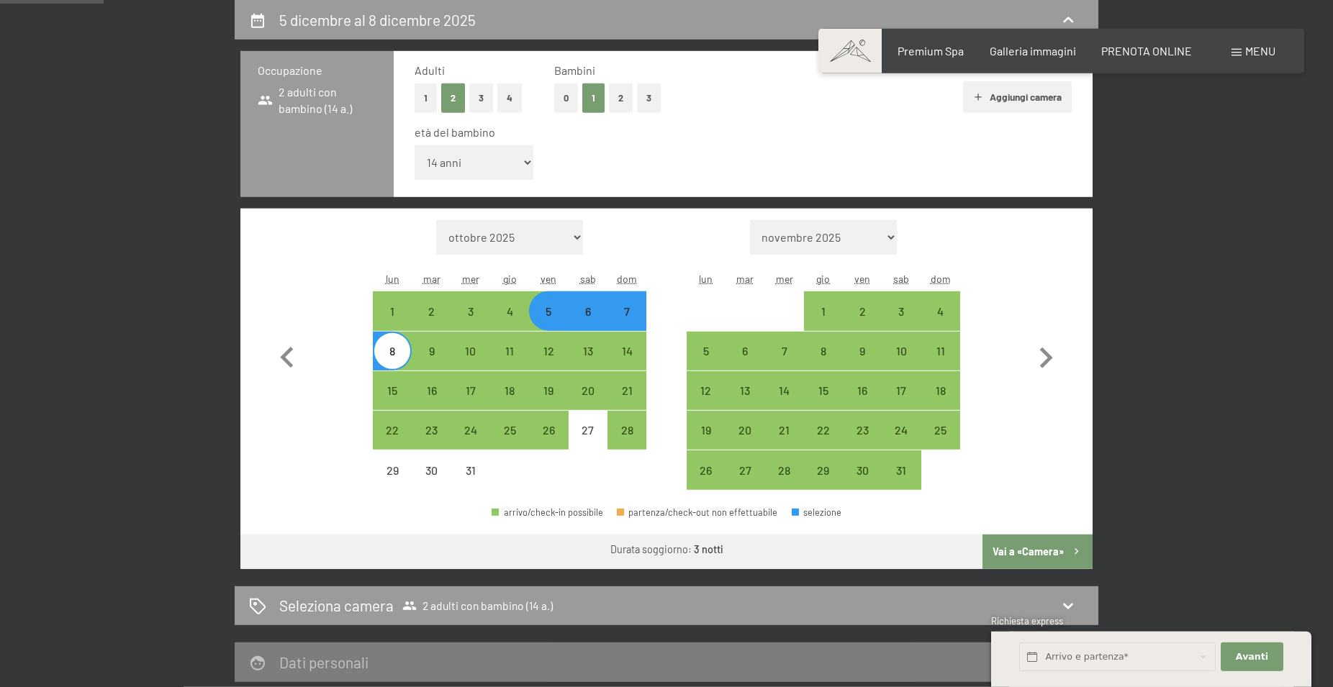
click at [554, 314] on div "5" at bounding box center [549, 324] width 36 height 36
select select "[DATE]"
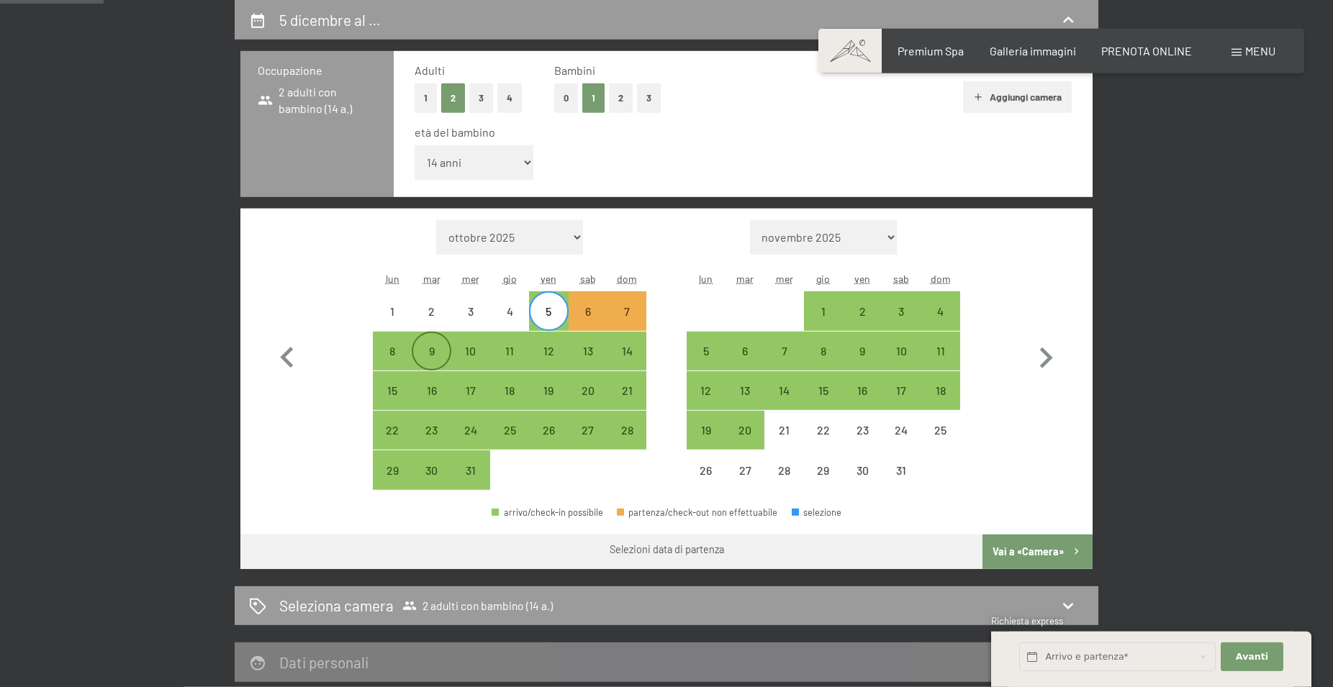
click at [436, 351] on div "9" at bounding box center [431, 364] width 36 height 36
select select "[DATE]"
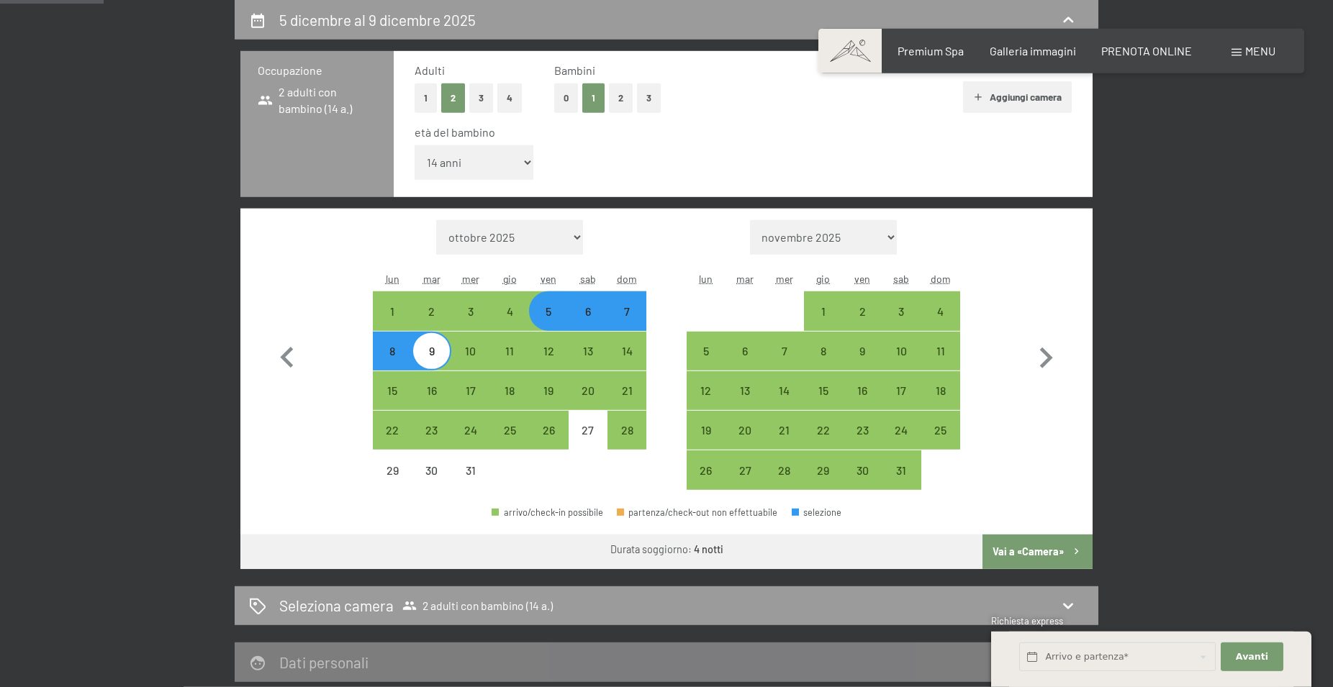
drag, startPoint x: 1031, startPoint y: 550, endPoint x: 1028, endPoint y: 509, distance: 41.1
click at [1032, 550] on button "Vai a «Camera»" at bounding box center [1038, 552] width 110 height 35
select select "[DATE]"
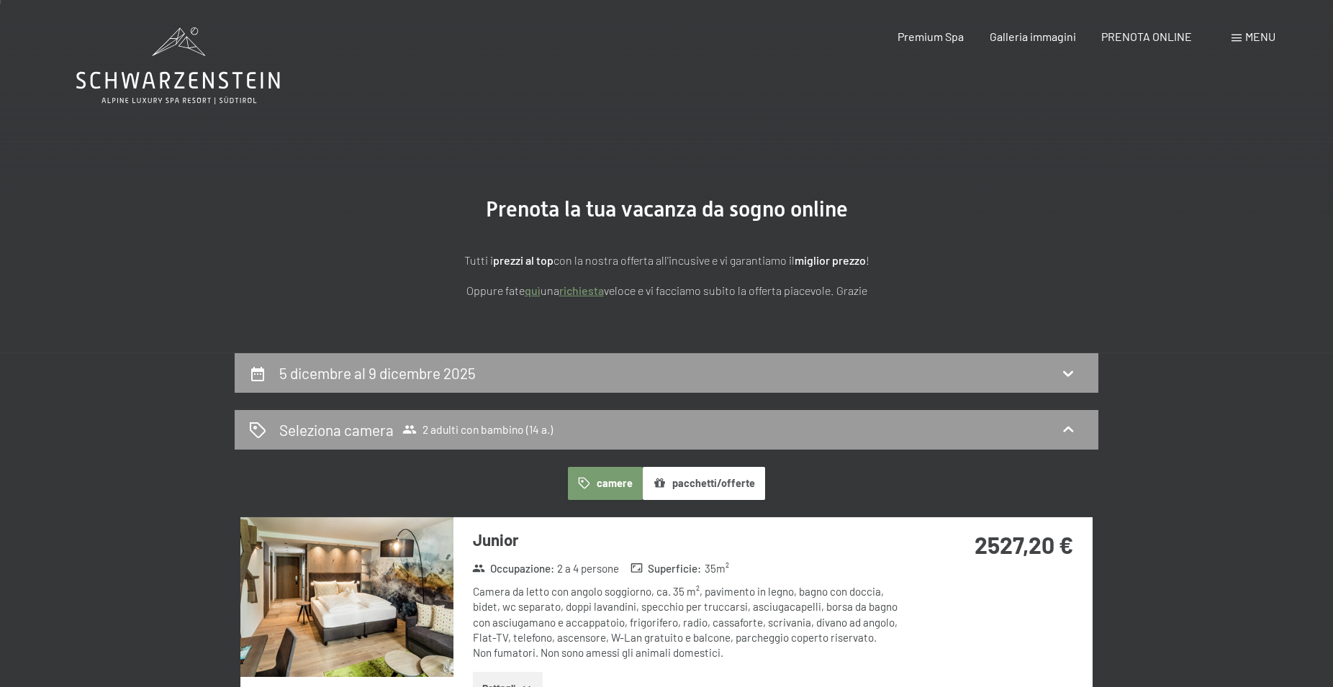
scroll to position [0, 0]
